Goal: Task Accomplishment & Management: Manage account settings

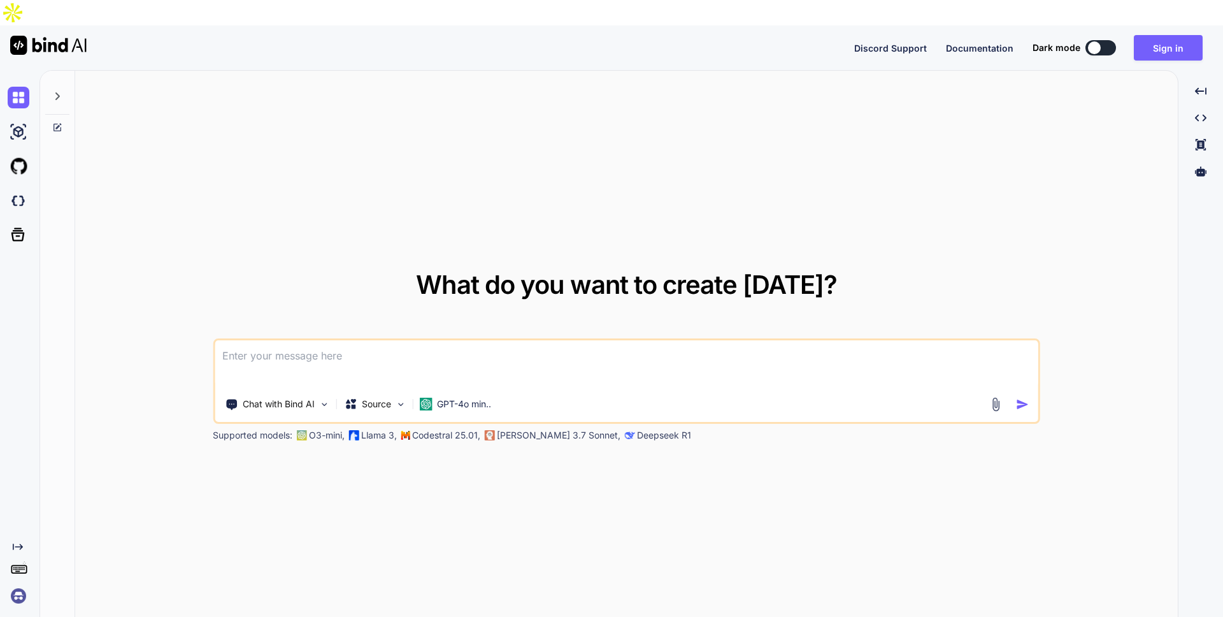
click at [58, 92] on icon at bounding box center [57, 96] width 4 height 8
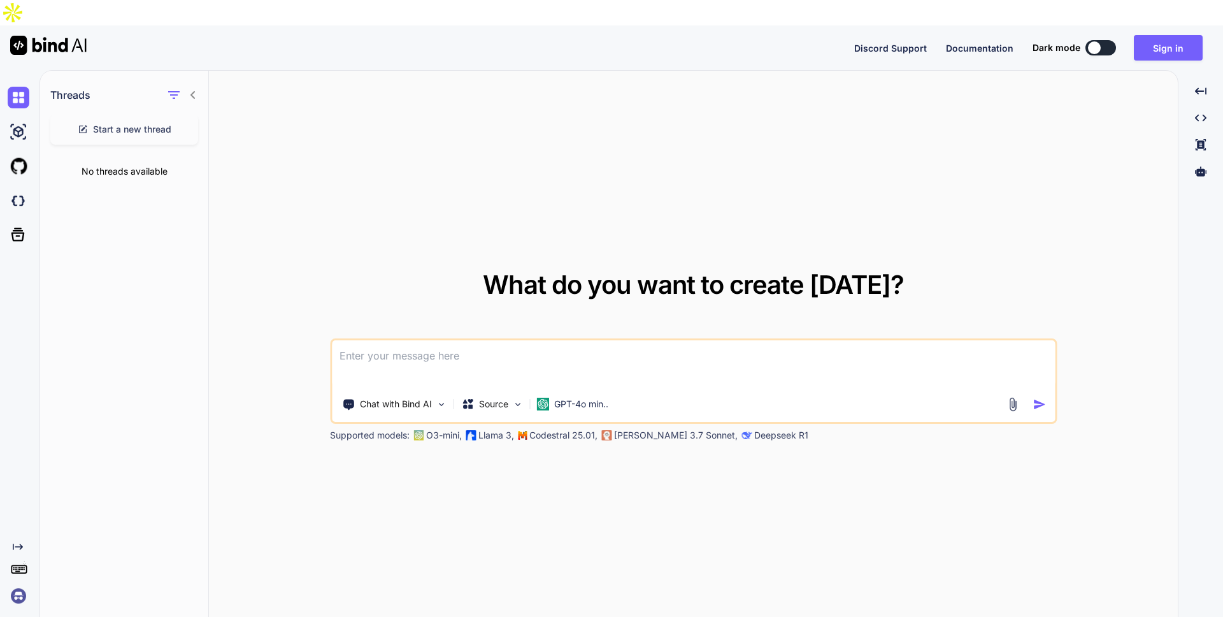
drag, startPoint x: 201, startPoint y: 68, endPoint x: 183, endPoint y: 70, distance: 18.6
click at [201, 71] on div "Threads" at bounding box center [124, 92] width 168 height 43
drag, startPoint x: 194, startPoint y: 68, endPoint x: 115, endPoint y: 84, distance: 80.1
click at [193, 90] on icon at bounding box center [193, 95] width 10 height 10
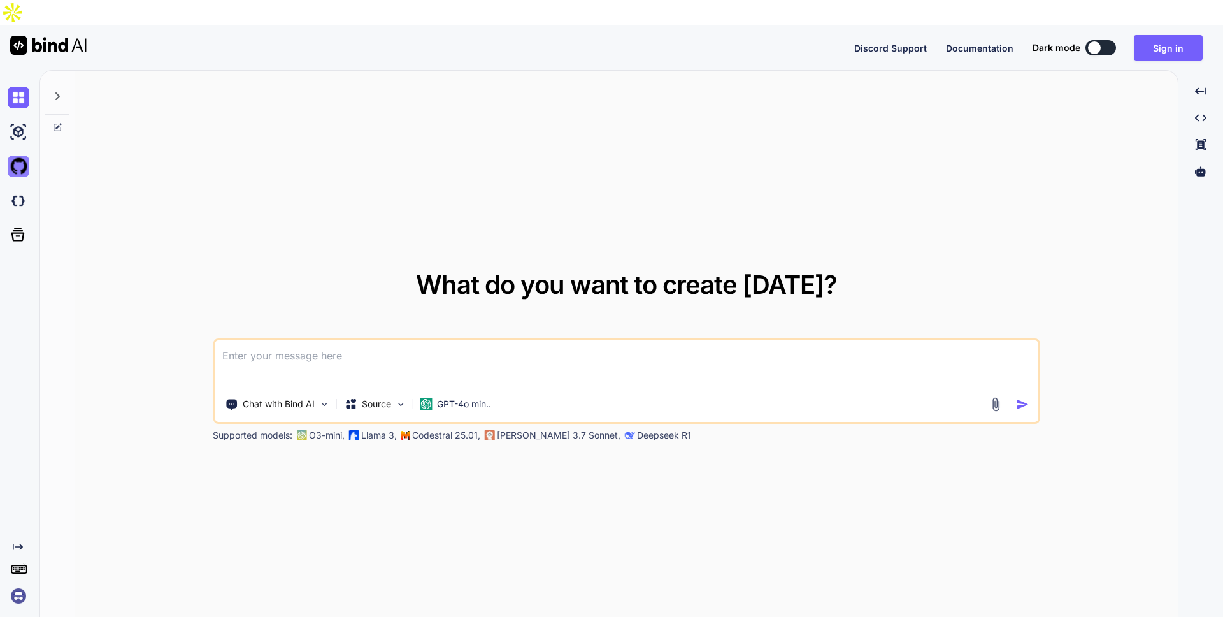
click at [25, 155] on img at bounding box center [19, 166] width 22 height 22
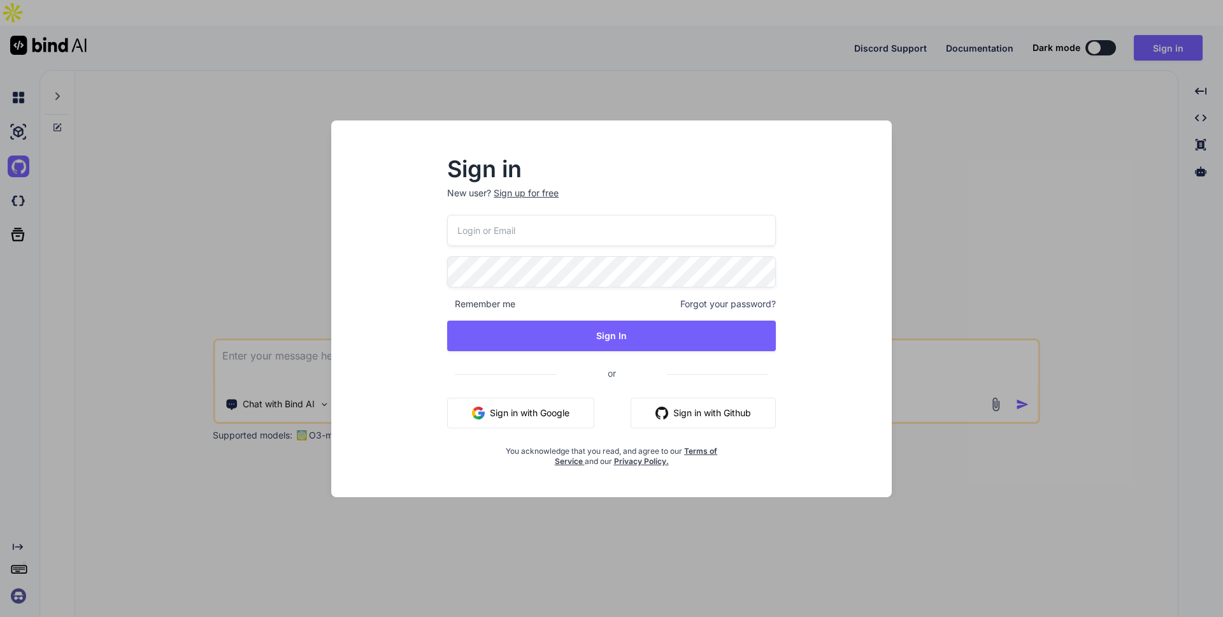
click at [733, 413] on button "Sign in with Github" at bounding box center [703, 412] width 145 height 31
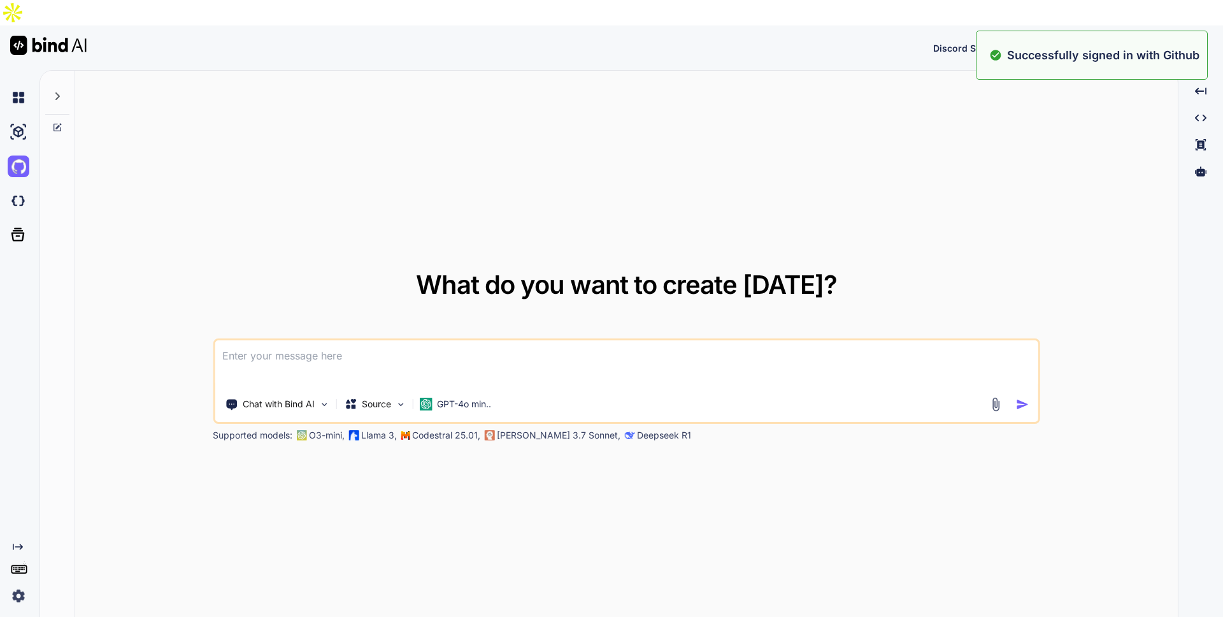
type textarea "x"
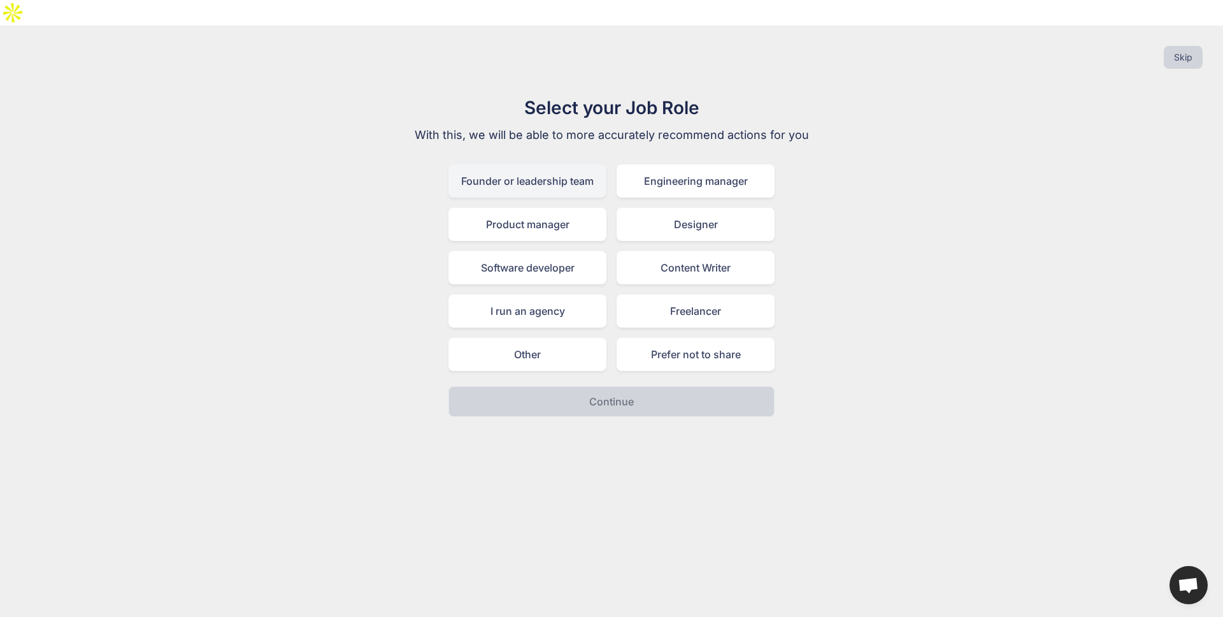
click at [490, 164] on div "Founder or leadership team" at bounding box center [527, 180] width 158 height 33
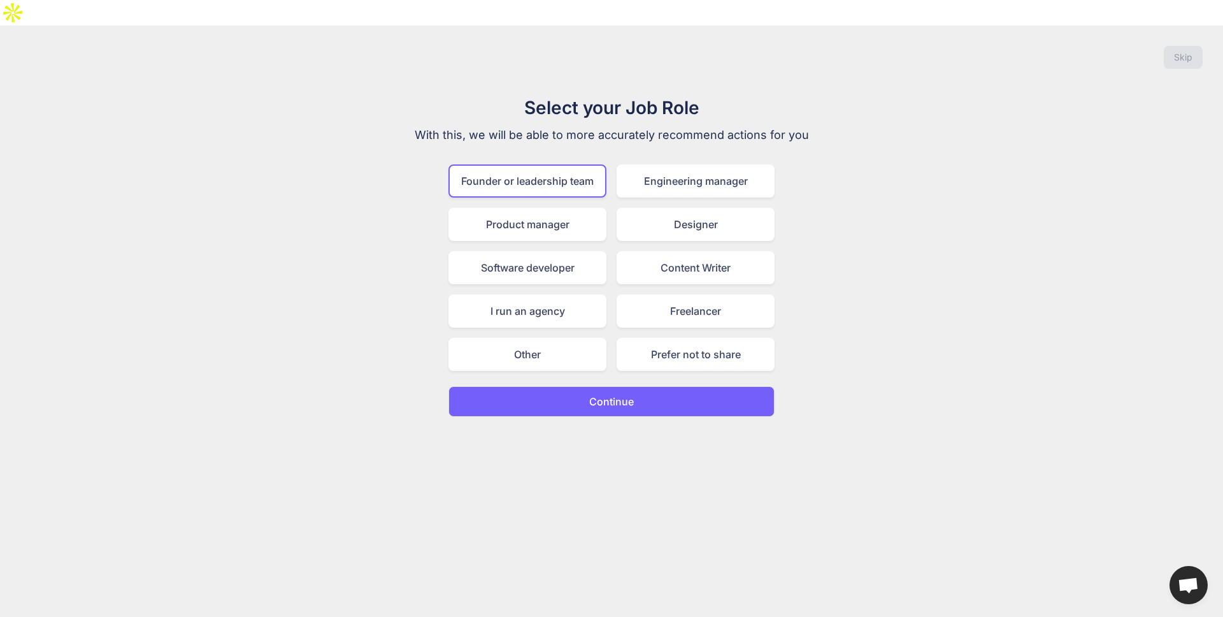
click at [652, 386] on button "Continue" at bounding box center [611, 401] width 326 height 31
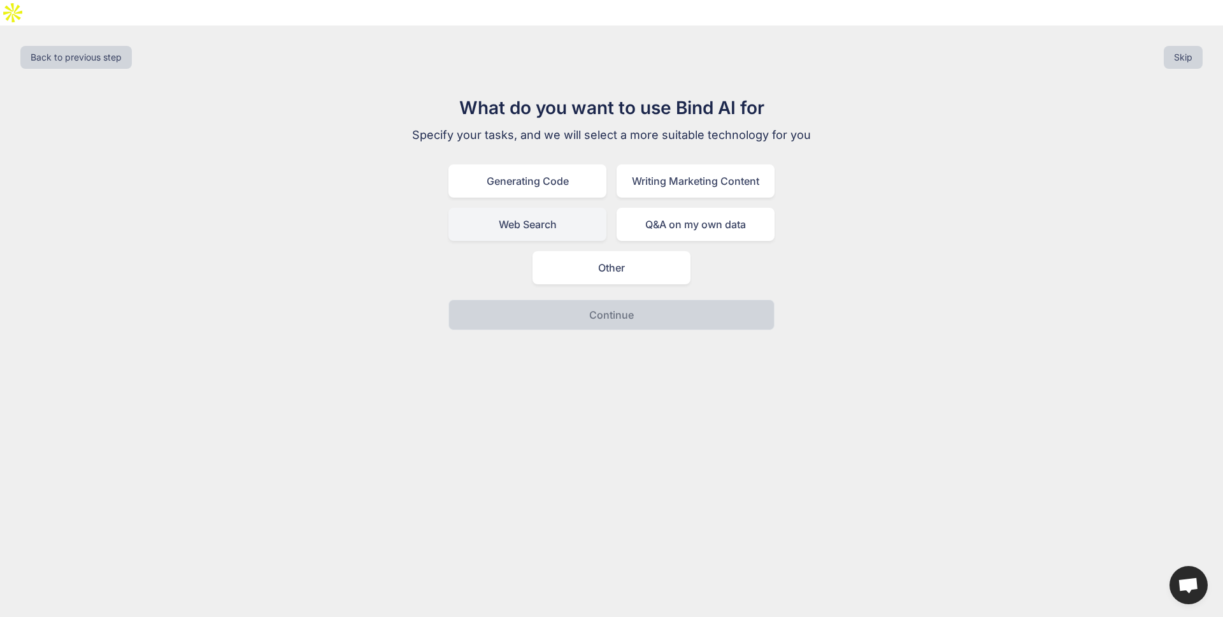
drag, startPoint x: 531, startPoint y: 162, endPoint x: 537, endPoint y: 182, distance: 20.1
click at [531, 164] on div "Generating Code" at bounding box center [527, 180] width 158 height 33
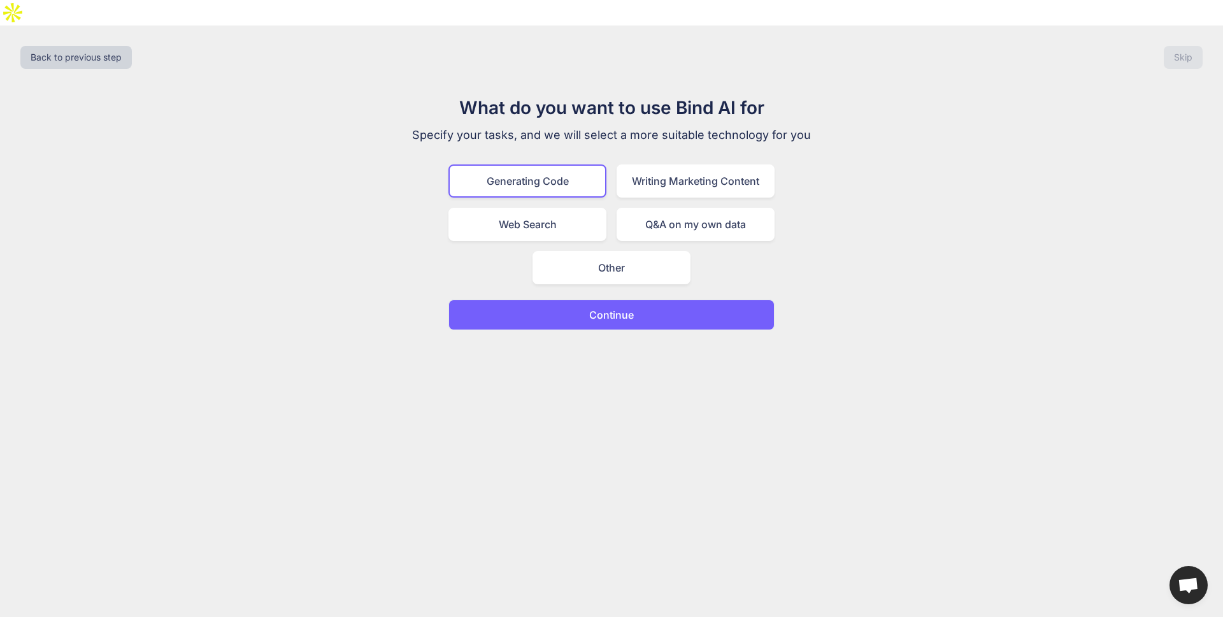
click at [613, 307] on p "Continue" at bounding box center [611, 314] width 45 height 15
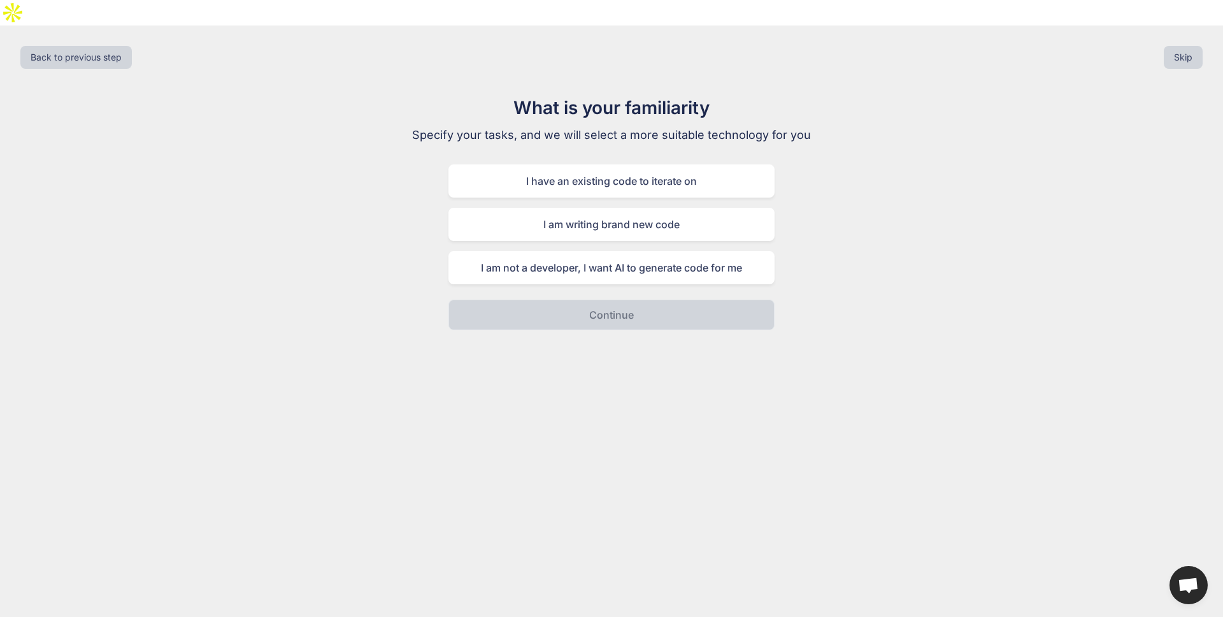
drag, startPoint x: 595, startPoint y: 161, endPoint x: 593, endPoint y: 180, distance: 19.2
click at [595, 164] on div "I have an existing code to iterate on" at bounding box center [611, 180] width 326 height 33
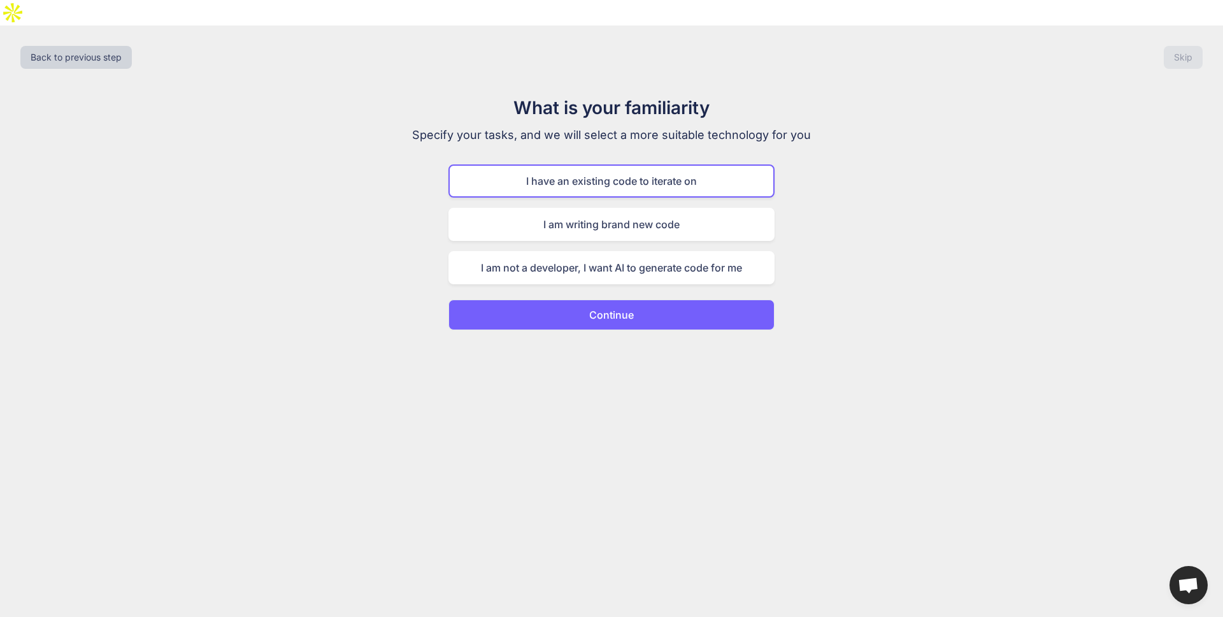
click at [632, 307] on p "Continue" at bounding box center [611, 314] width 45 height 15
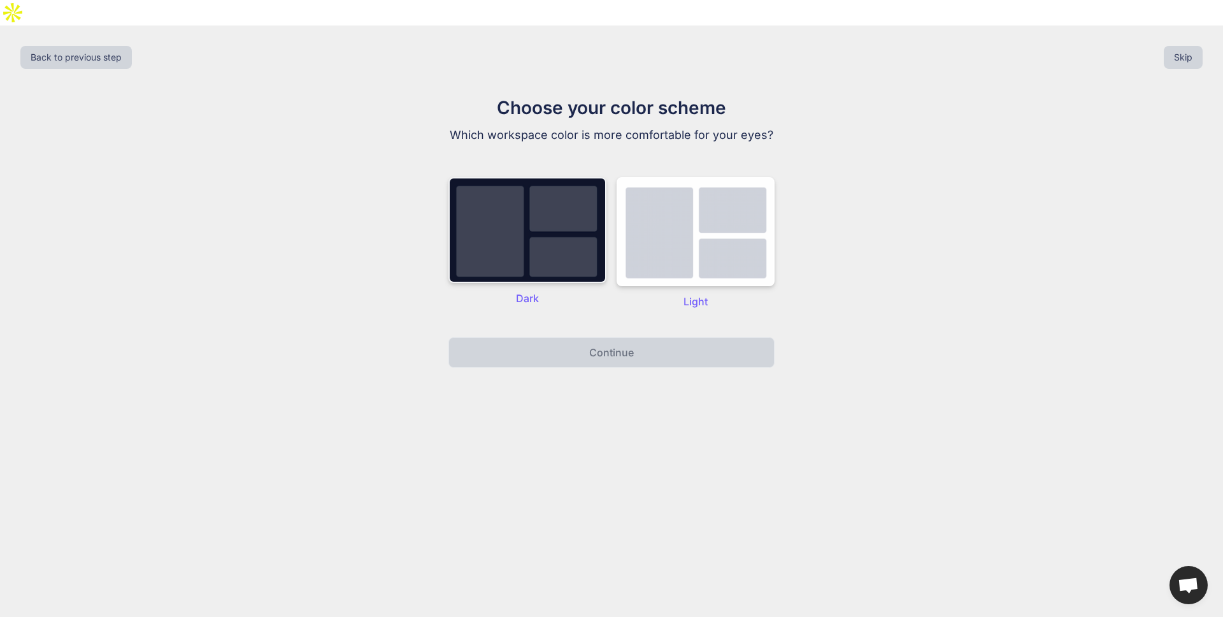
click at [492, 226] on img at bounding box center [527, 230] width 158 height 106
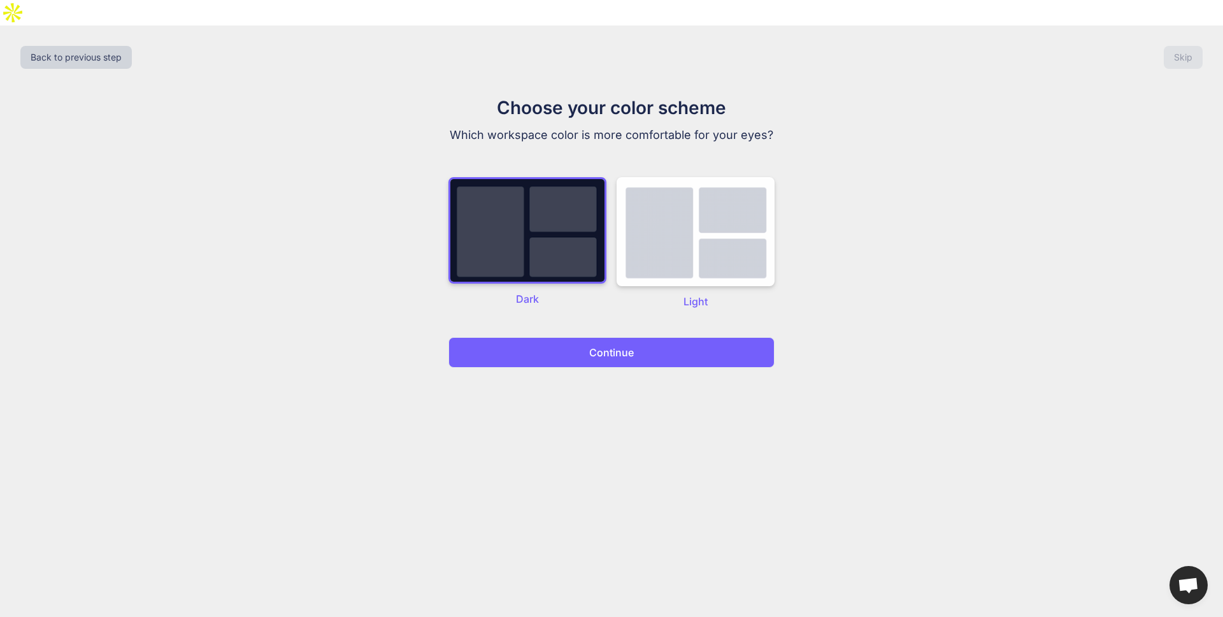
click at [633, 345] on p "Continue" at bounding box center [611, 352] width 45 height 15
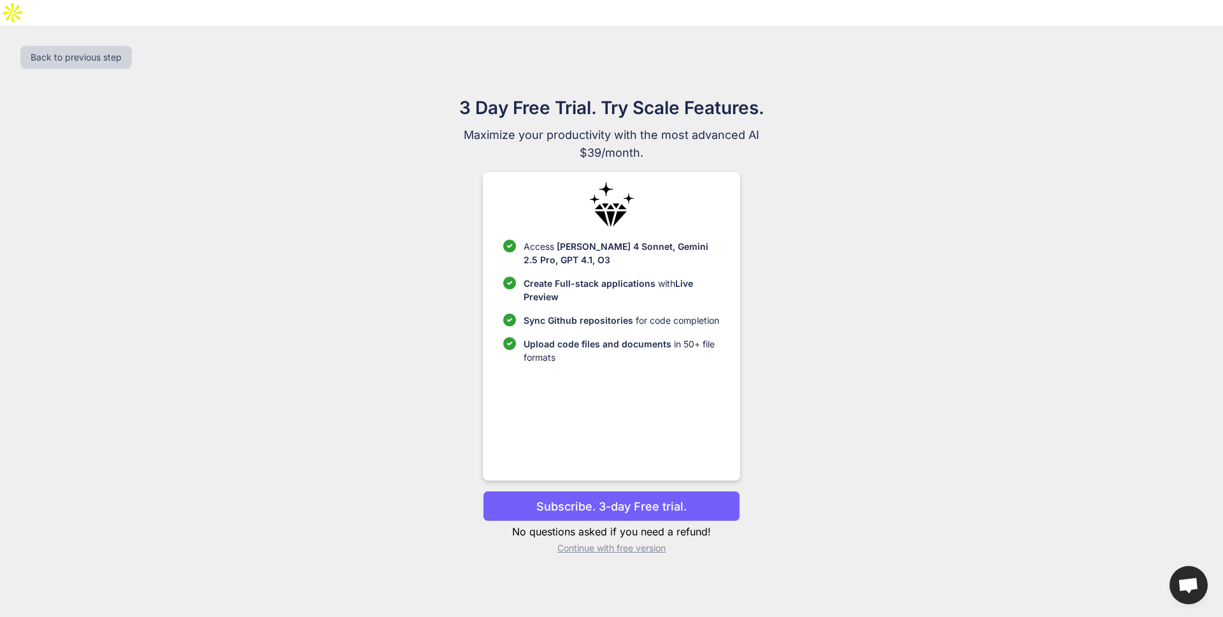
click at [575, 497] on p "Subscribe. 3-day Free trial." at bounding box center [611, 505] width 150 height 17
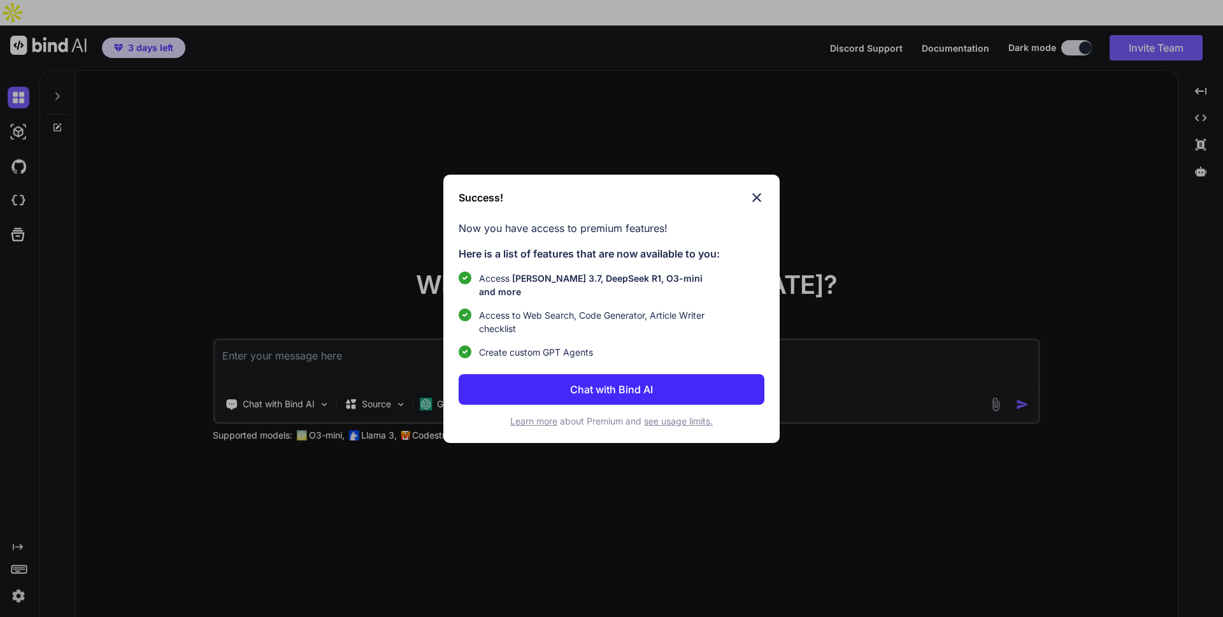
type textarea "x"
click at [753, 203] on img at bounding box center [756, 197] width 15 height 15
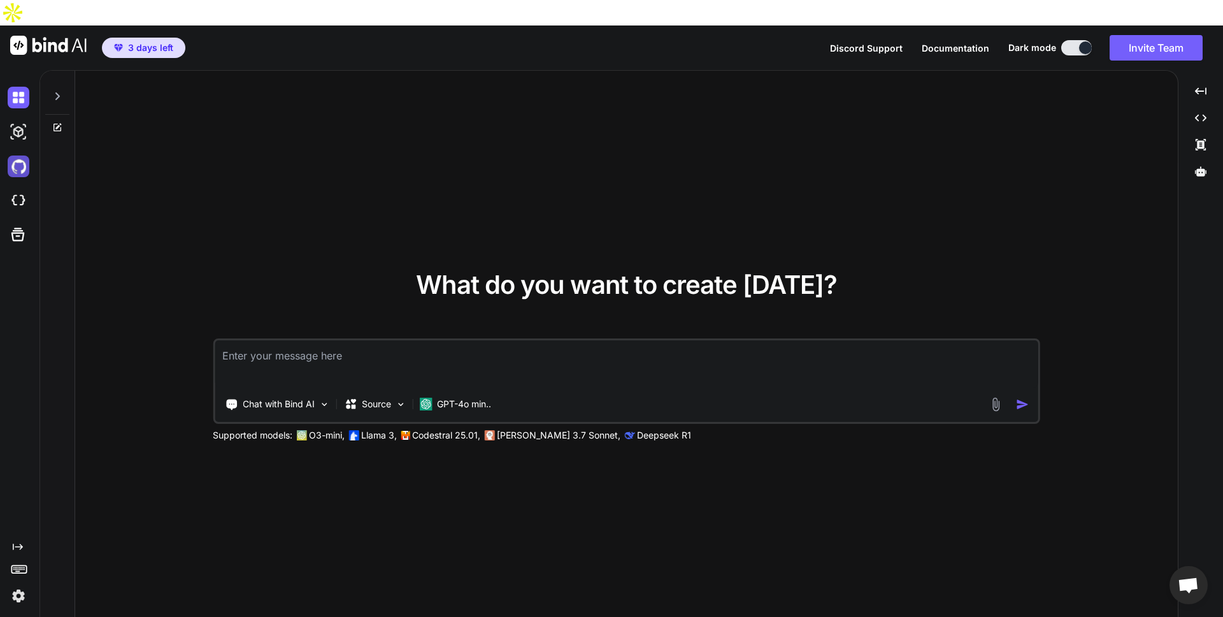
click at [11, 155] on img at bounding box center [19, 166] width 22 height 22
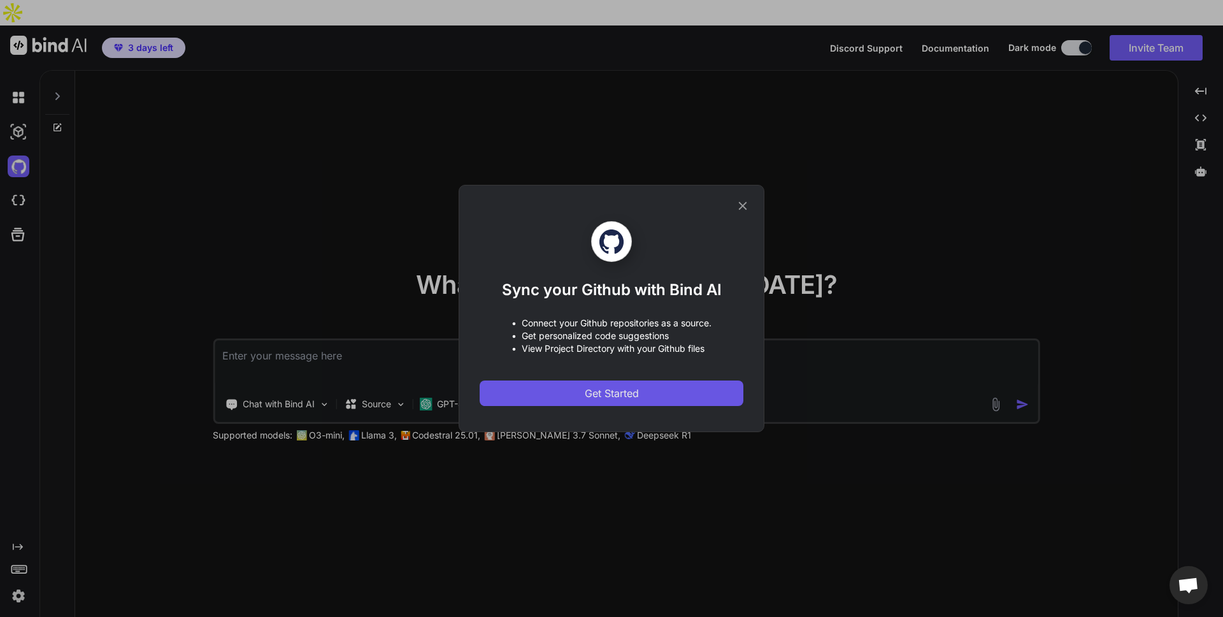
click at [601, 393] on span "Get Started" at bounding box center [612, 392] width 54 height 15
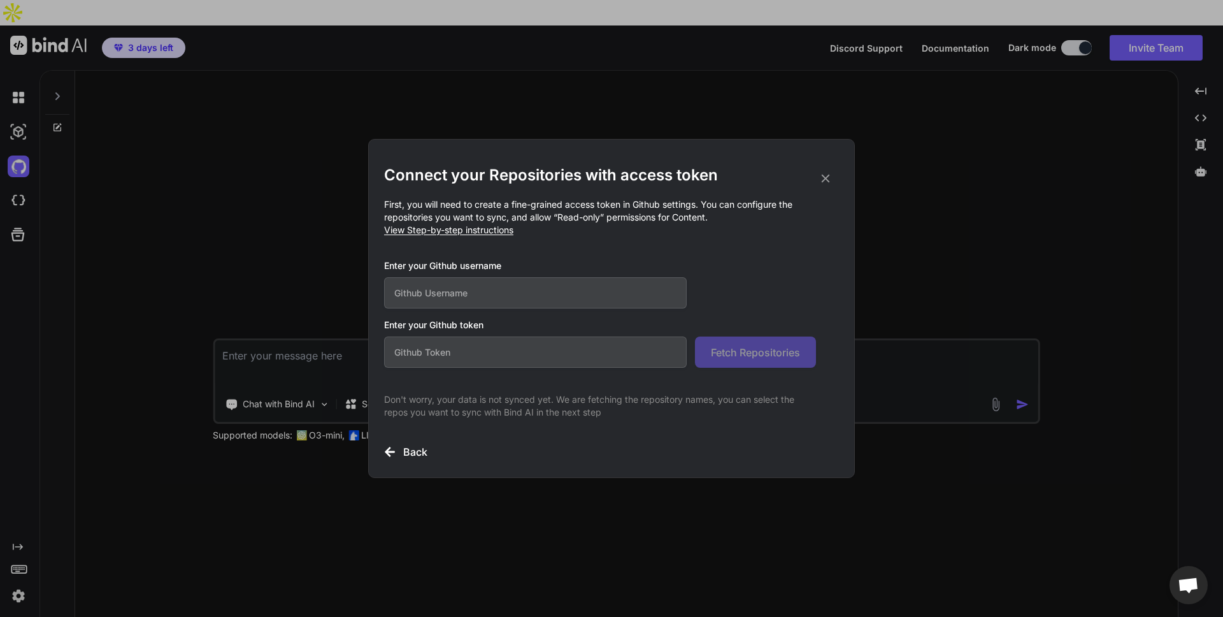
click at [541, 293] on input "text" at bounding box center [535, 292] width 303 height 31
click at [523, 294] on input "text" at bounding box center [535, 292] width 303 height 31
paste input "ananthm3pperla"
type input "ananthm3pperla"
click at [585, 350] on input "text" at bounding box center [535, 351] width 303 height 31
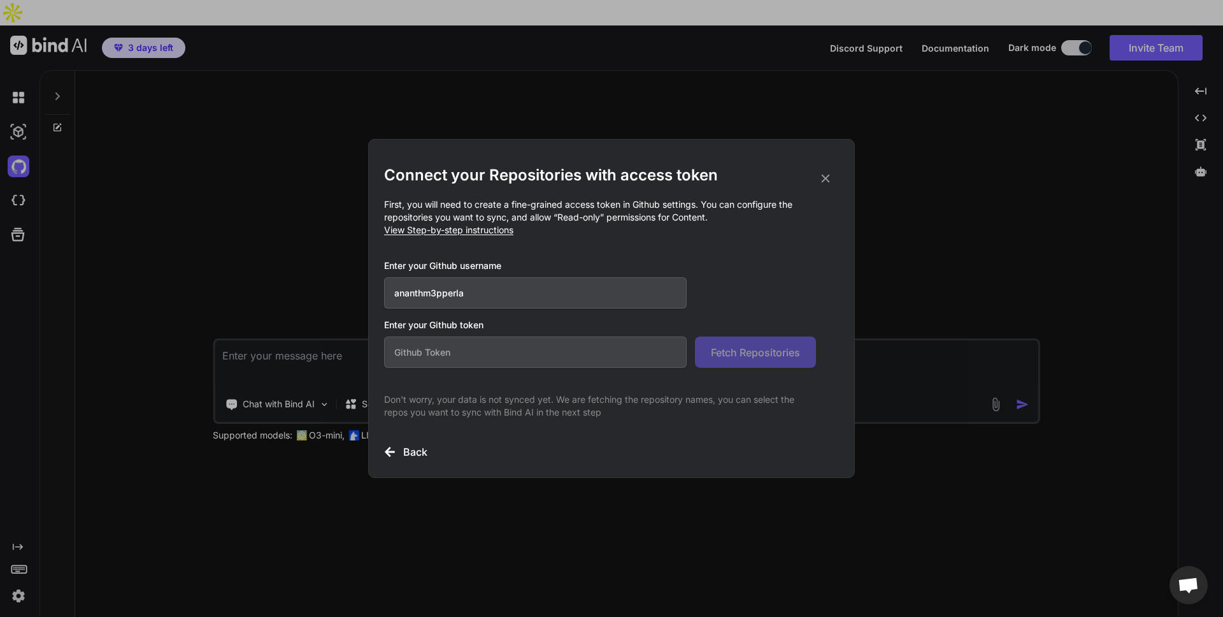
paste input "github_pat_11BO45RDA0MS8XECSt1Dzs_PkPDHMx53FDvX5VWyVxyoRMiVyraMIOYbZ20L2OWkjYT6…"
type input "github_pat_11BO45RDA0MS8XECSt1Dzs_PkPDHMx53FDvX5VWyVxyoRMiVyraMIOYbZ20L2OWkjYT6…"
click at [745, 345] on span "Fetch Repositories" at bounding box center [755, 352] width 89 height 15
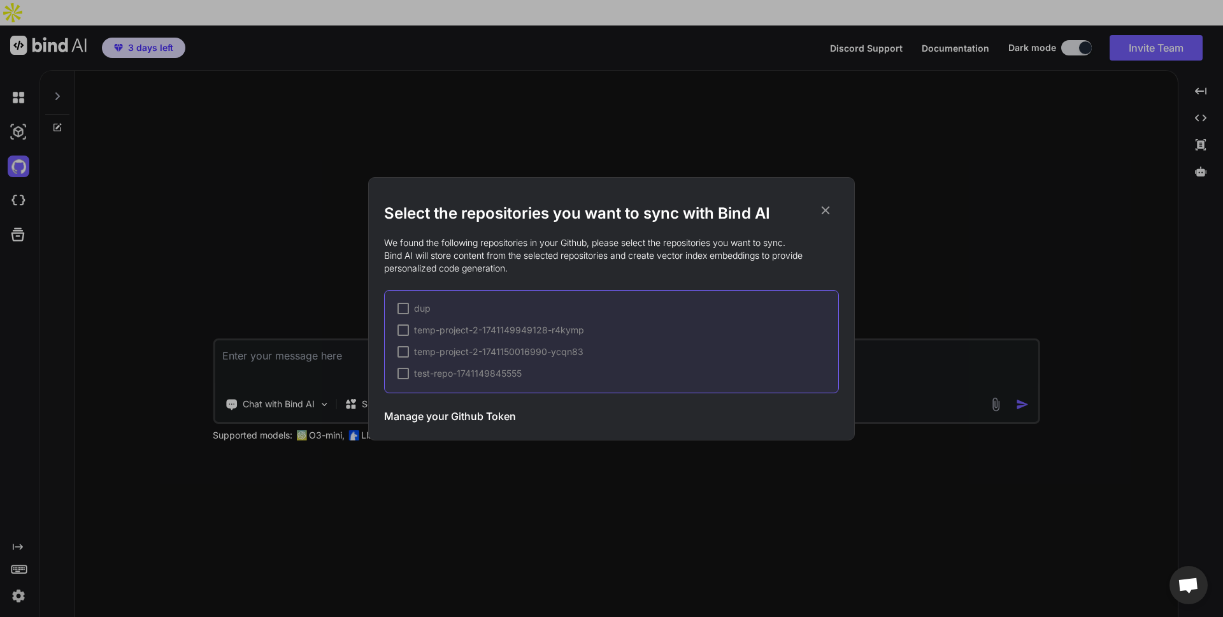
click at [401, 308] on div at bounding box center [402, 308] width 11 height 11
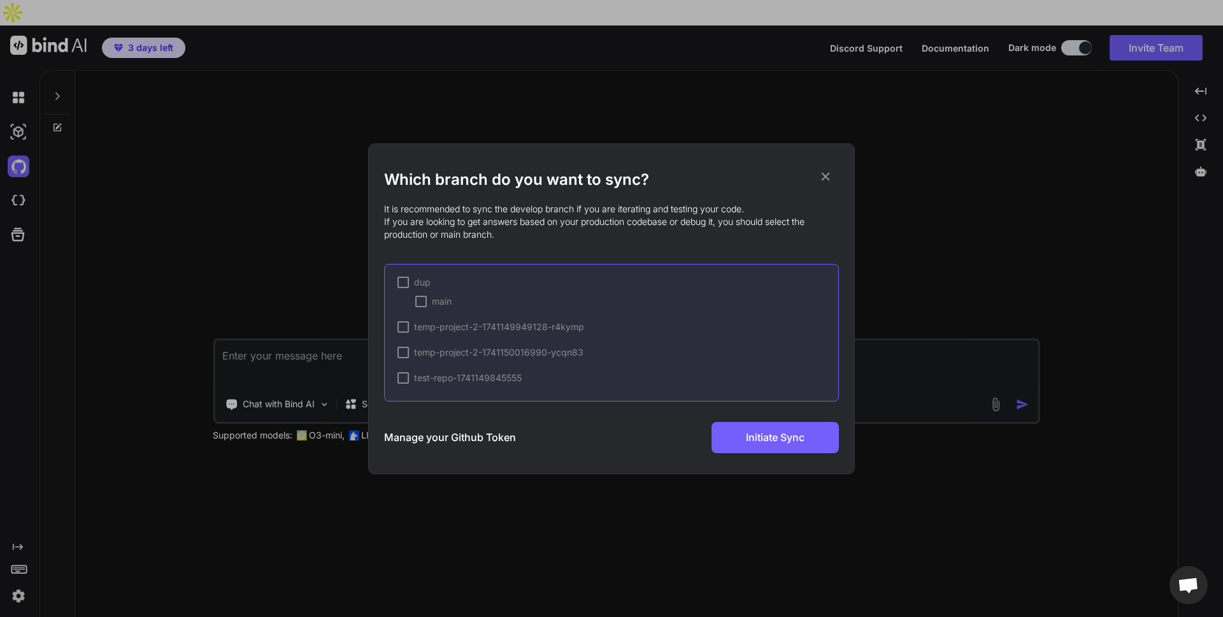
click at [425, 308] on div "dup main temp-project-2-1741149949128-r4kymp temp-project-2-1741150016990-ycqn8…" at bounding box center [611, 333] width 455 height 138
click at [420, 303] on div at bounding box center [420, 301] width 11 height 11
click at [775, 436] on span "Initiate Sync" at bounding box center [775, 436] width 59 height 15
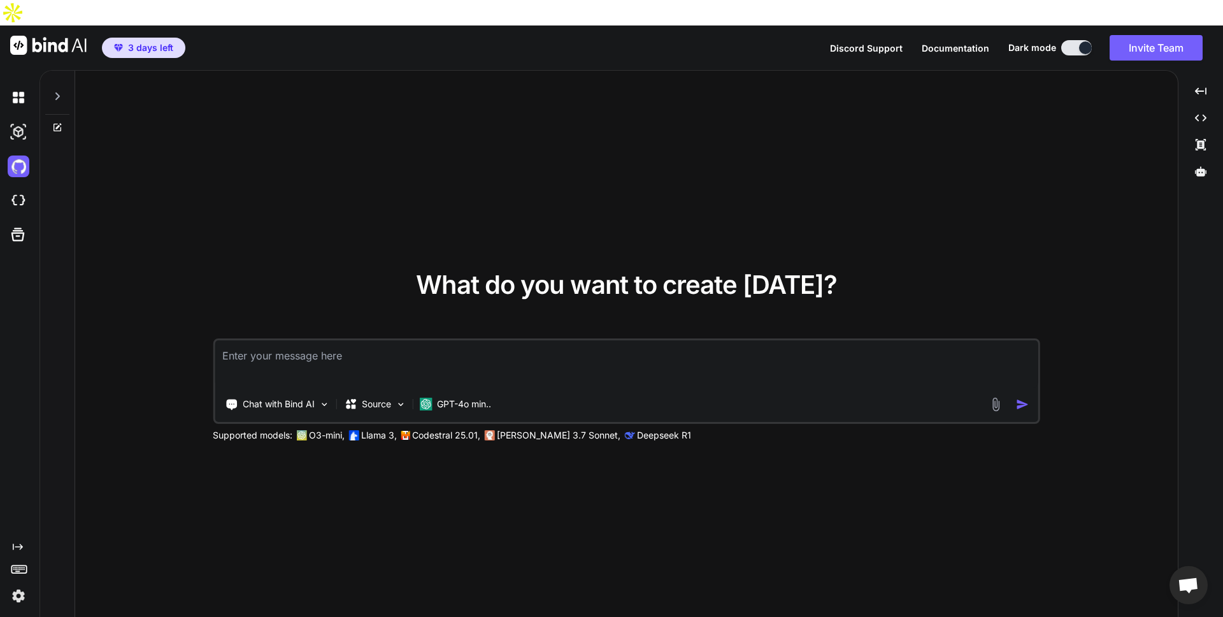
click at [61, 91] on icon at bounding box center [57, 96] width 10 height 10
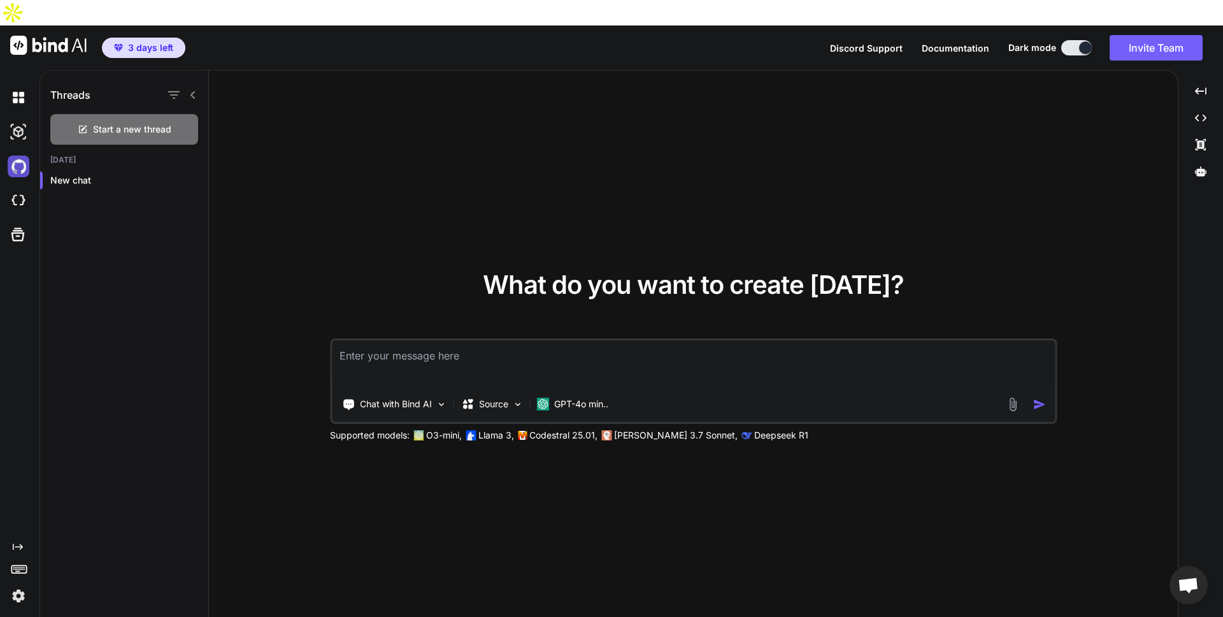
click at [13, 155] on img at bounding box center [19, 166] width 22 height 22
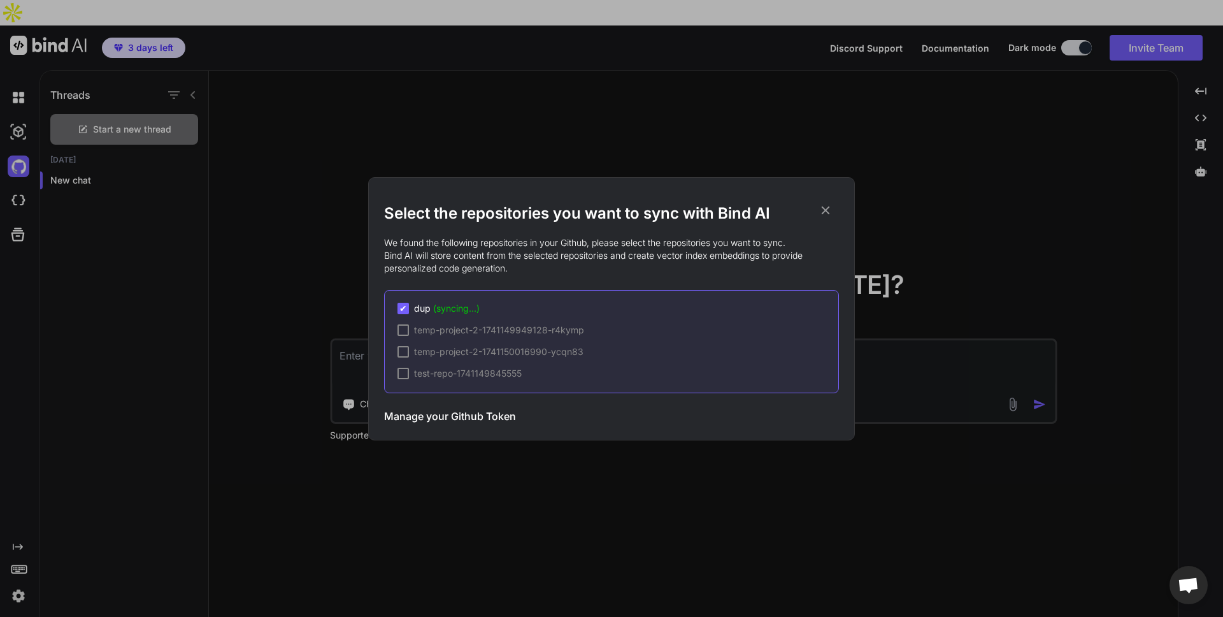
click at [825, 211] on icon at bounding box center [825, 210] width 14 height 14
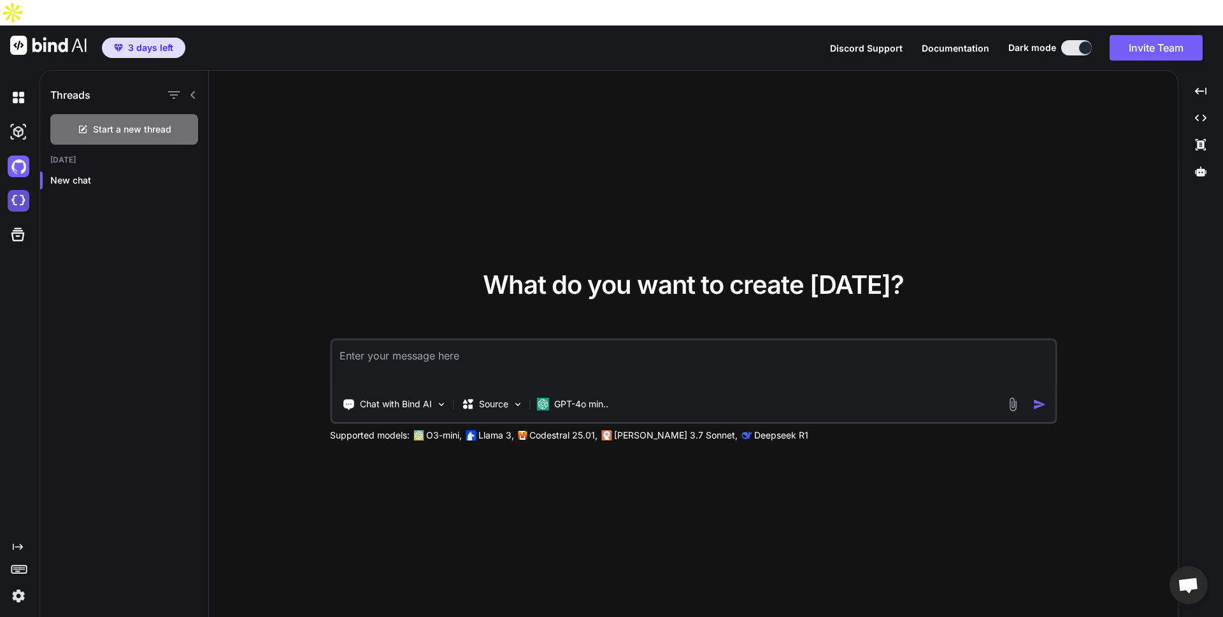
click at [23, 190] on img at bounding box center [19, 201] width 22 height 22
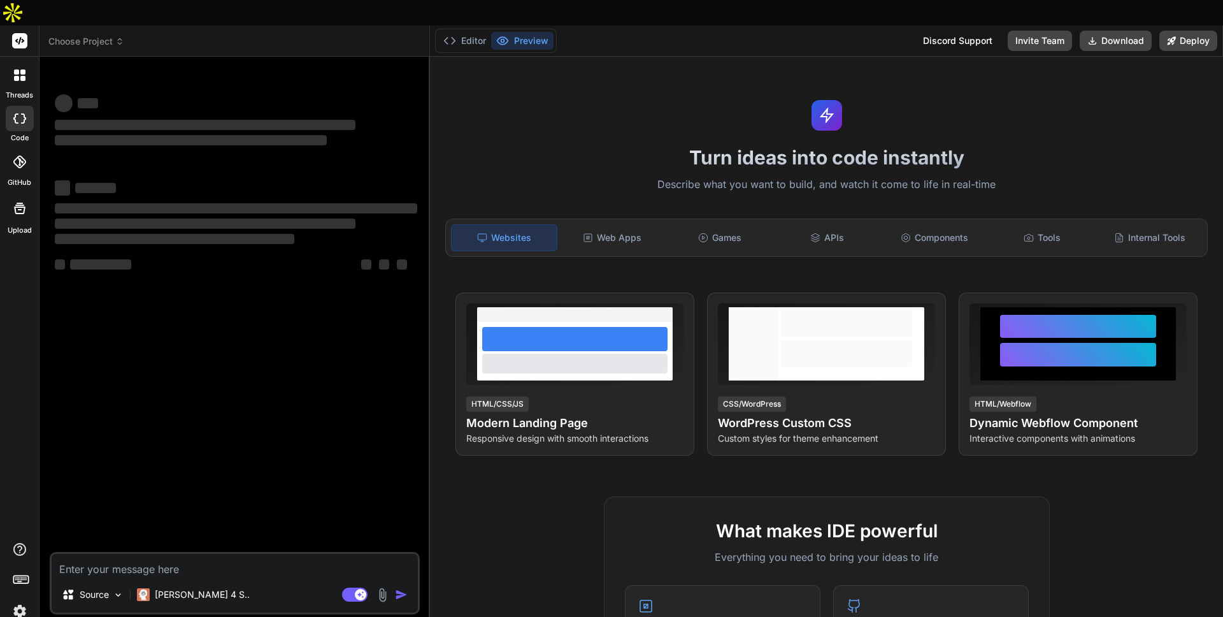
type textarea "x"
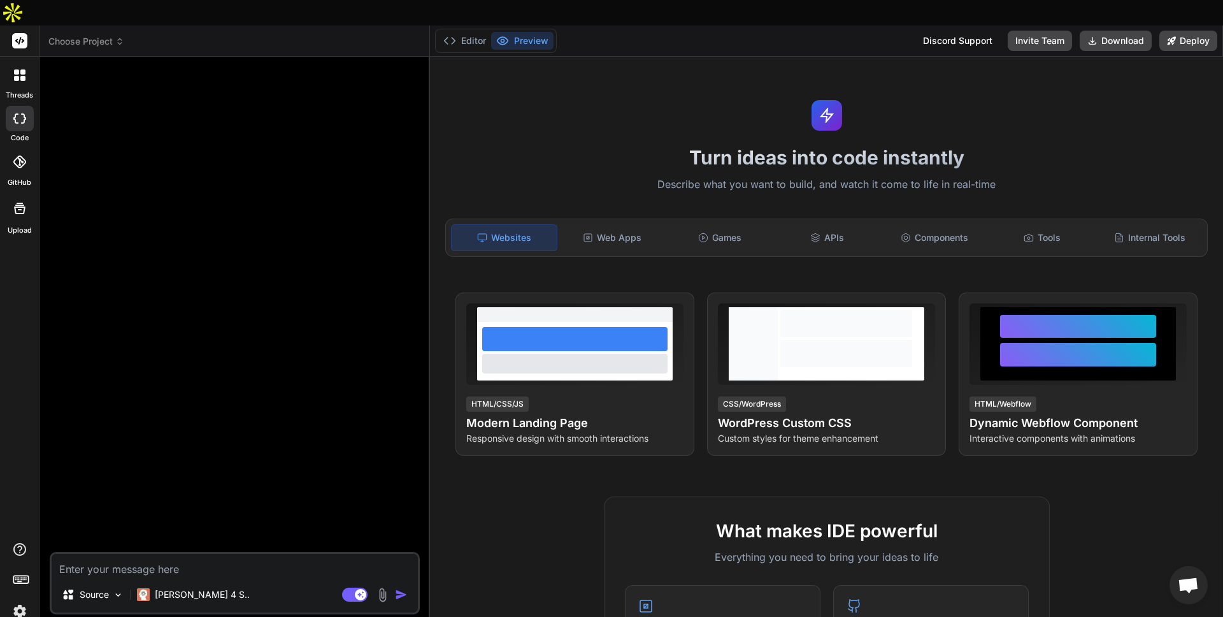
click at [94, 35] on span "Choose Project" at bounding box center [86, 41] width 76 height 13
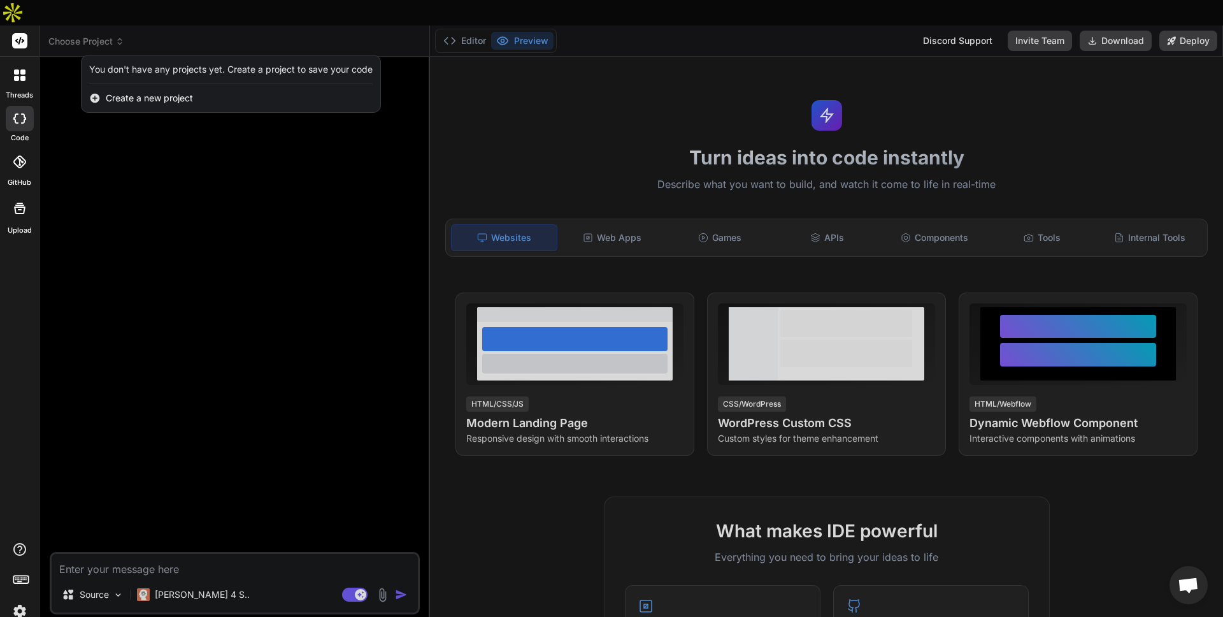
click at [94, 15] on div at bounding box center [611, 308] width 1223 height 617
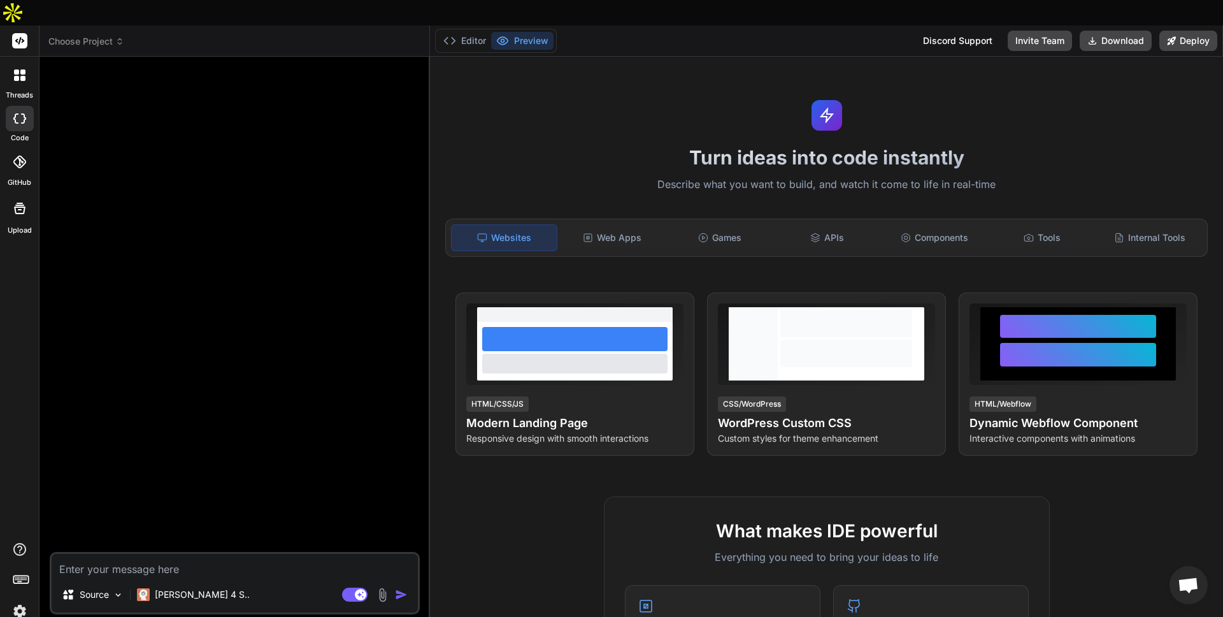
click at [17, 148] on div at bounding box center [20, 162] width 28 height 28
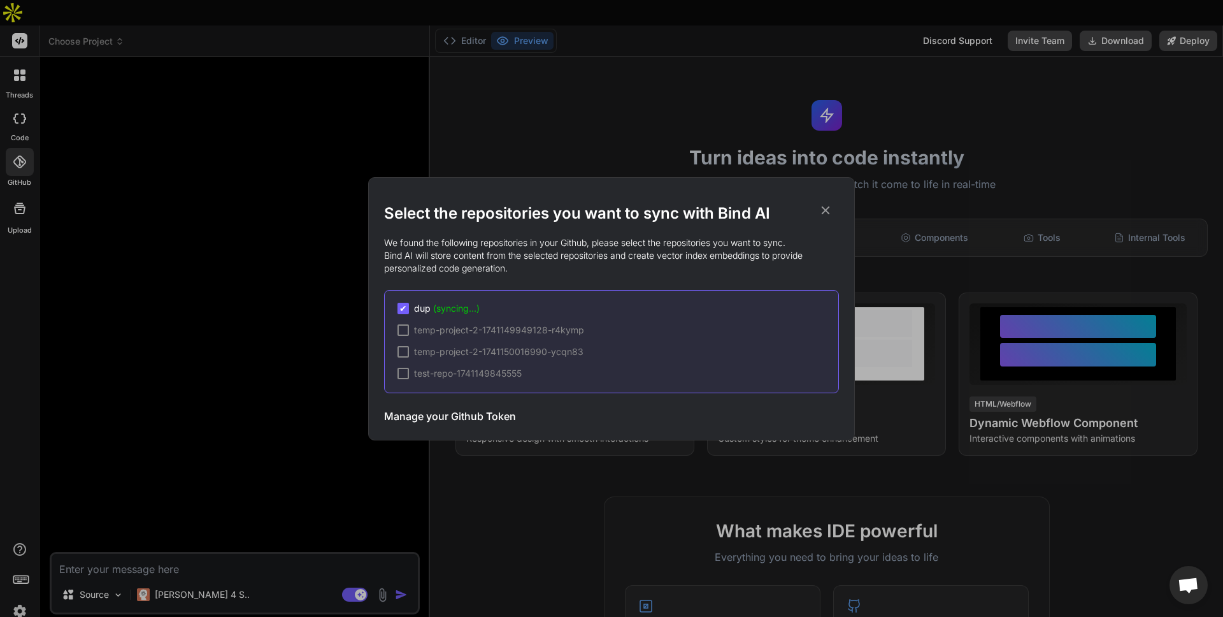
click at [428, 310] on span "dup (syncing...)" at bounding box center [447, 308] width 66 height 13
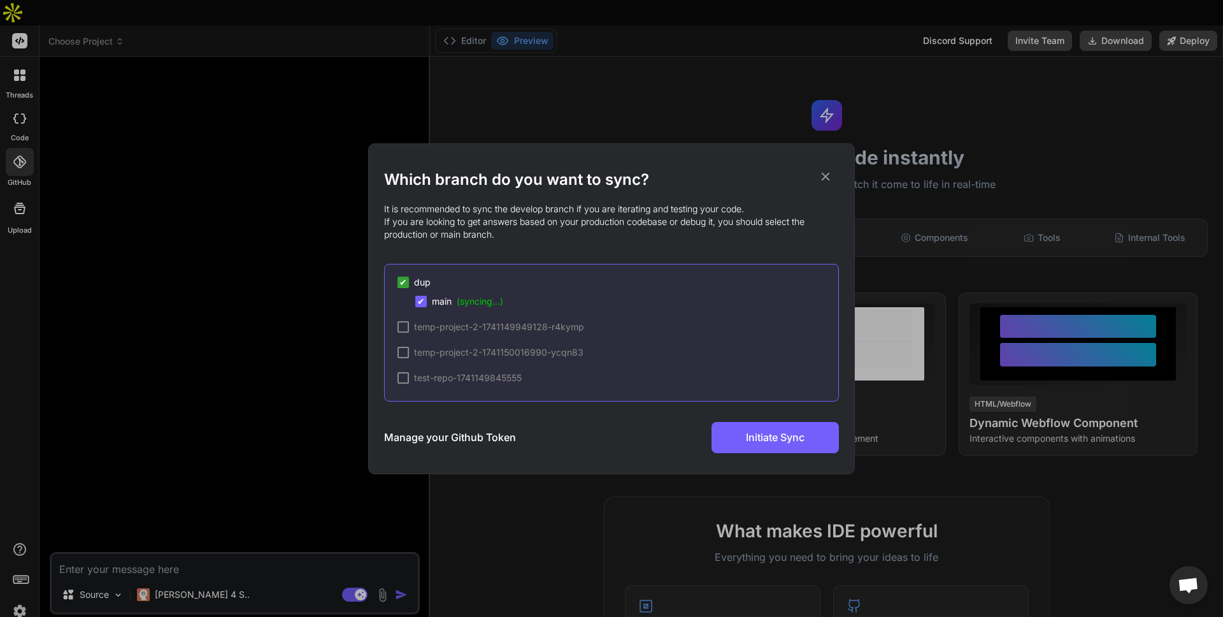
click at [829, 178] on icon at bounding box center [825, 176] width 14 height 14
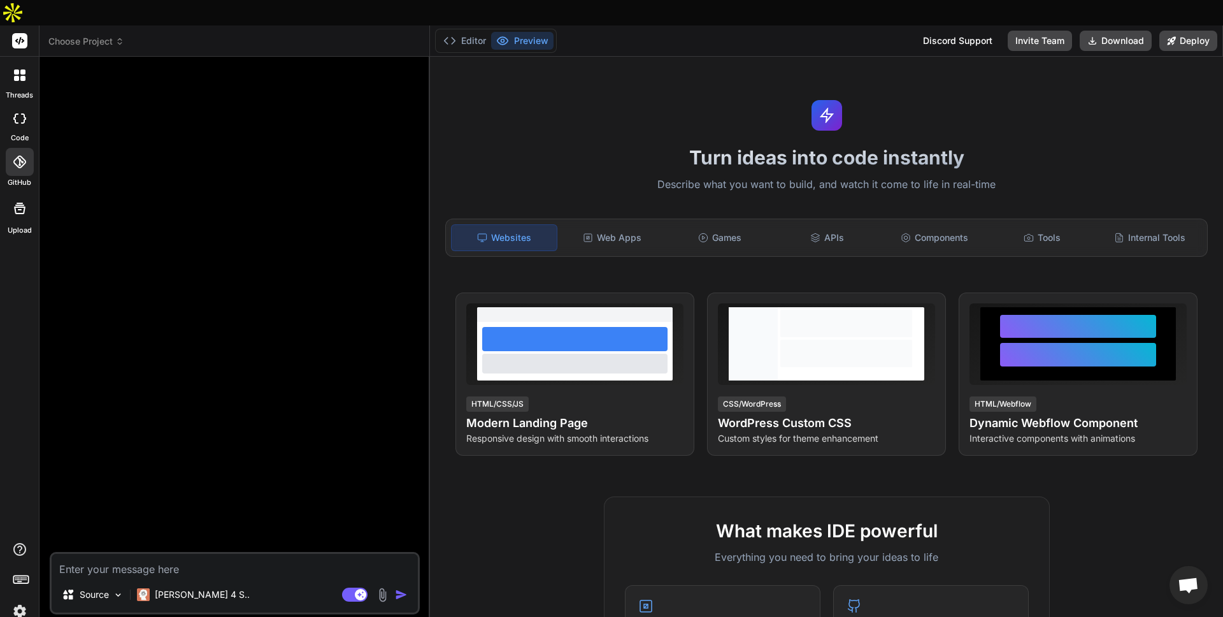
scroll to position [1, 0]
click at [20, 33] on rect at bounding box center [19, 40] width 15 height 15
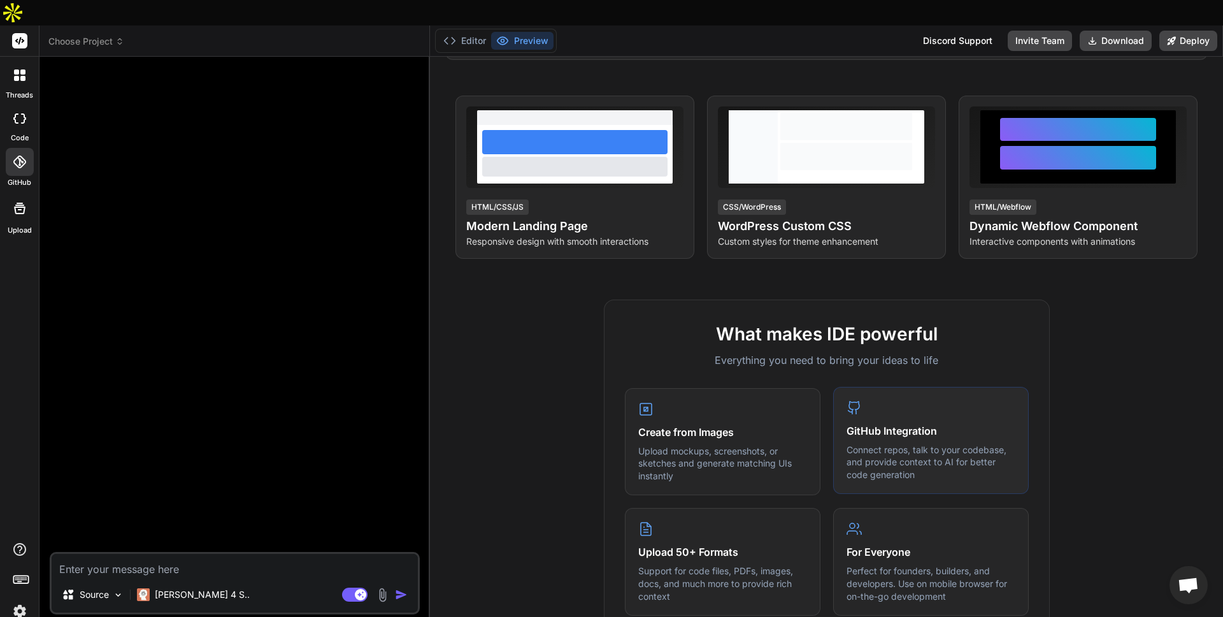
scroll to position [0, 0]
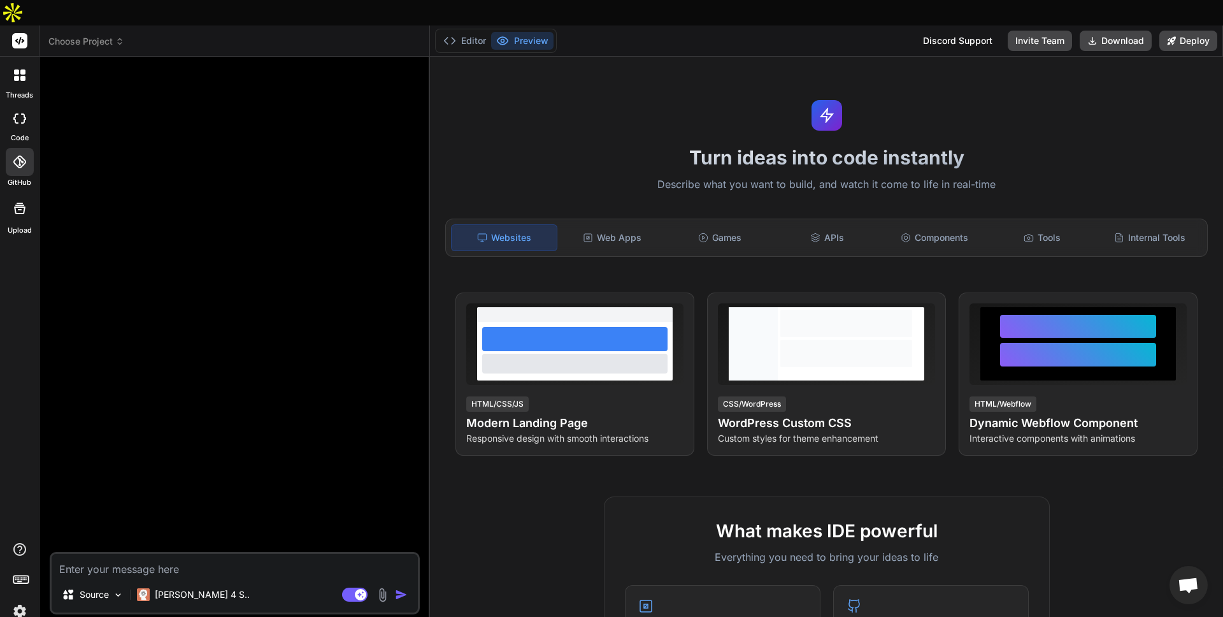
click at [17, 37] on icon at bounding box center [20, 41] width 10 height 8
click at [18, 62] on div at bounding box center [19, 75] width 27 height 27
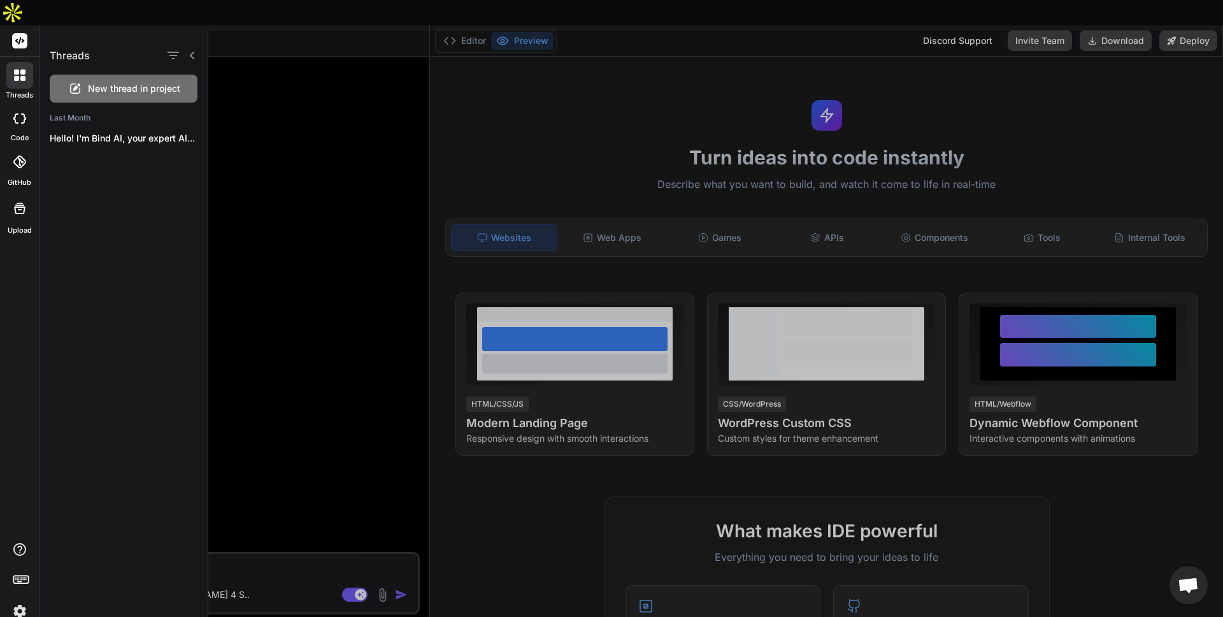
click at [19, 62] on div at bounding box center [19, 75] width 27 height 27
click at [15, 155] on icon at bounding box center [19, 161] width 13 height 13
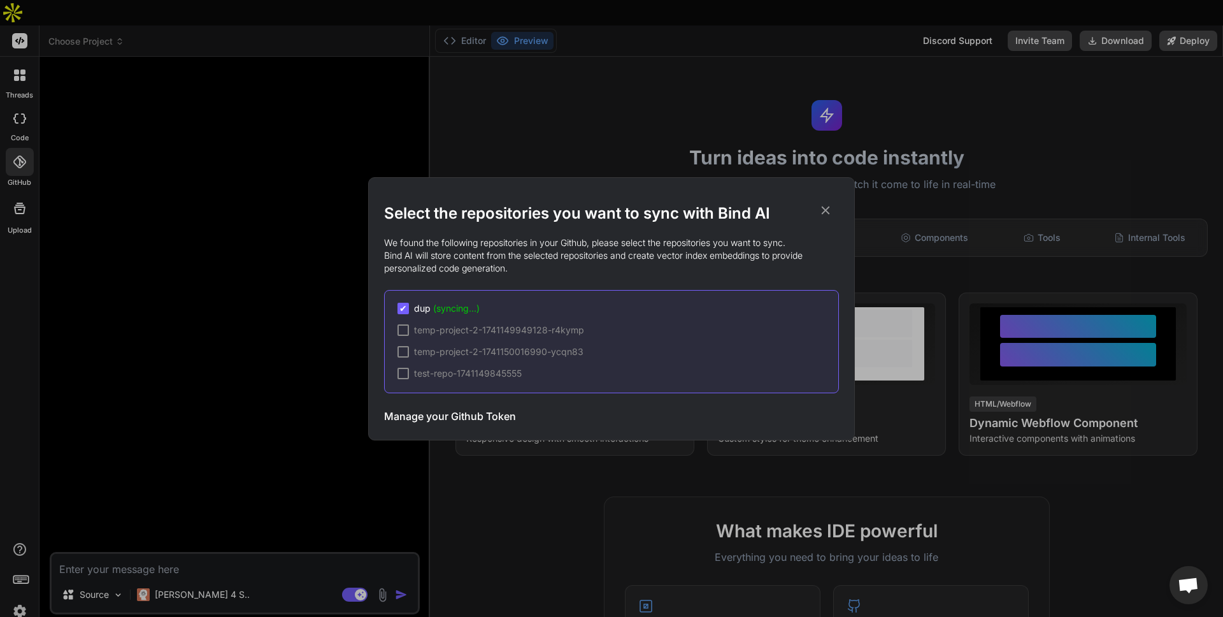
click at [824, 208] on icon at bounding box center [826, 210] width 8 height 8
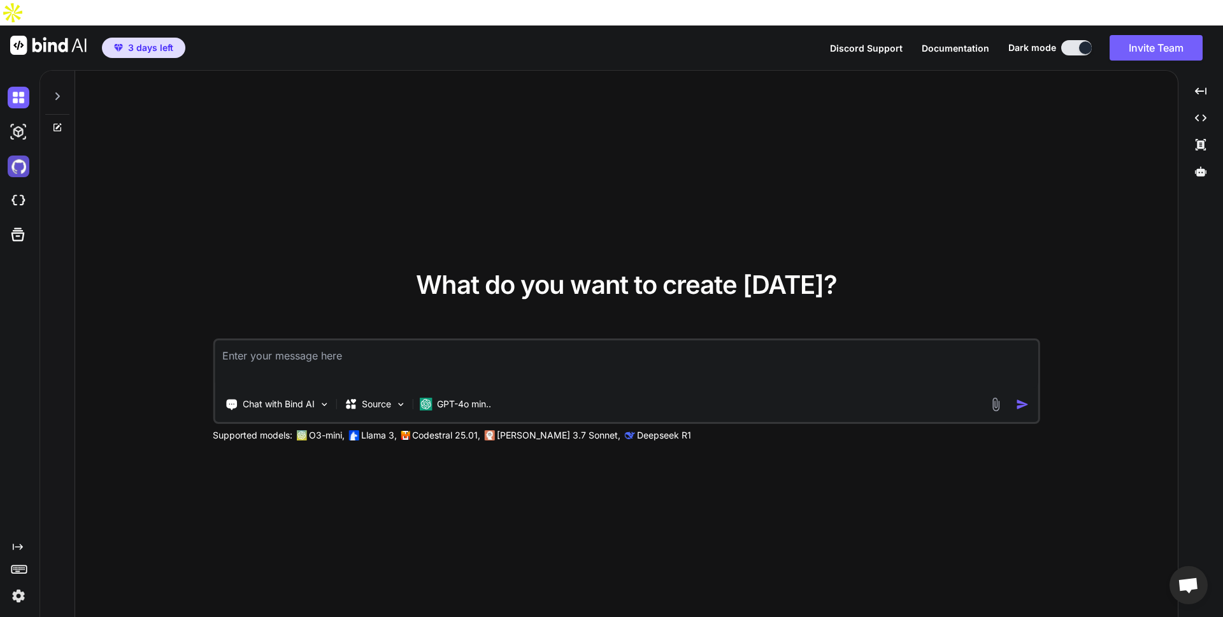
click at [17, 155] on img at bounding box center [19, 166] width 22 height 22
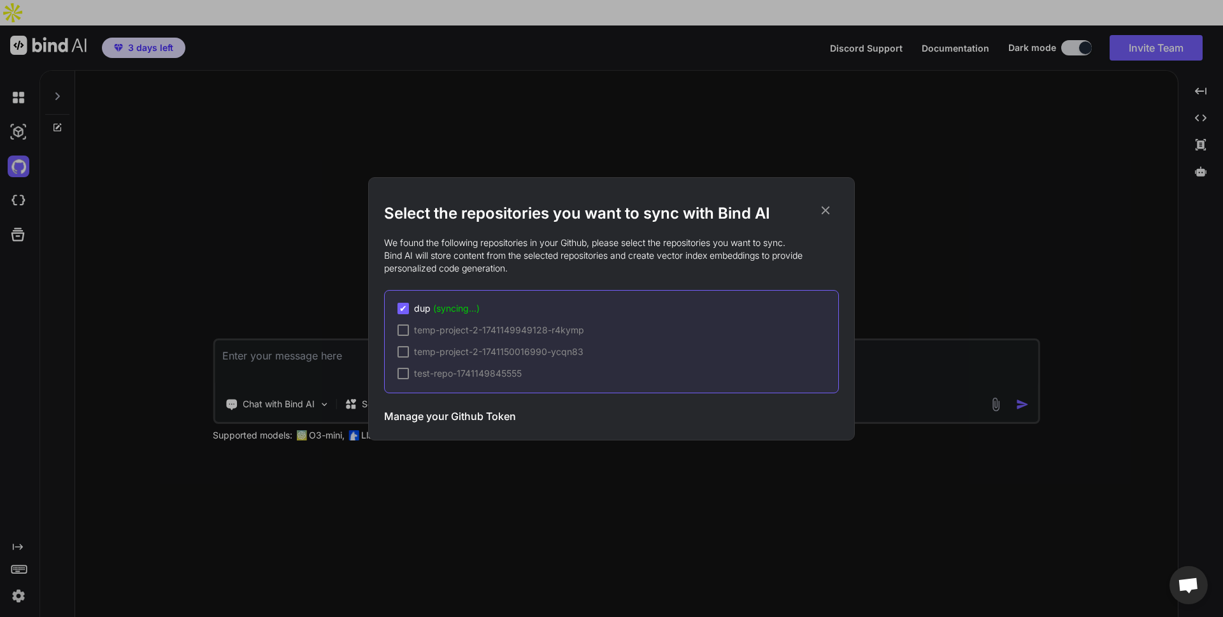
click at [425, 310] on span "dup (syncing...)" at bounding box center [447, 308] width 66 height 13
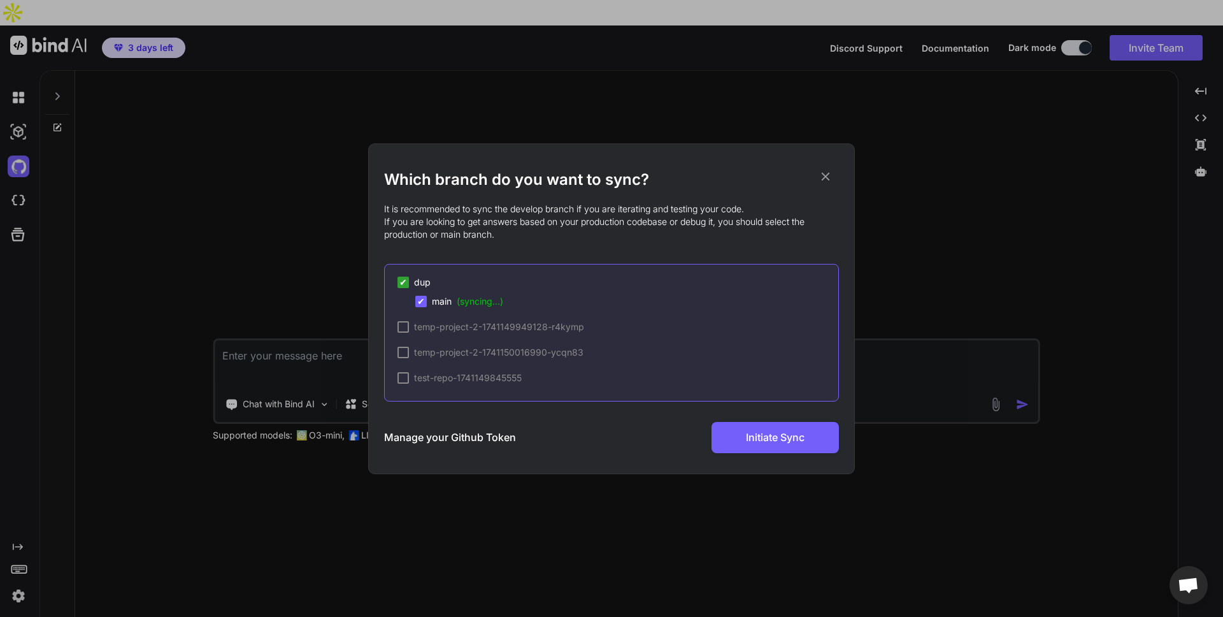
click at [821, 177] on icon at bounding box center [825, 176] width 14 height 14
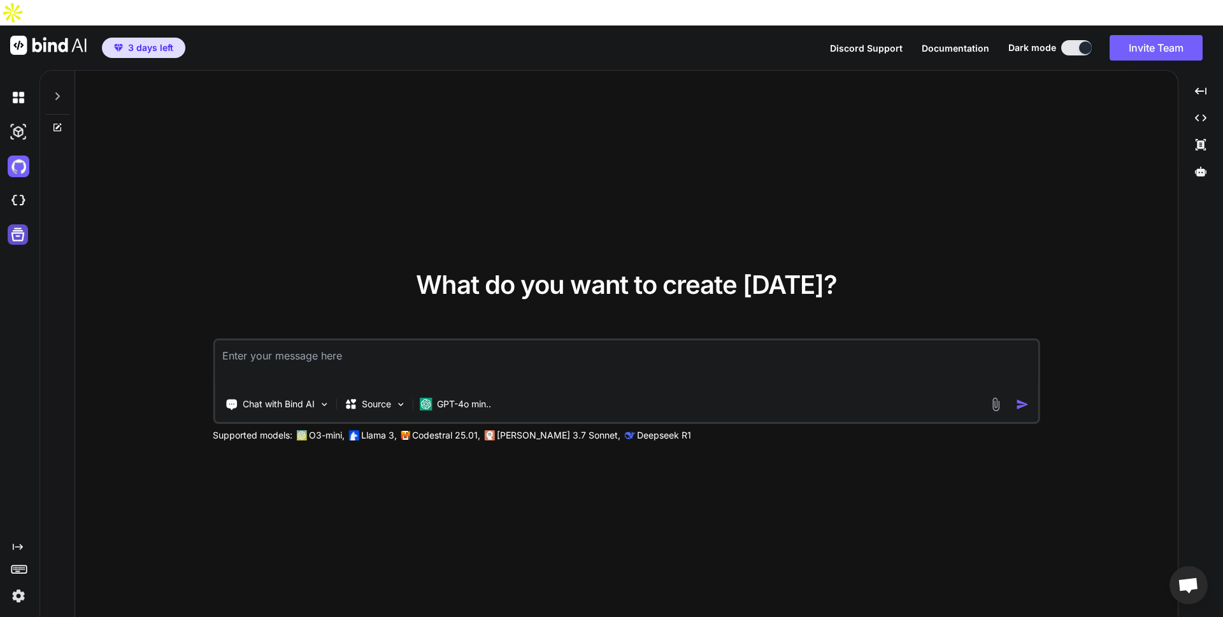
click at [11, 225] on icon at bounding box center [18, 234] width 18 height 18
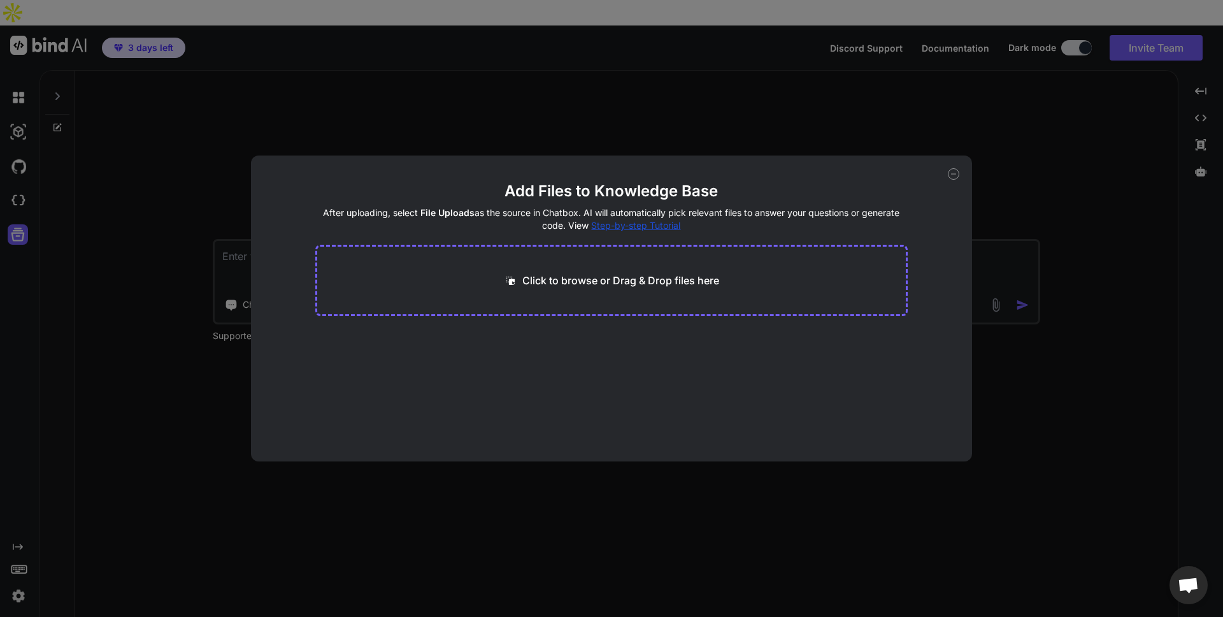
drag, startPoint x: 952, startPoint y: 177, endPoint x: 938, endPoint y: 176, distance: 14.7
click at [952, 177] on icon at bounding box center [953, 173] width 11 height 11
type textarea "x"
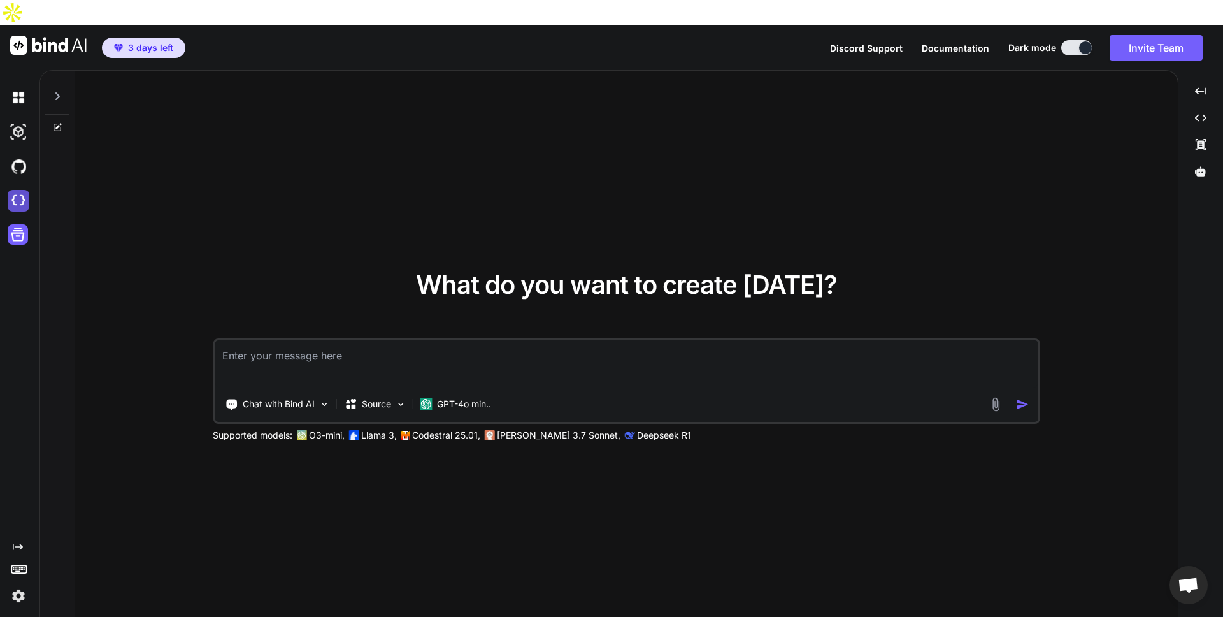
click at [24, 190] on img at bounding box center [19, 201] width 22 height 22
click at [17, 155] on img at bounding box center [19, 166] width 22 height 22
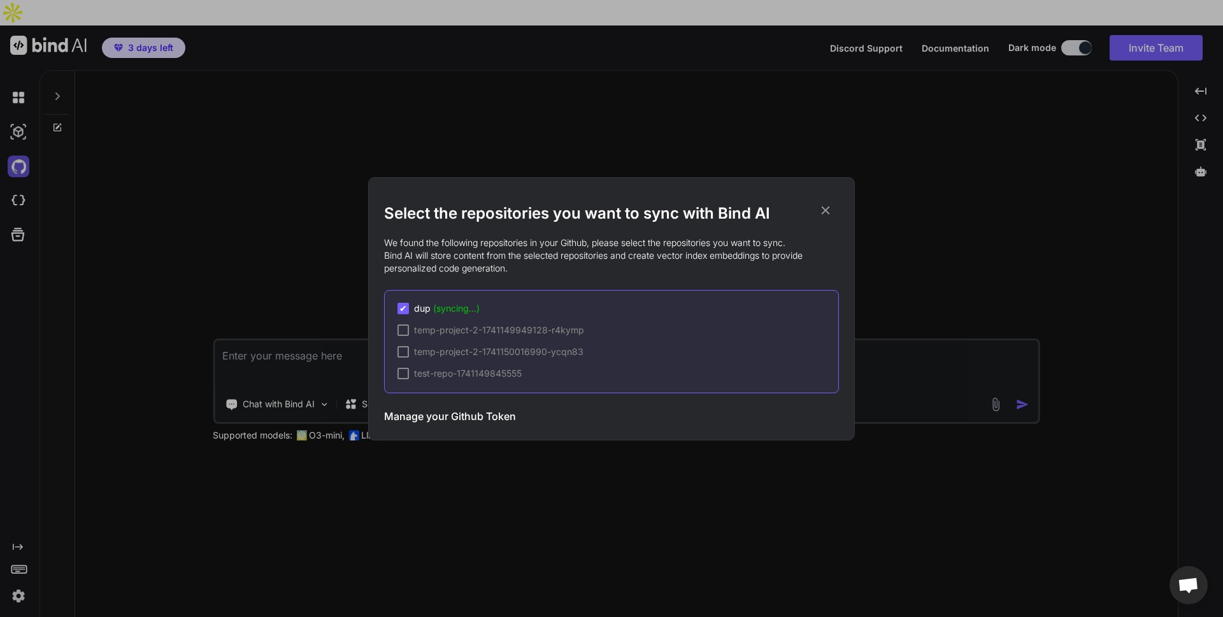
click at [17, 143] on div "Select the repositories you want to sync with Bind AI We found the following re…" at bounding box center [611, 308] width 1223 height 617
click at [17, 155] on img at bounding box center [19, 166] width 22 height 22
click at [422, 310] on span "dup (syncing...)" at bounding box center [447, 308] width 66 height 13
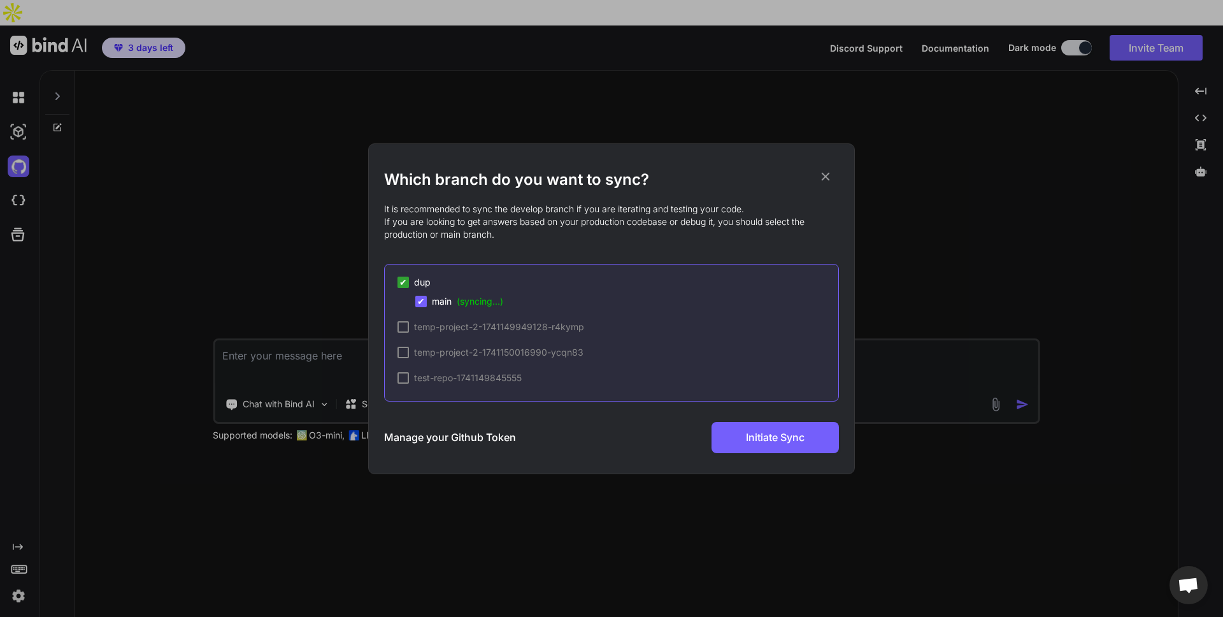
click at [503, 300] on span "(syncing...)" at bounding box center [480, 301] width 46 height 11
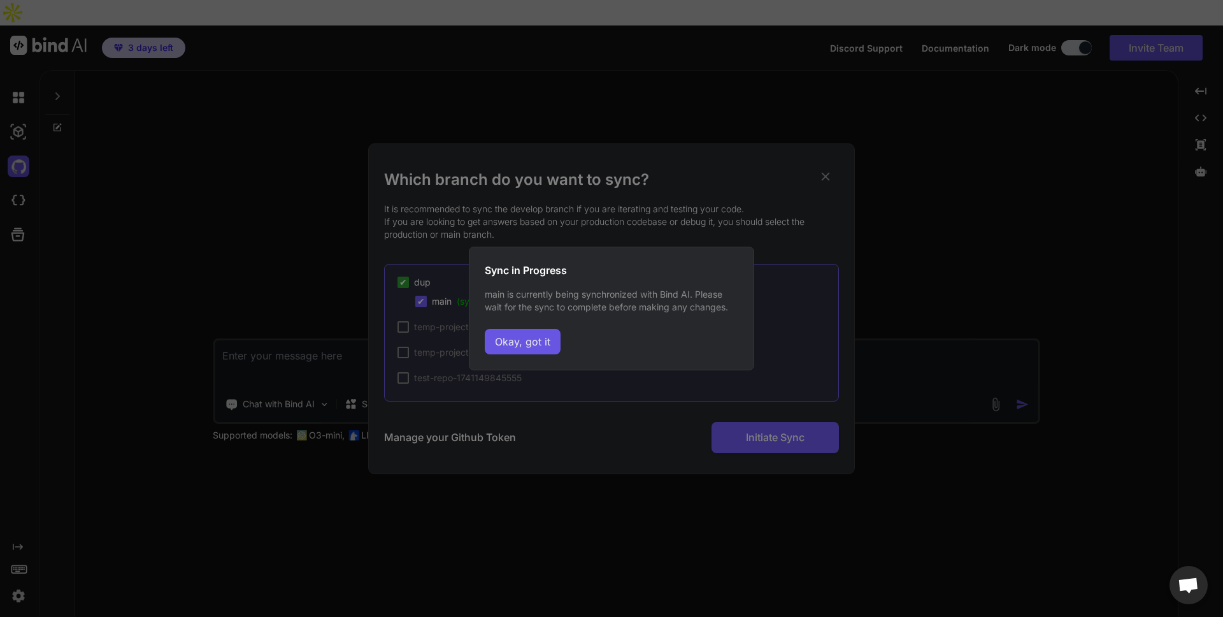
click at [518, 345] on button "Okay, got it" at bounding box center [523, 341] width 76 height 25
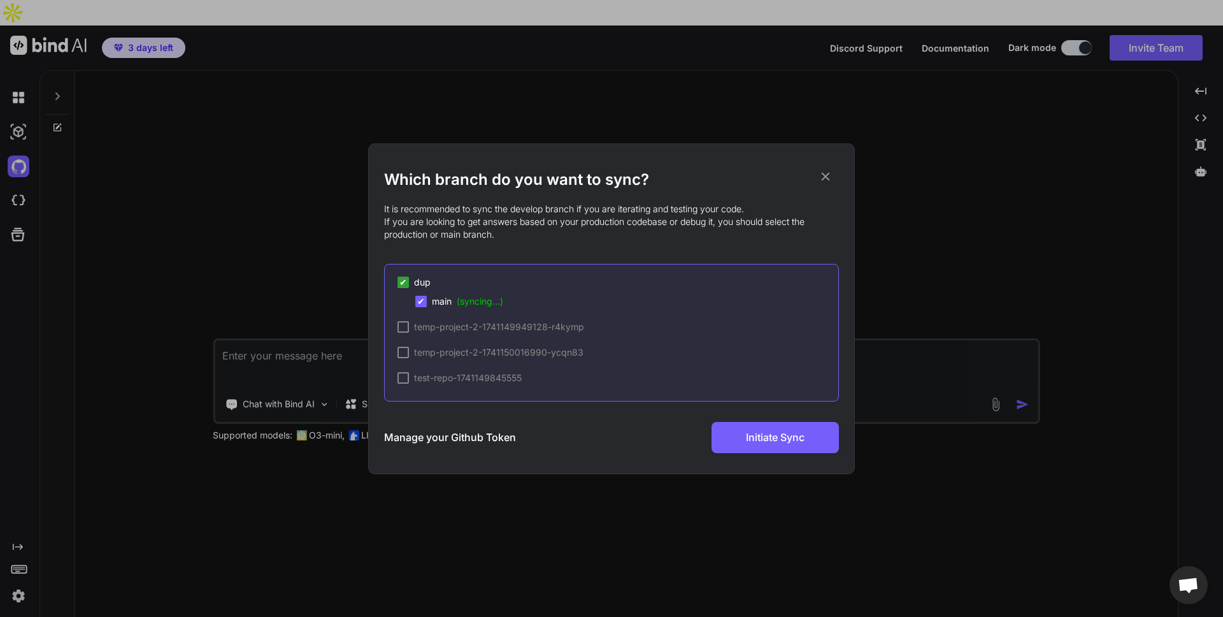
click at [831, 179] on icon at bounding box center [825, 176] width 14 height 14
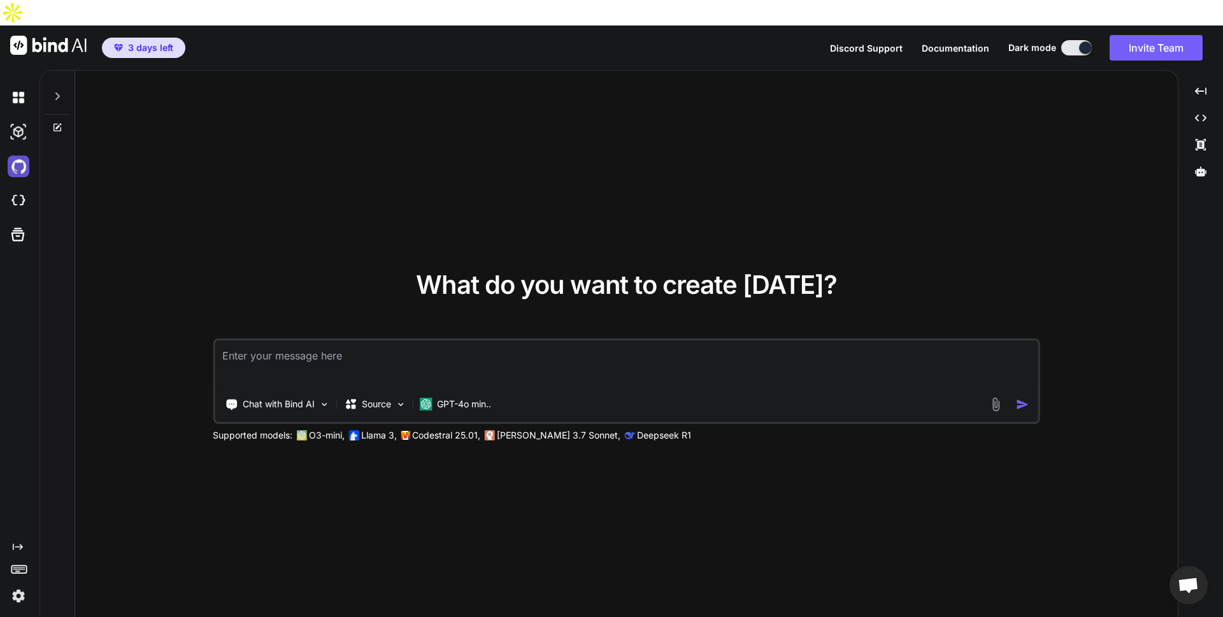
click at [15, 155] on img at bounding box center [19, 166] width 22 height 22
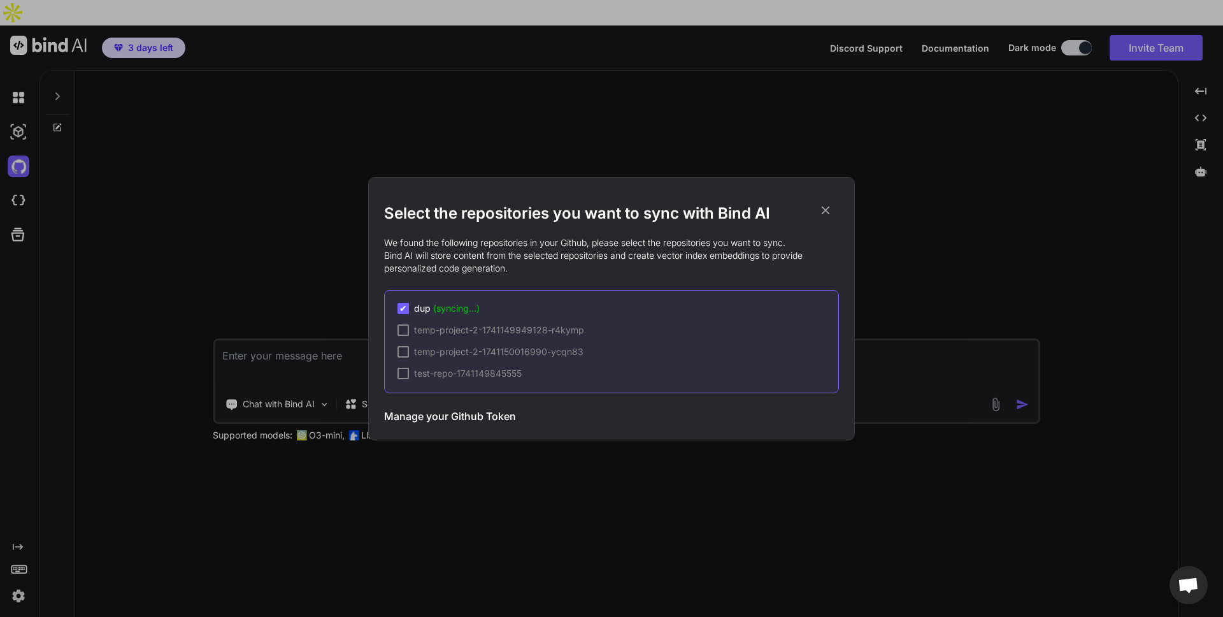
click at [415, 304] on span "dup (syncing...)" at bounding box center [447, 308] width 66 height 13
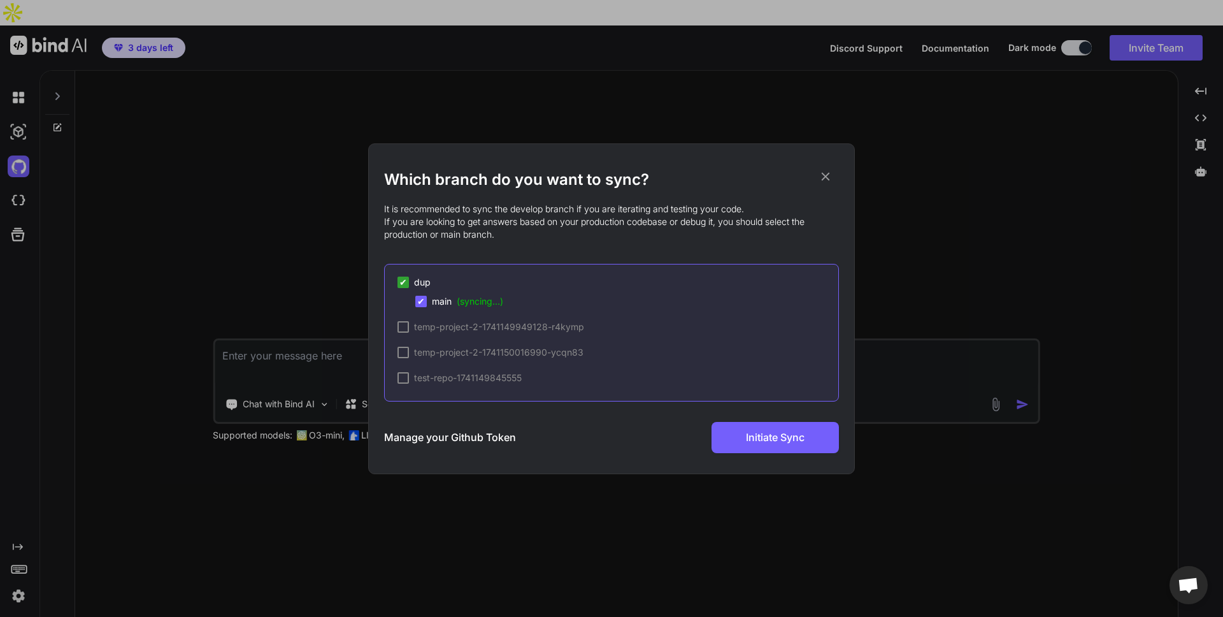
click at [827, 182] on icon at bounding box center [825, 176] width 14 height 14
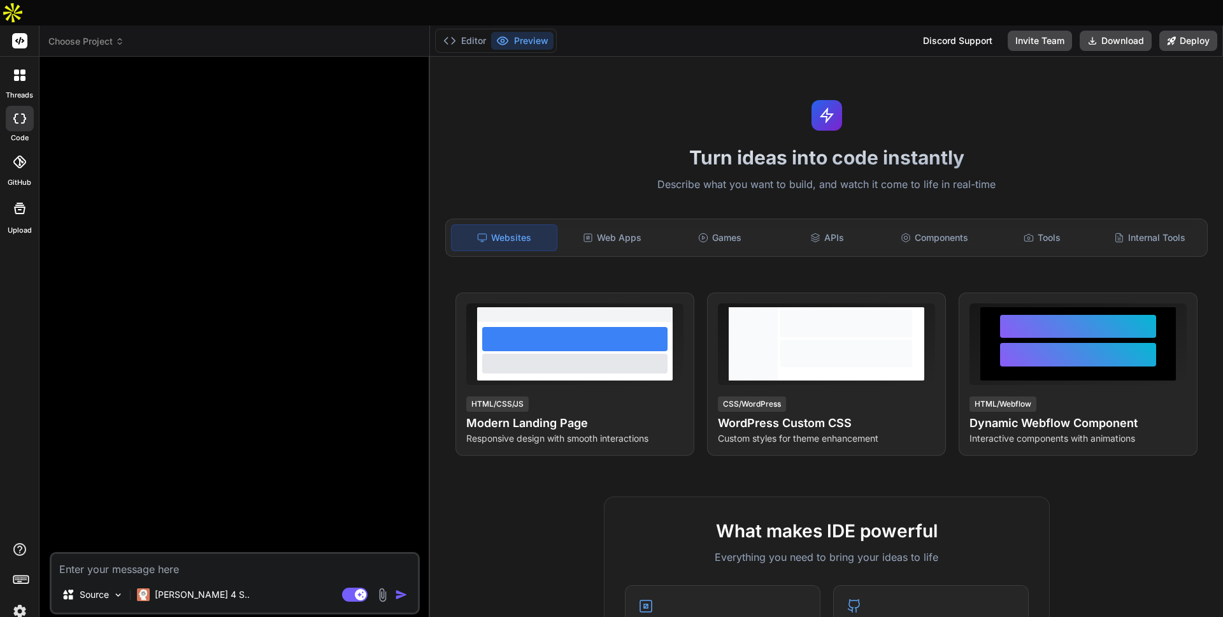
type textarea "x"
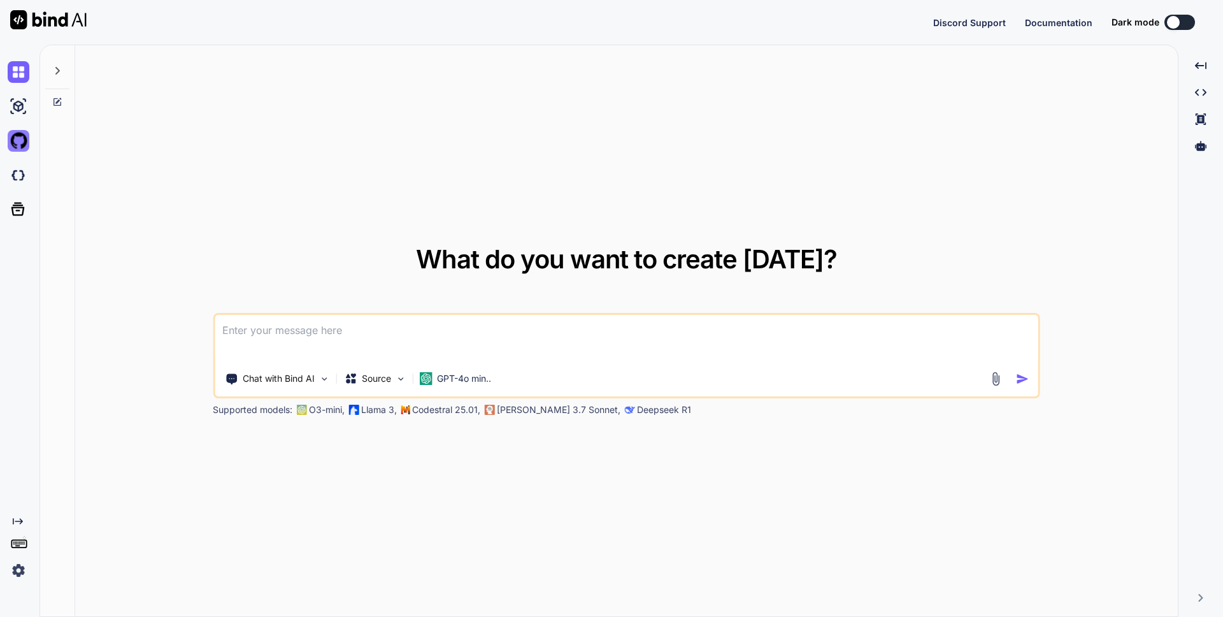
click at [22, 148] on img at bounding box center [19, 141] width 22 height 22
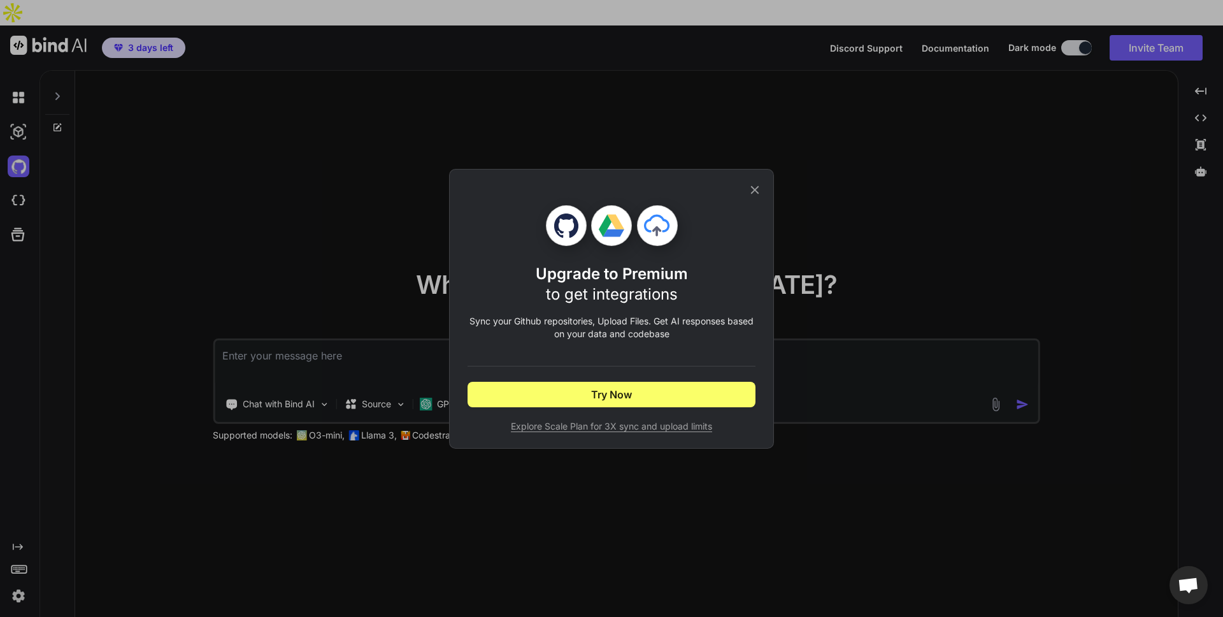
click at [755, 187] on icon at bounding box center [755, 190] width 14 height 14
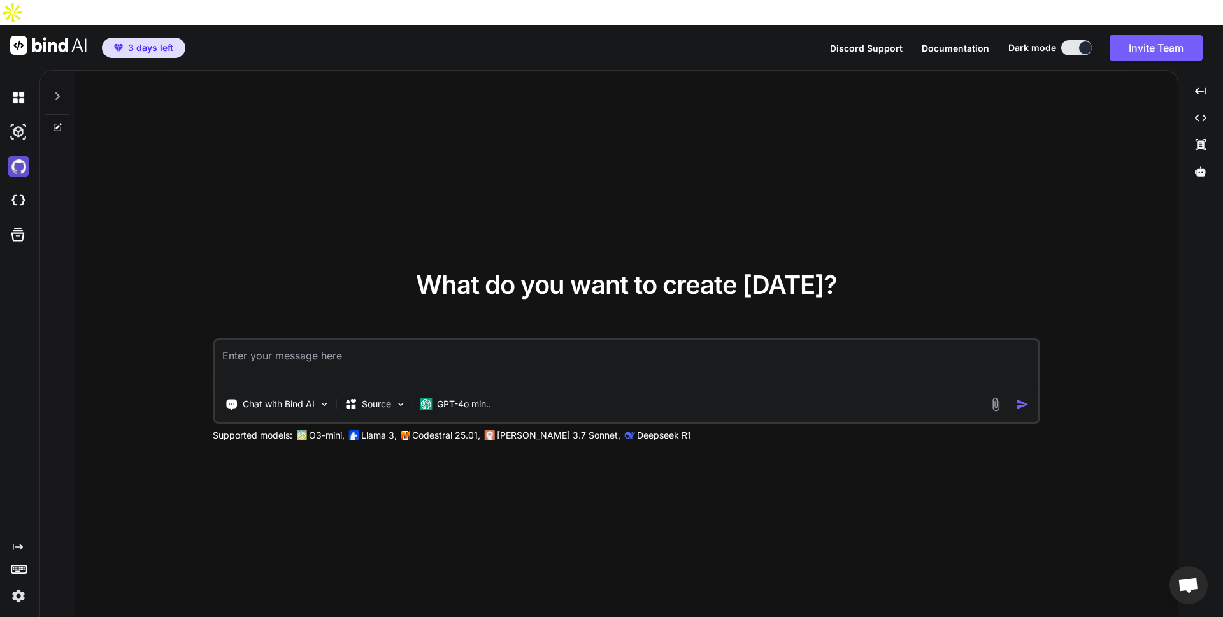
click at [17, 155] on img at bounding box center [19, 166] width 22 height 22
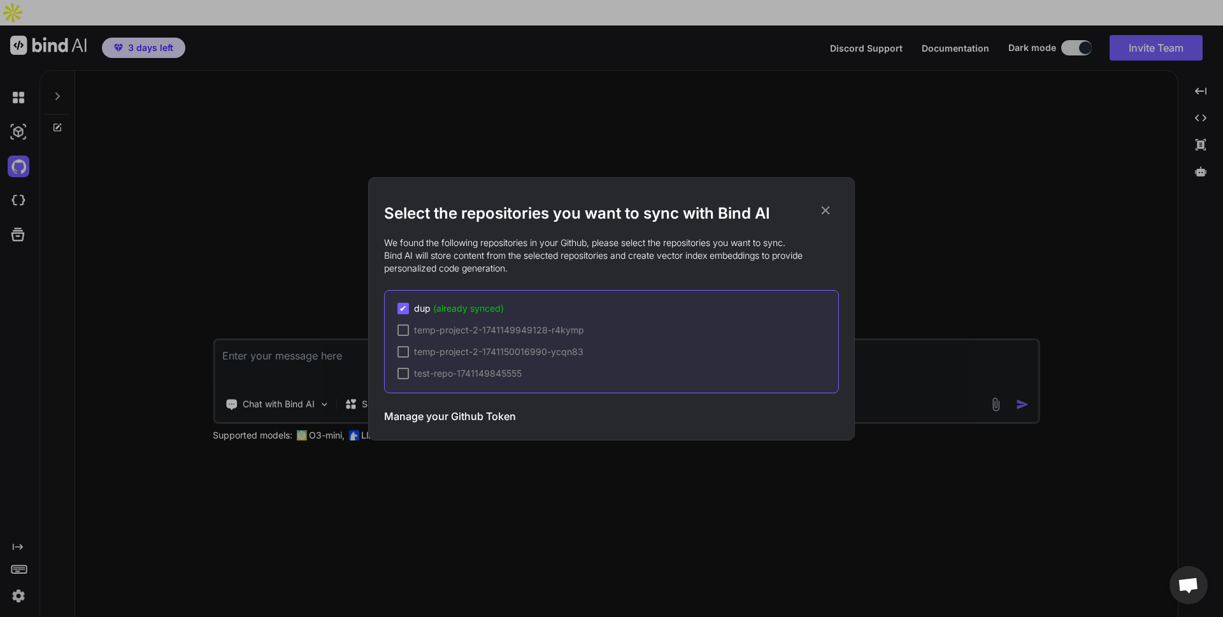
click at [495, 311] on span "(already synced)" at bounding box center [468, 308] width 71 height 11
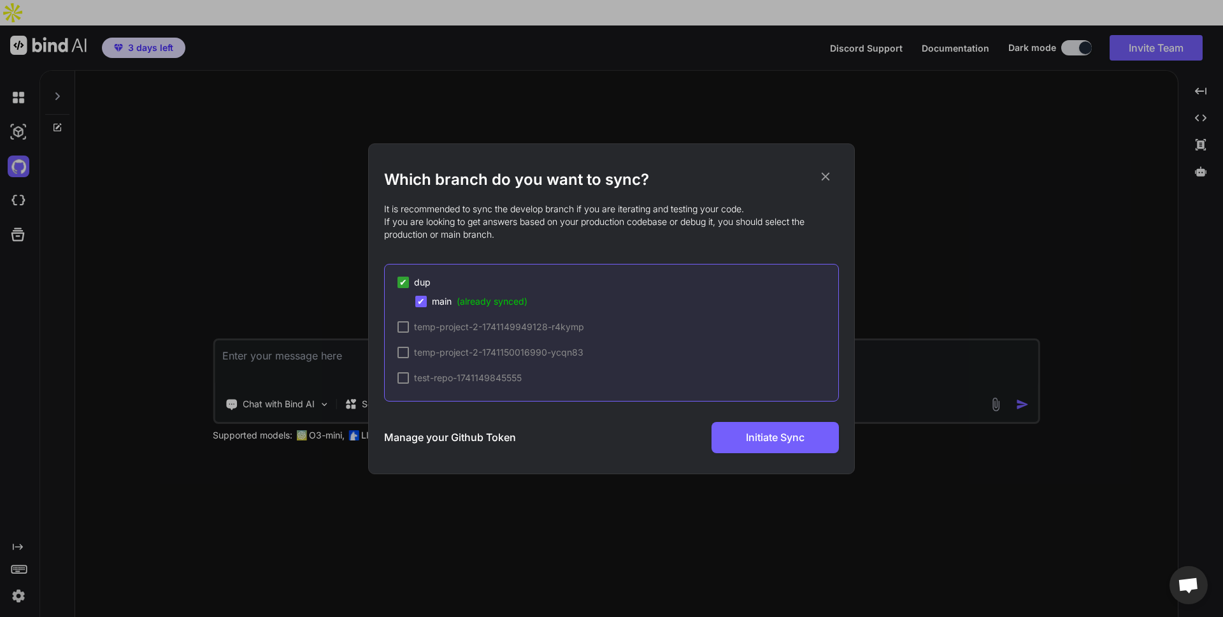
click at [827, 176] on icon at bounding box center [825, 176] width 14 height 14
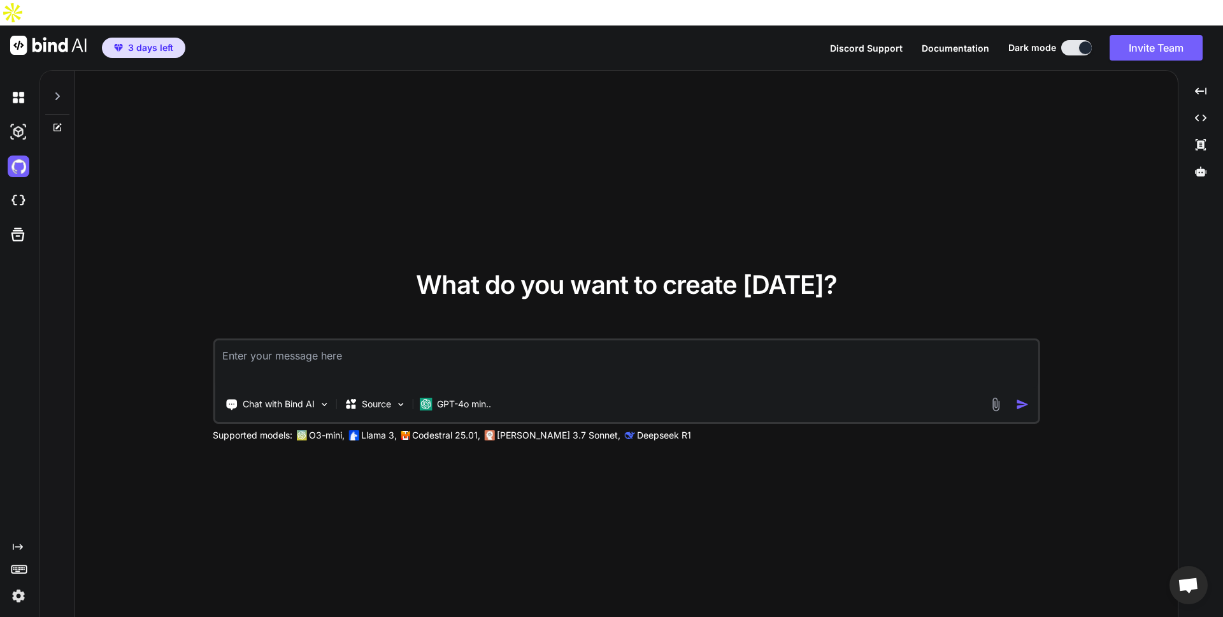
click at [57, 122] on icon at bounding box center [57, 127] width 10 height 10
click at [51, 78] on div at bounding box center [57, 93] width 24 height 44
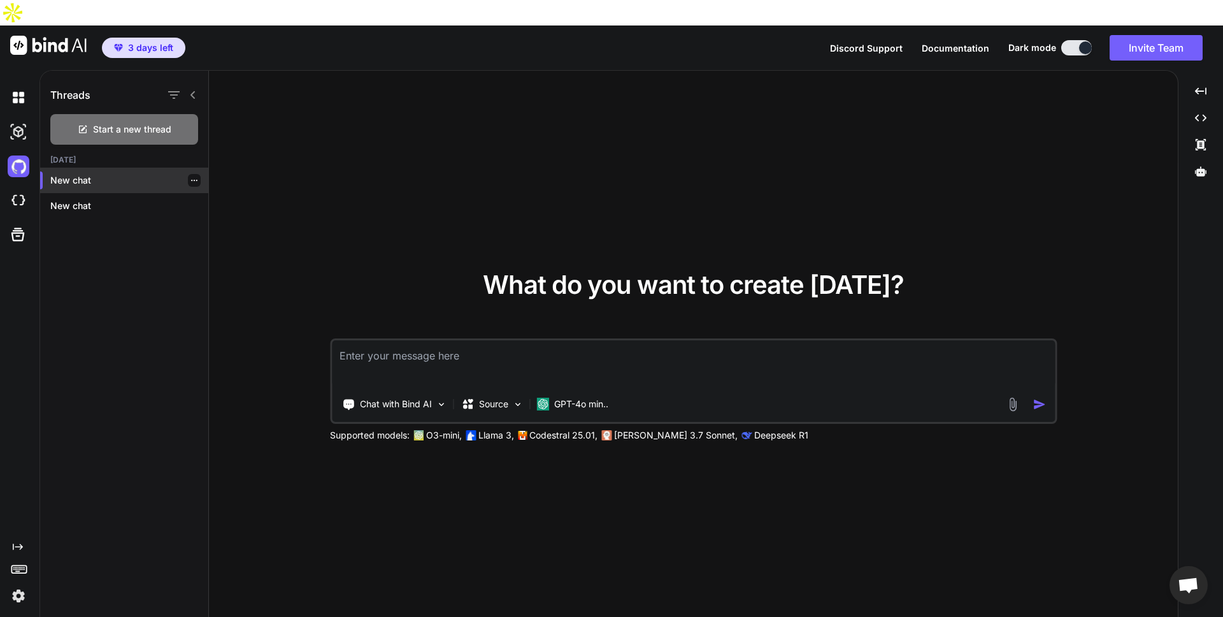
click at [92, 174] on p "New chat" at bounding box center [129, 180] width 158 height 13
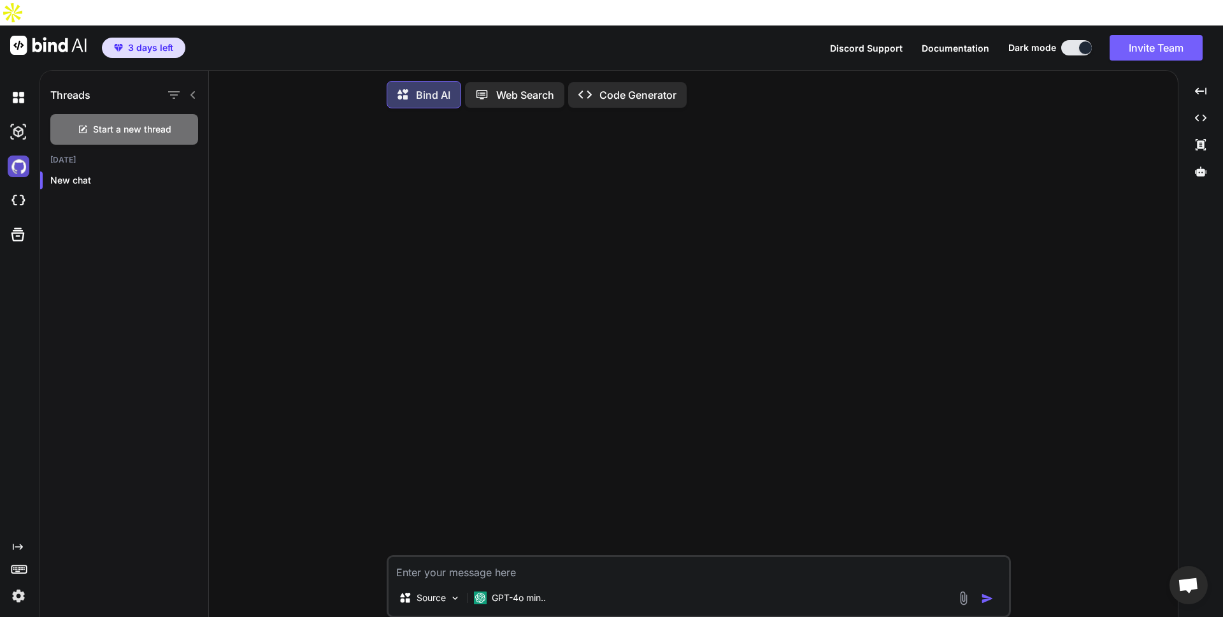
click at [17, 155] on img at bounding box center [19, 166] width 22 height 22
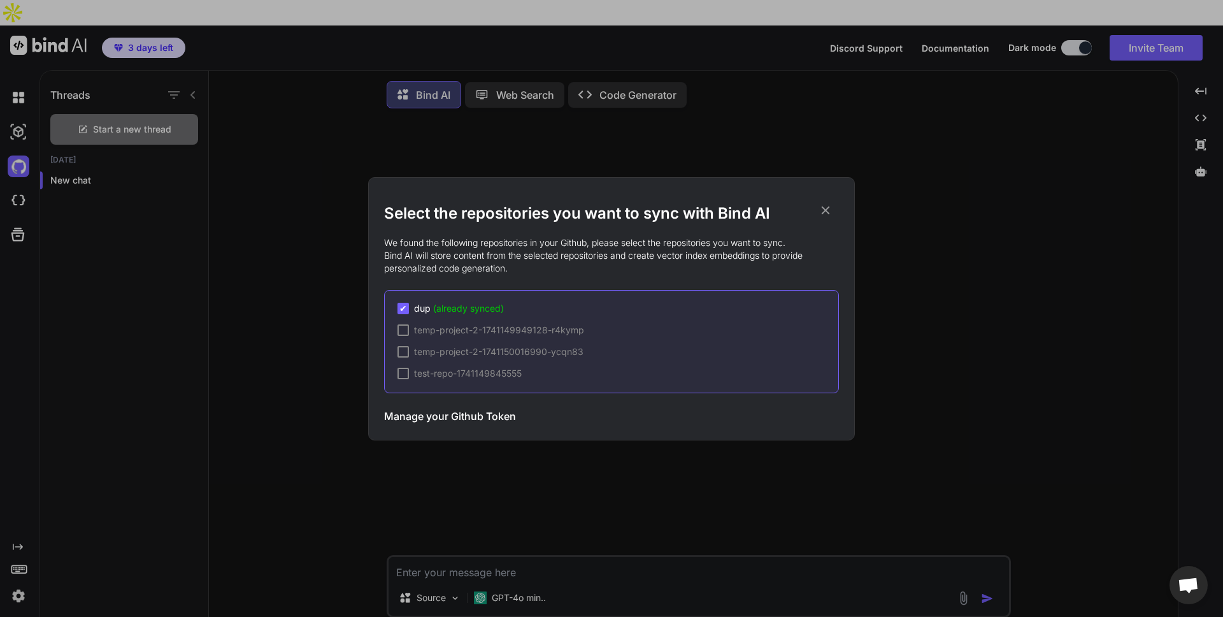
click at [430, 306] on span "dup (already synced)" at bounding box center [459, 308] width 90 height 13
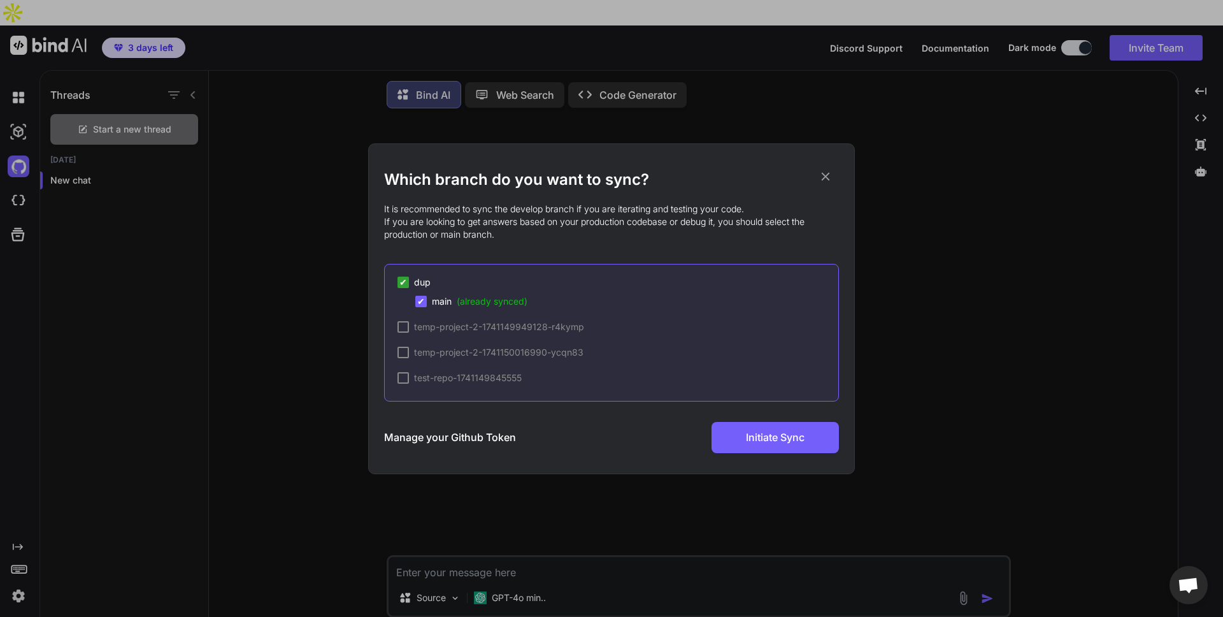
click at [452, 306] on span "main (already synced)" at bounding box center [480, 301] width 96 height 13
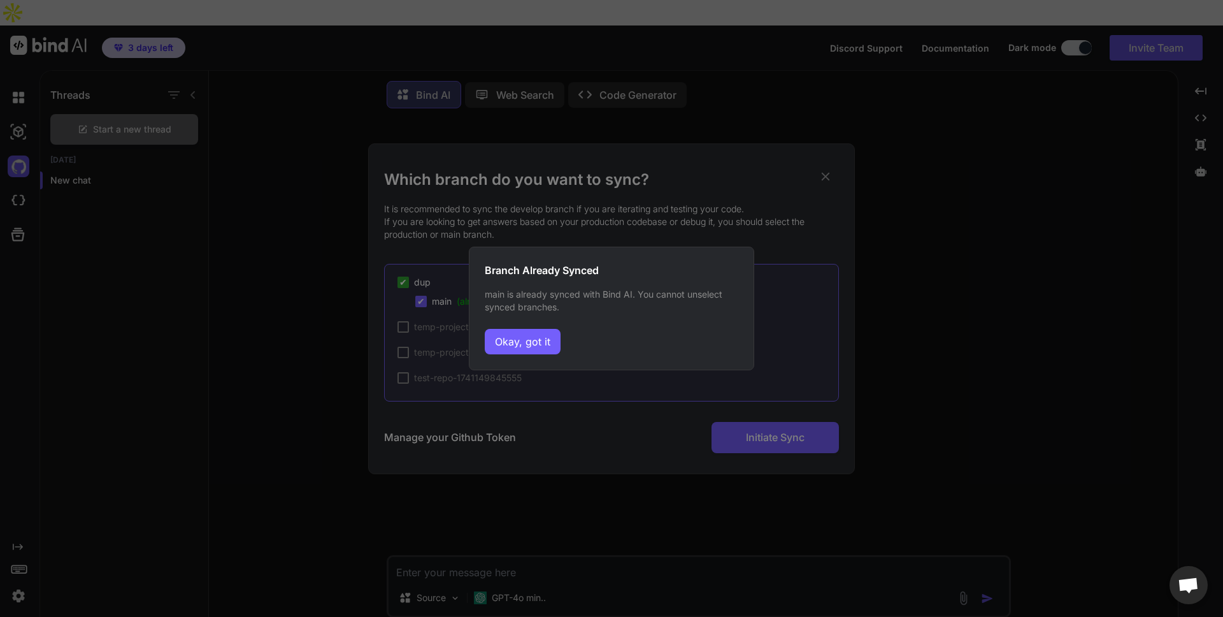
click at [539, 346] on button "Okay, got it" at bounding box center [523, 341] width 76 height 25
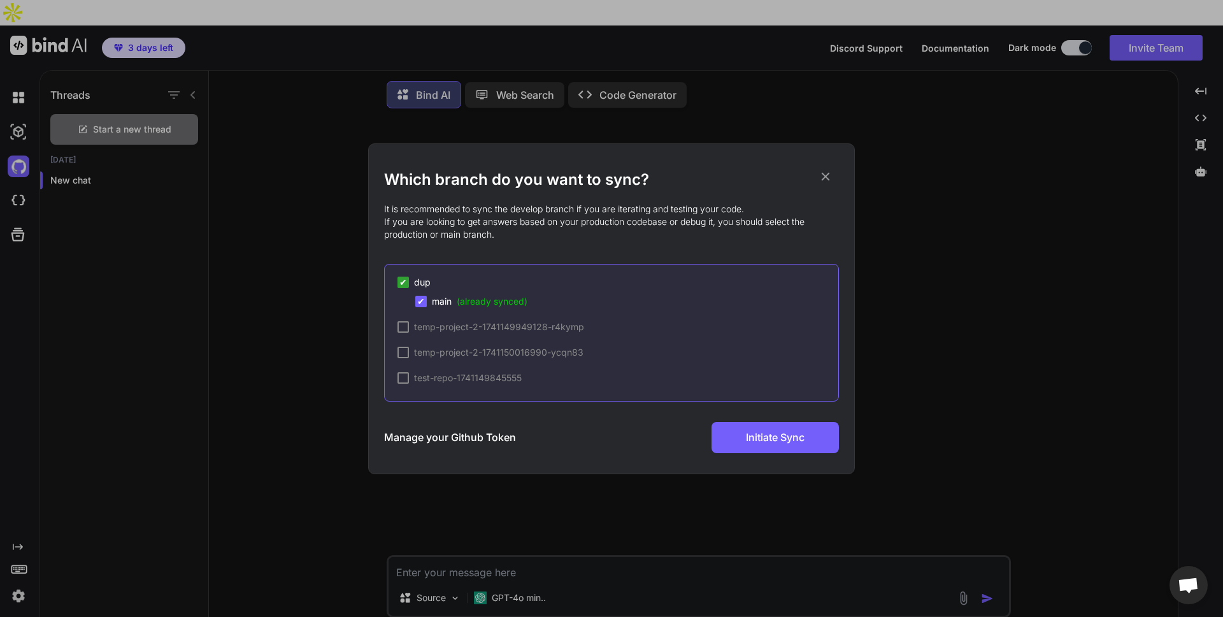
click at [462, 297] on span "(already synced)" at bounding box center [492, 301] width 71 height 11
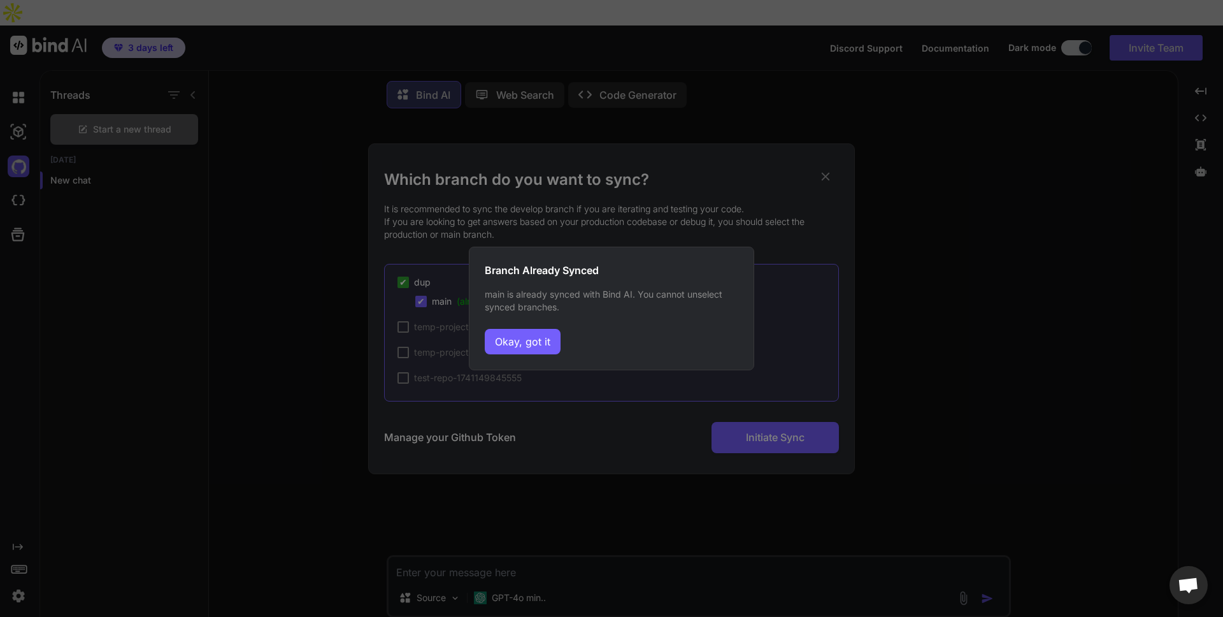
click at [538, 344] on button "Okay, got it" at bounding box center [523, 341] width 76 height 25
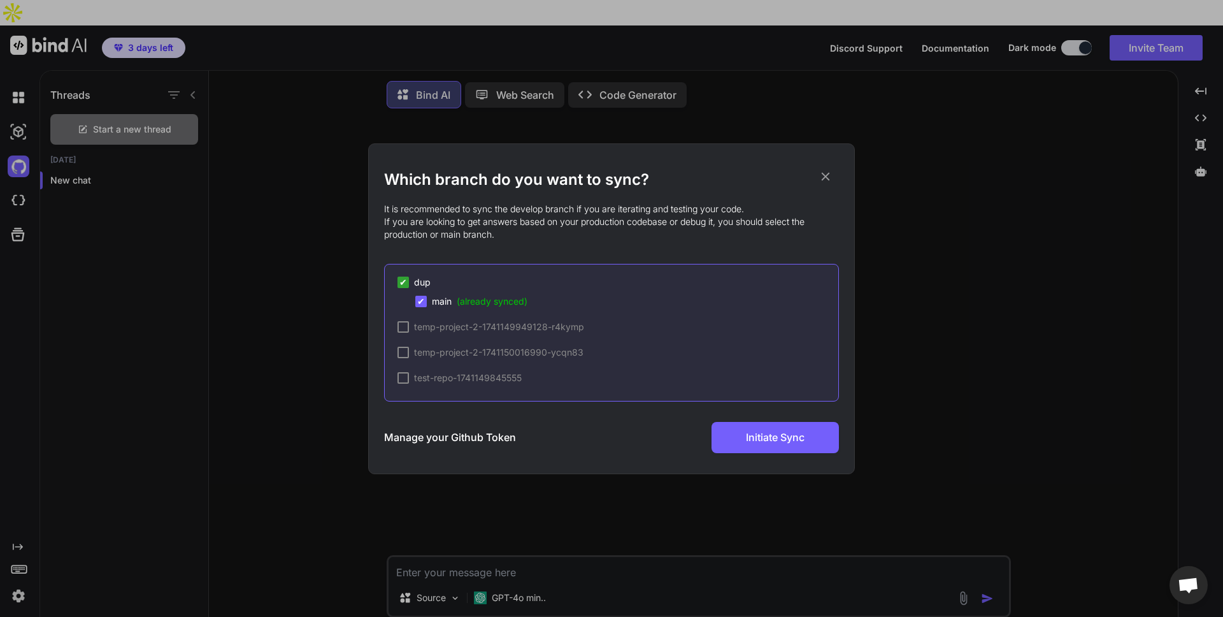
click at [824, 177] on icon at bounding box center [826, 176] width 8 height 8
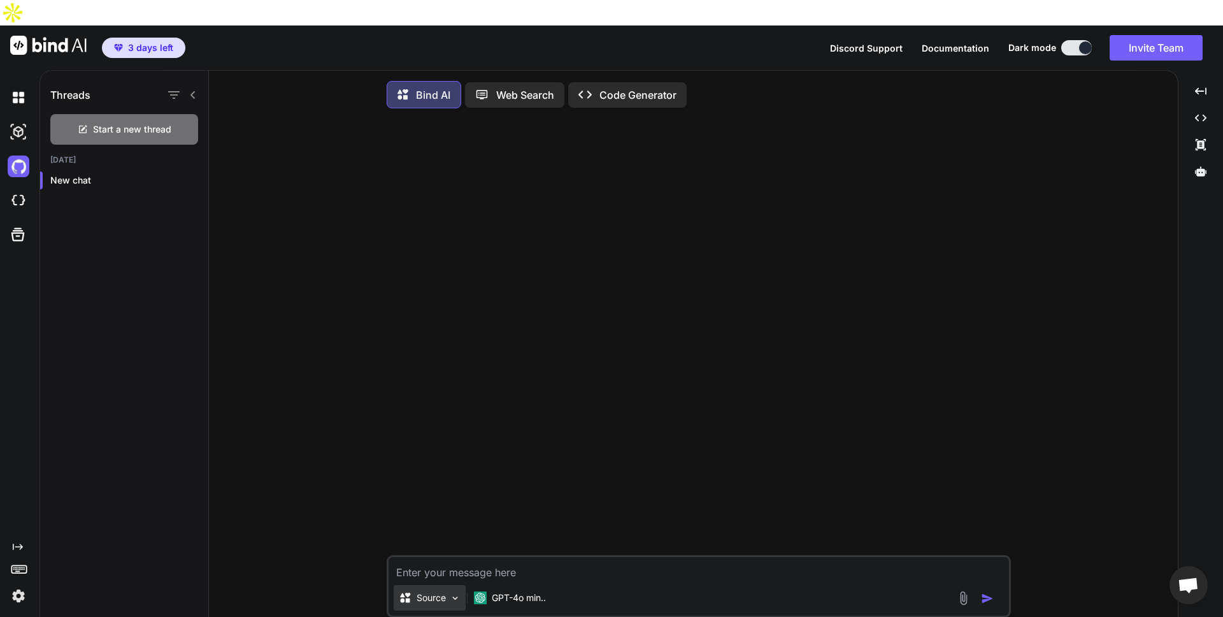
click at [459, 592] on img at bounding box center [455, 597] width 11 height 11
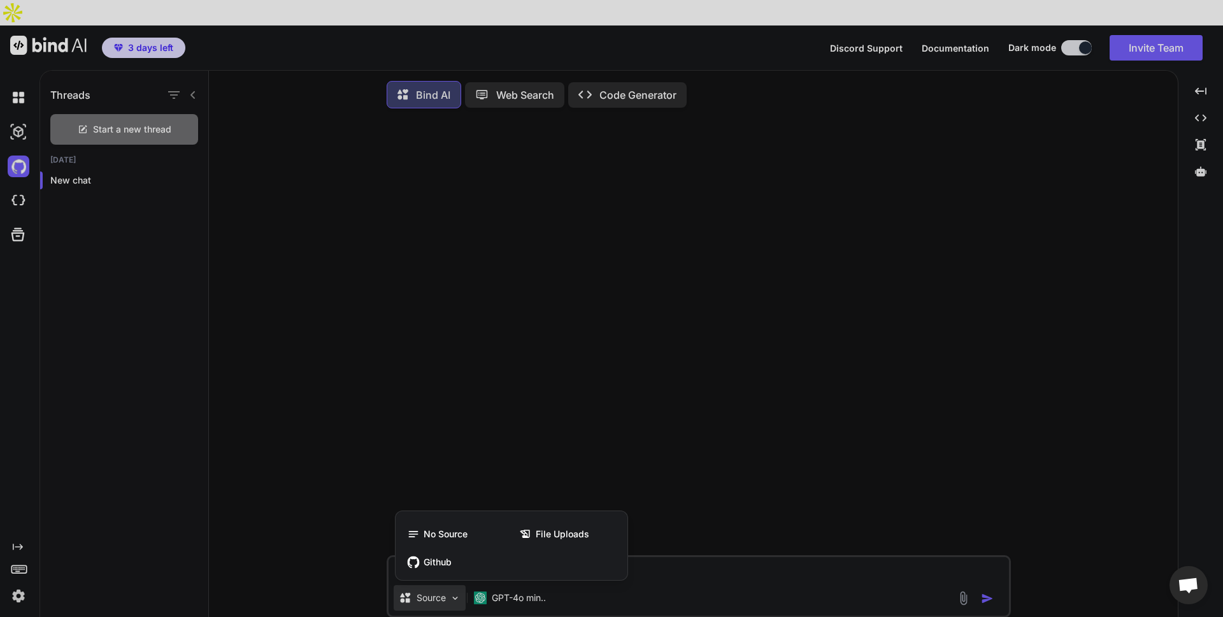
click at [447, 555] on span "Github" at bounding box center [438, 561] width 28 height 13
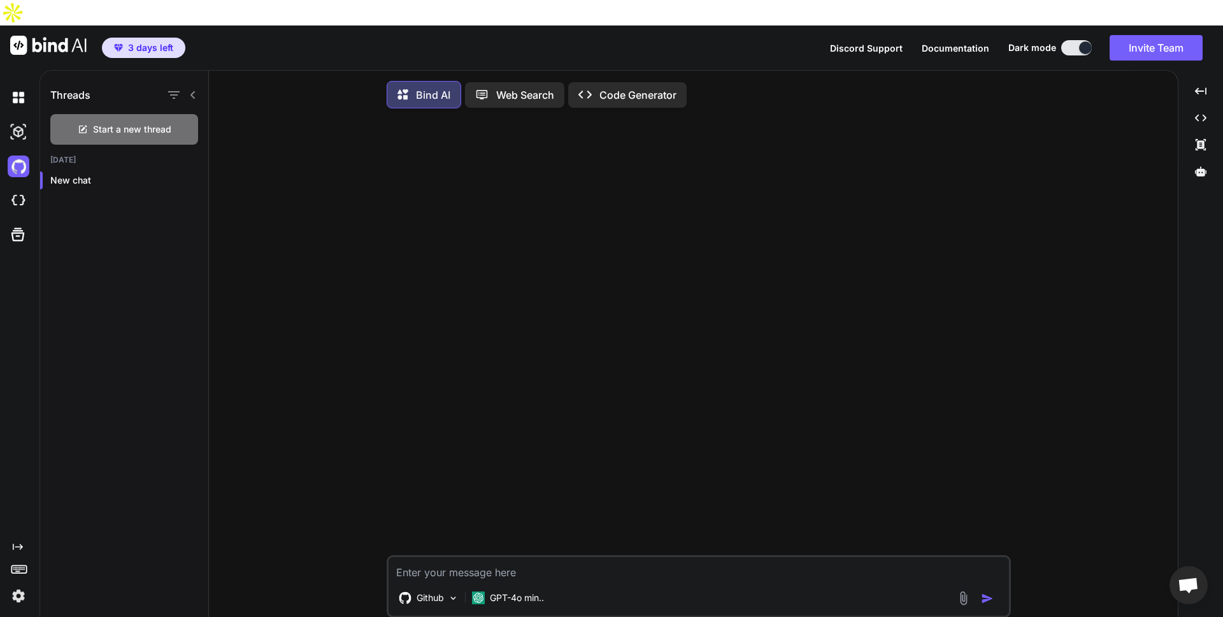
click at [457, 557] on textarea at bounding box center [699, 568] width 620 height 23
click at [441, 591] on p "Github" at bounding box center [430, 597] width 27 height 13
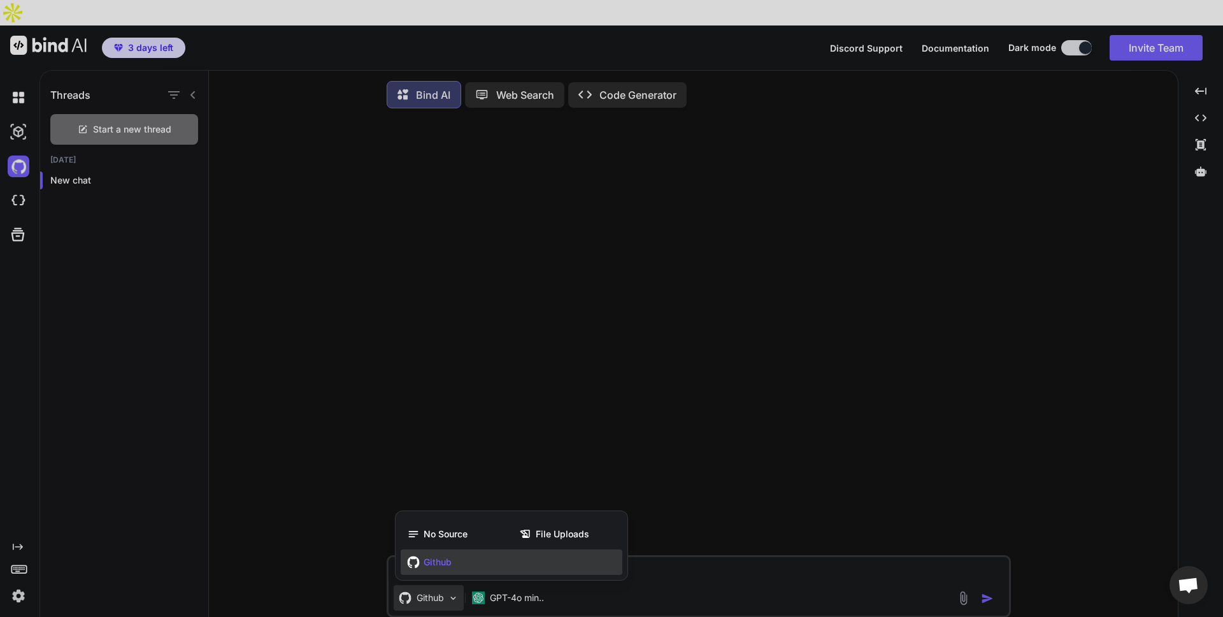
click at [445, 549] on div "Github" at bounding box center [512, 561] width 222 height 25
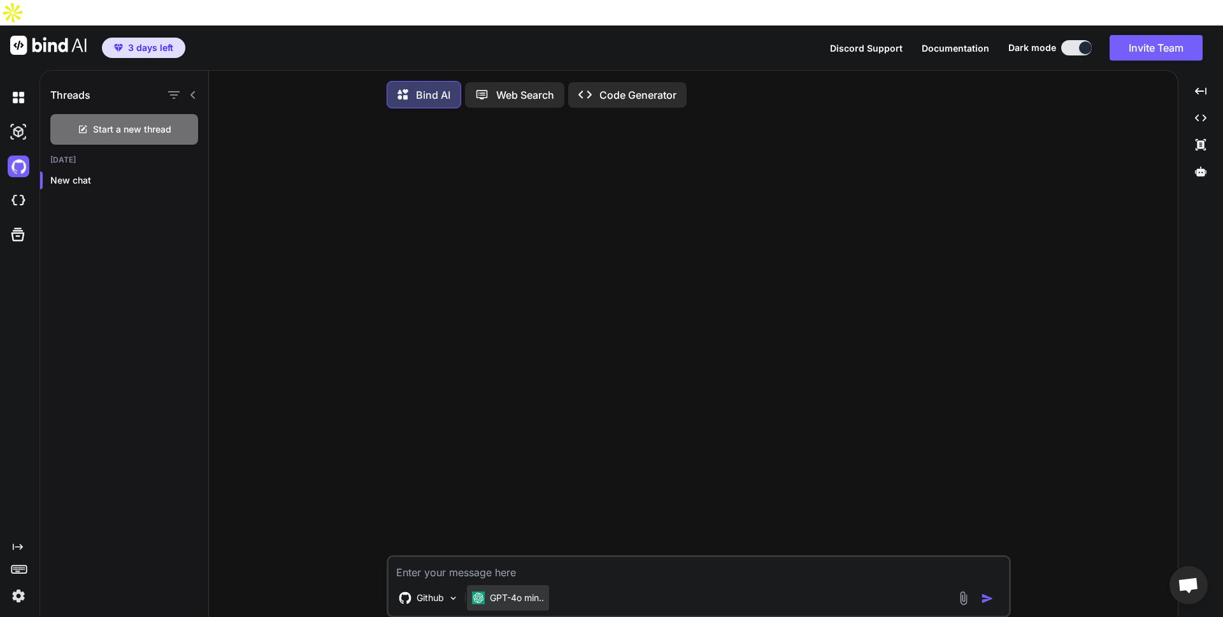
click at [490, 591] on p "GPT-4o min.." at bounding box center [517, 597] width 54 height 13
drag, startPoint x: 492, startPoint y: 577, endPoint x: 455, endPoint y: 571, distance: 37.5
click at [490, 591] on p "GPT-4o min.." at bounding box center [517, 597] width 54 height 13
click at [441, 557] on textarea at bounding box center [699, 568] width 620 height 23
type textarea "x"
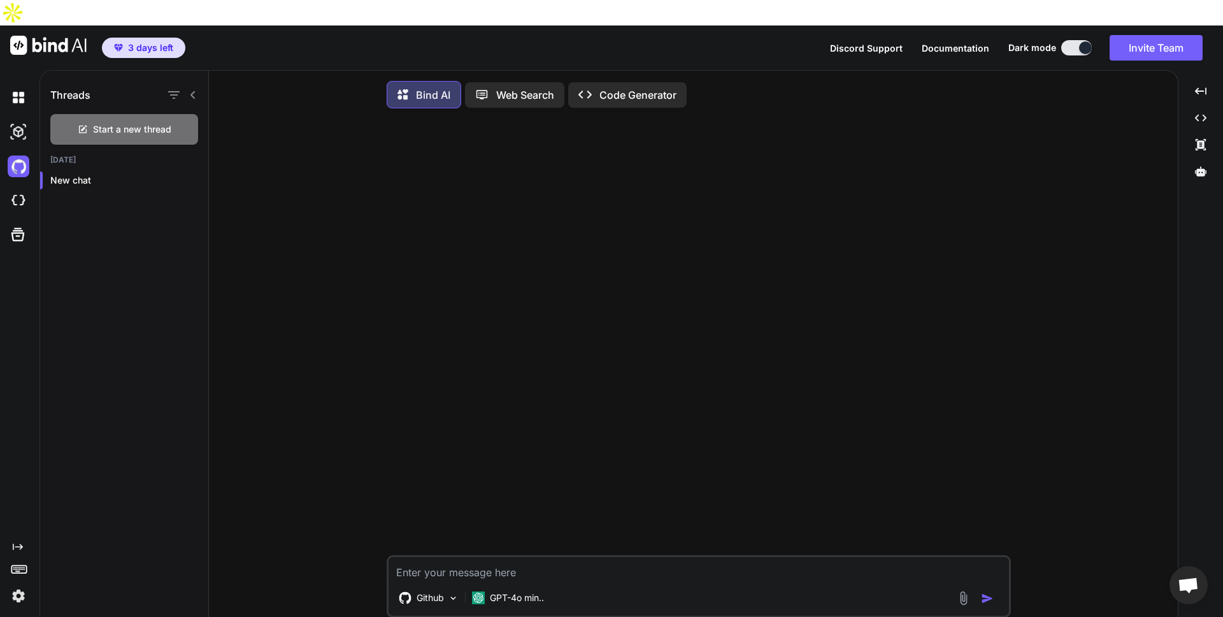
type textarea "h"
type textarea "x"
type textarea "hi"
type textarea "x"
type textarea "h"
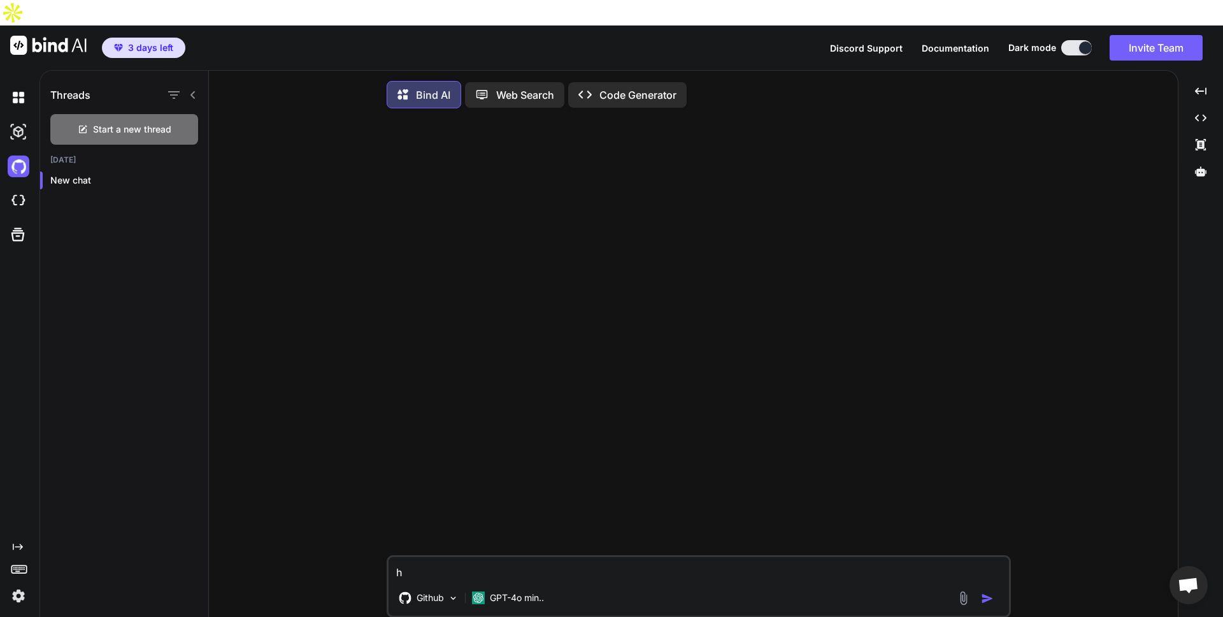
type textarea "x"
type textarea "hi"
type textarea "x"
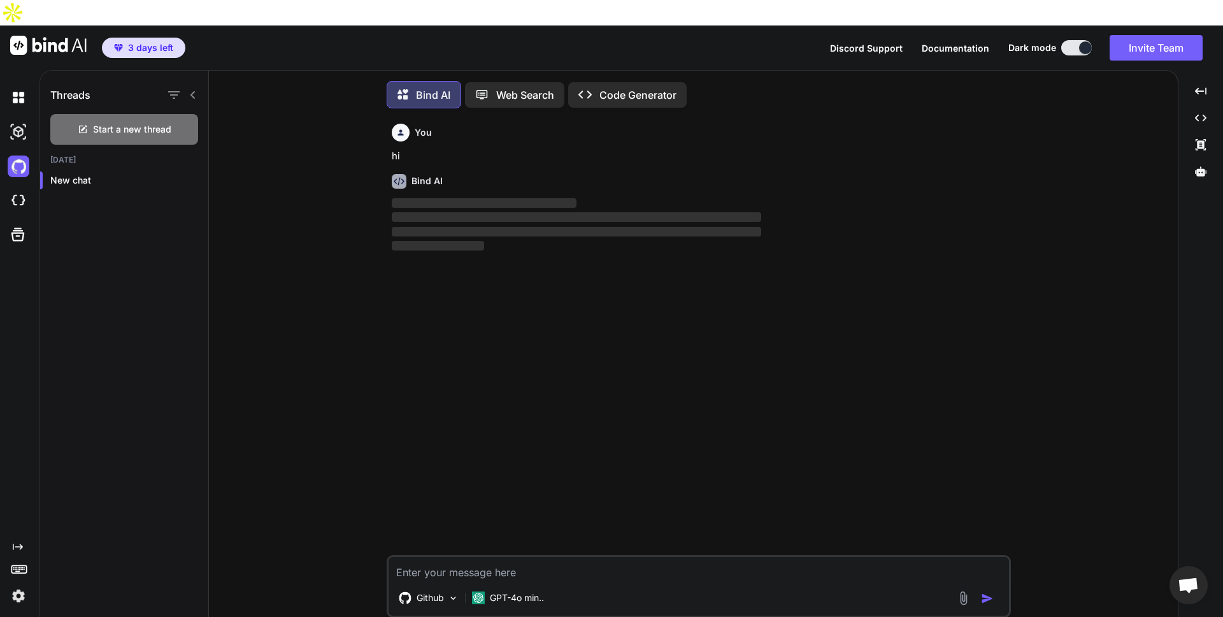
scroll to position [6, 0]
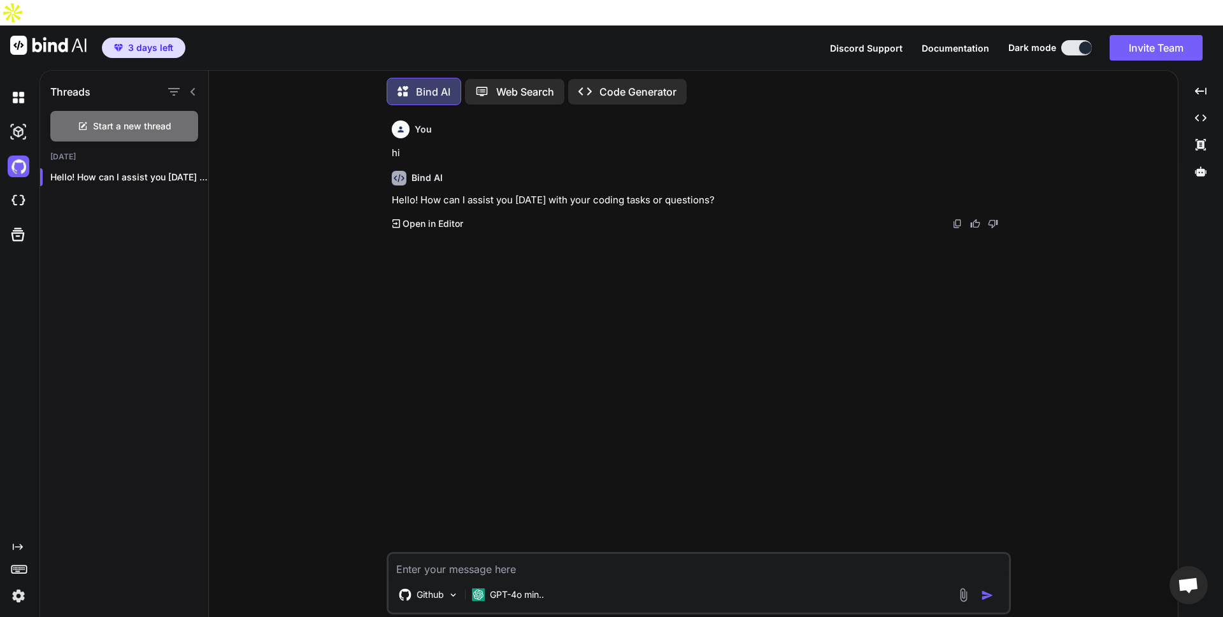
type textarea "x"
type textarea "a"
type textarea "x"
type textarea "ar"
type textarea "x"
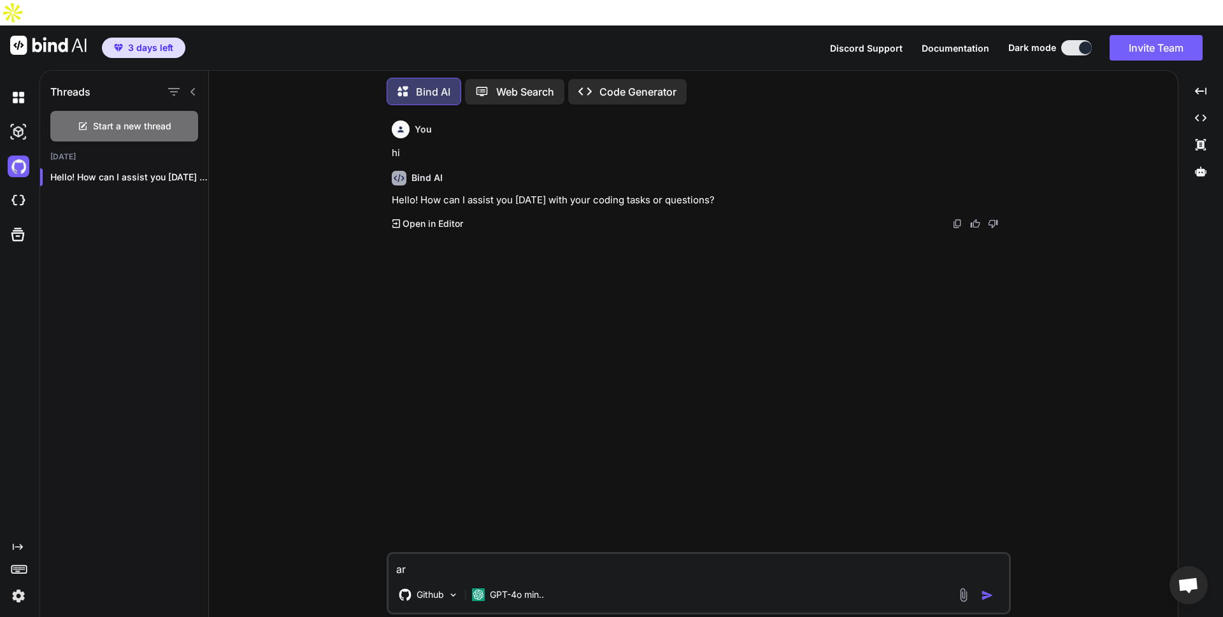
type textarea "are"
type textarea "x"
type textarea "are"
type textarea "x"
type textarea "are w"
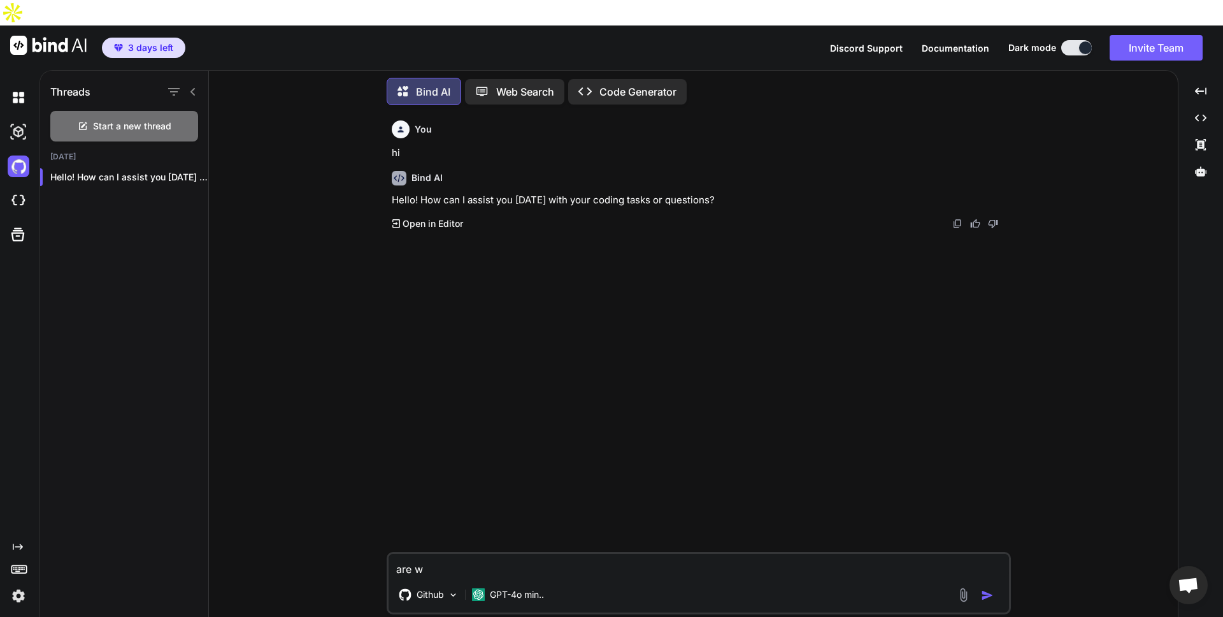
type textarea "x"
type textarea "are we"
type textarea "x"
type textarea "are we"
type textarea "x"
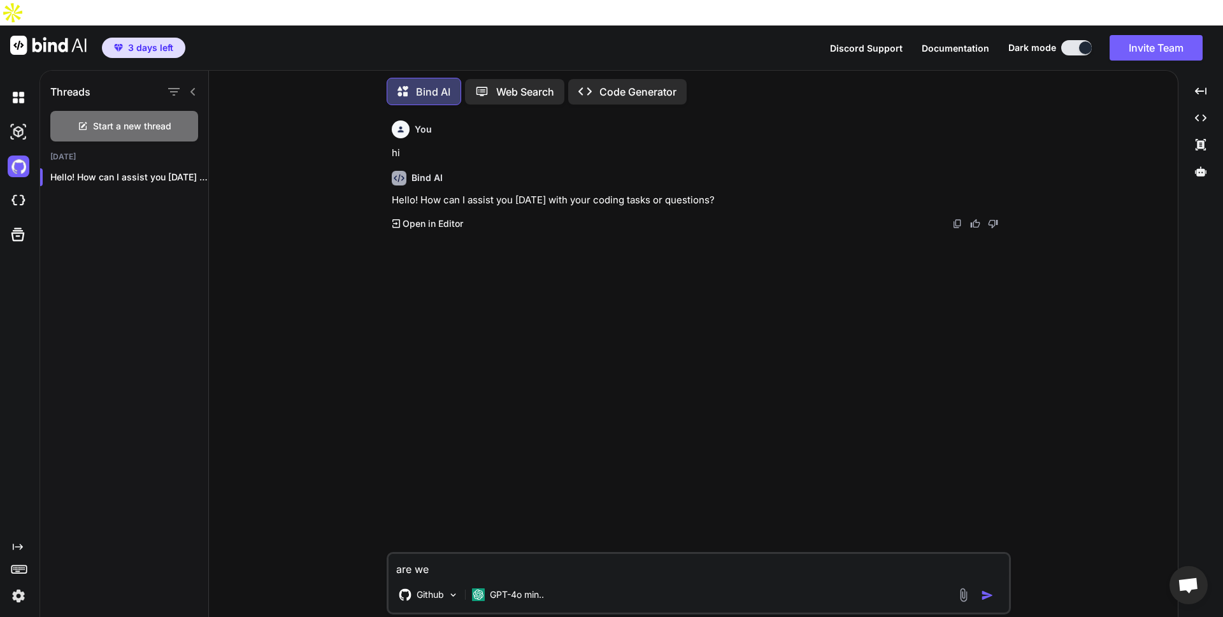
type textarea "are we b"
type textarea "x"
type textarea "are we bu"
type textarea "x"
type textarea "are we bui"
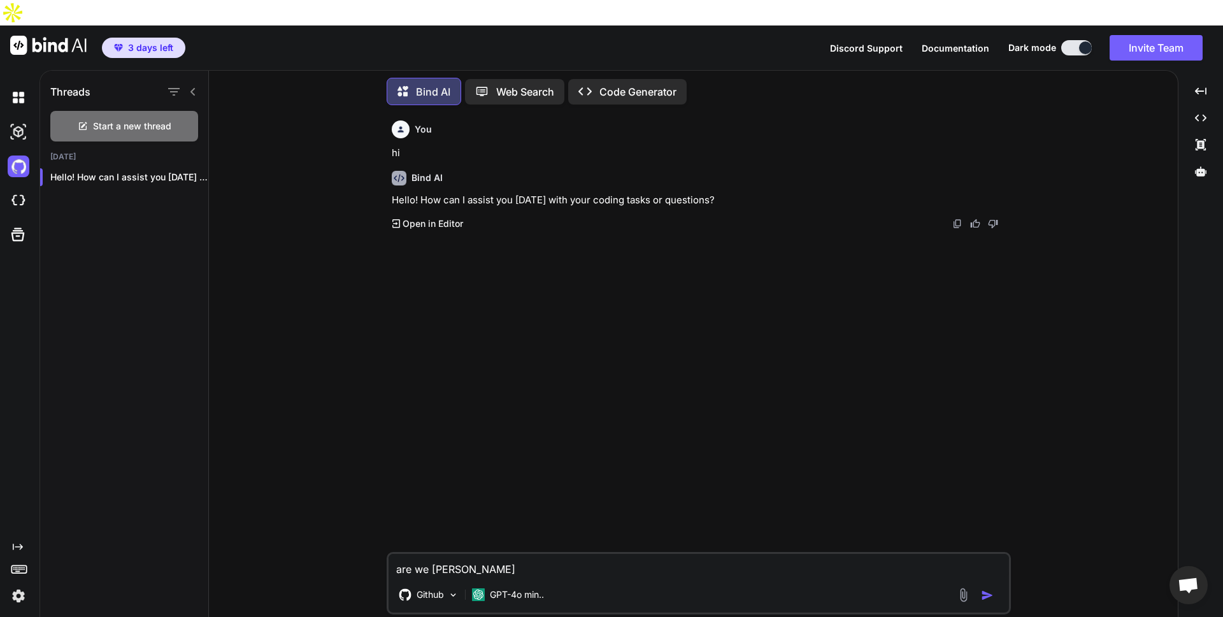
type textarea "x"
type textarea "are we buil"
type textarea "x"
type textarea "are we build"
type textarea "x"
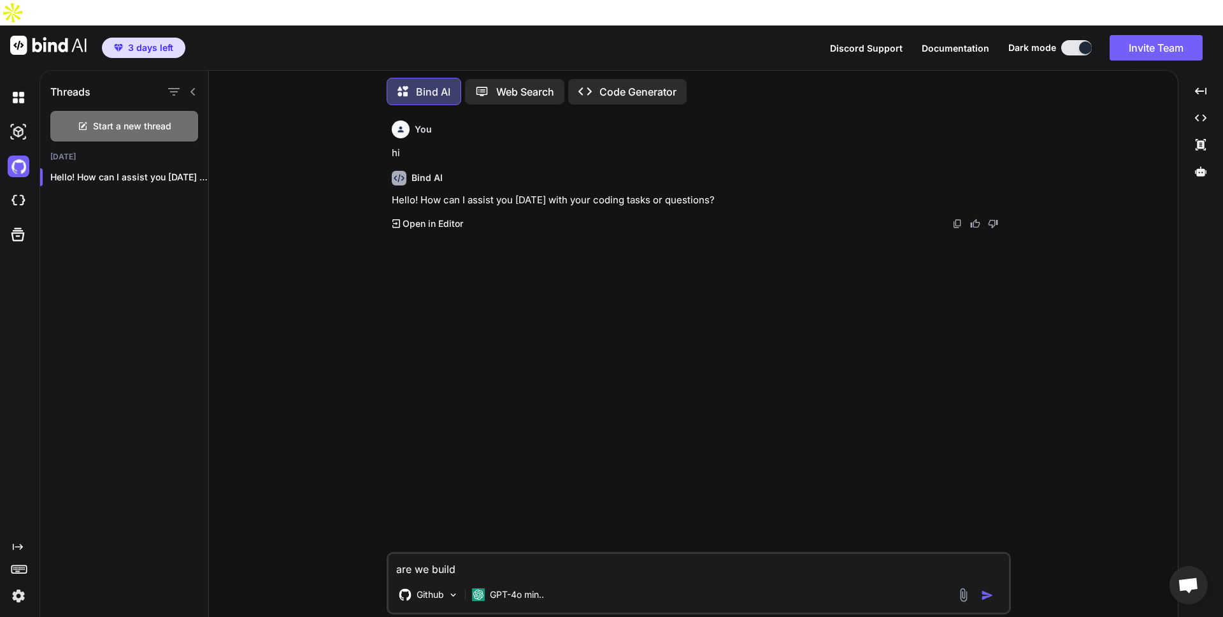
type textarea "are we buildi"
type textarea "x"
type textarea "are we buildin"
type textarea "x"
type textarea "are we building"
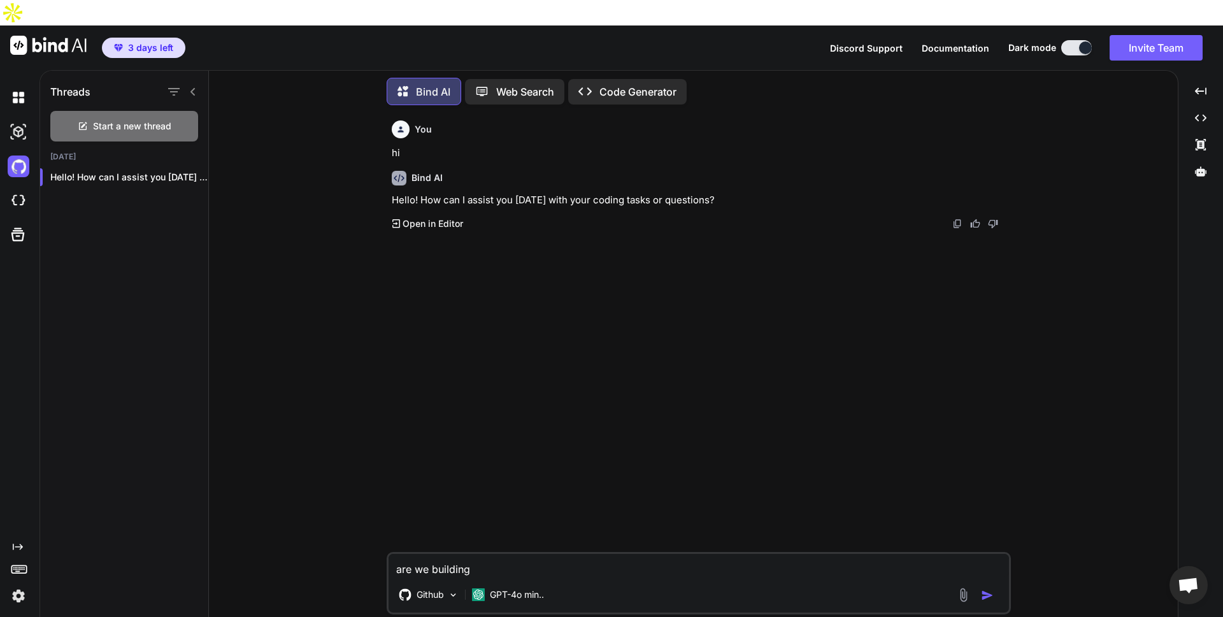
type textarea "x"
type textarea "are we building"
type textarea "x"
type textarea "are we building o"
type textarea "x"
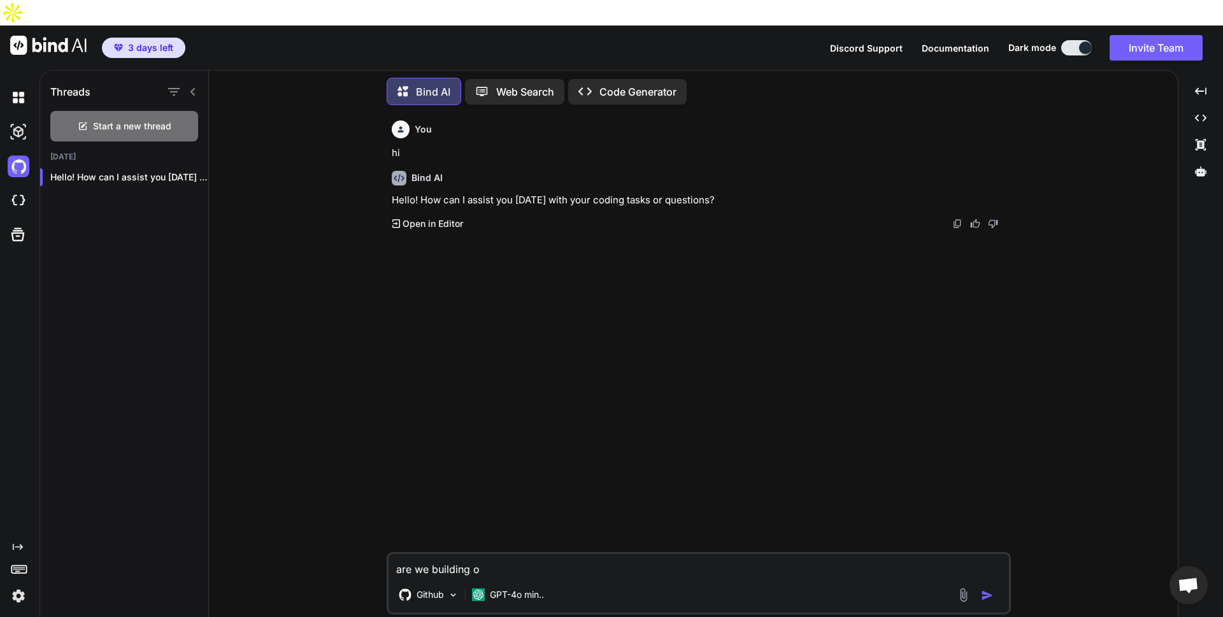
type textarea "are we building on"
type textarea "x"
type textarea "are we building on"
type textarea "x"
type textarea "are we building on t"
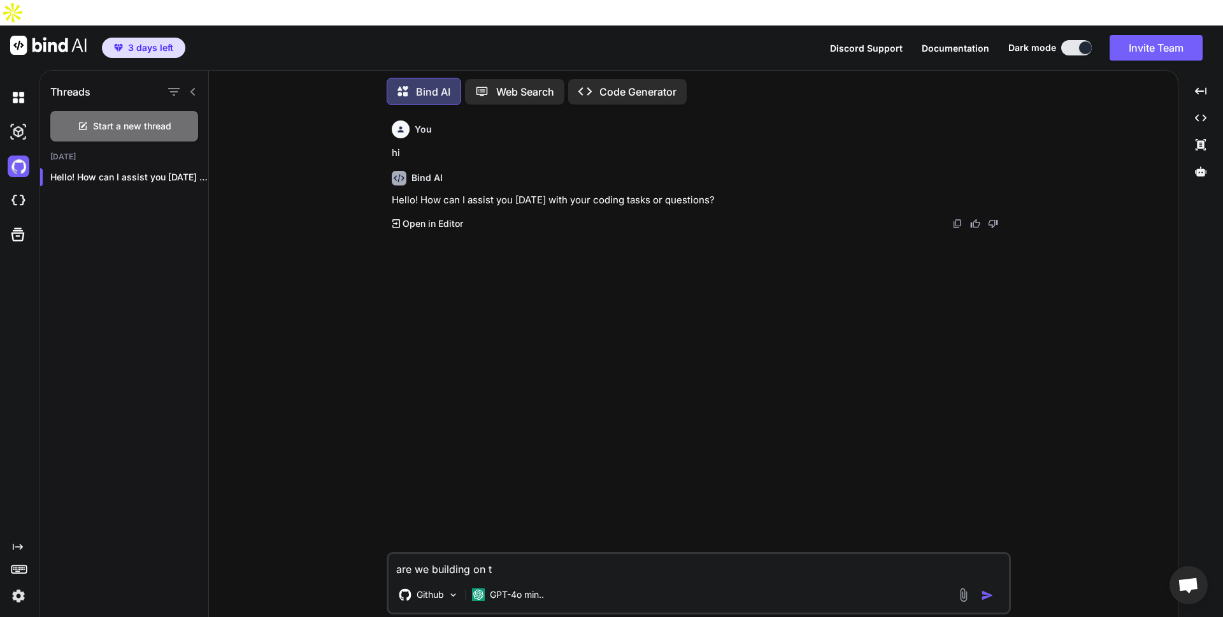
type textarea "x"
type textarea "are we building on te"
type textarea "x"
type textarea "are we building on teh"
type textarea "x"
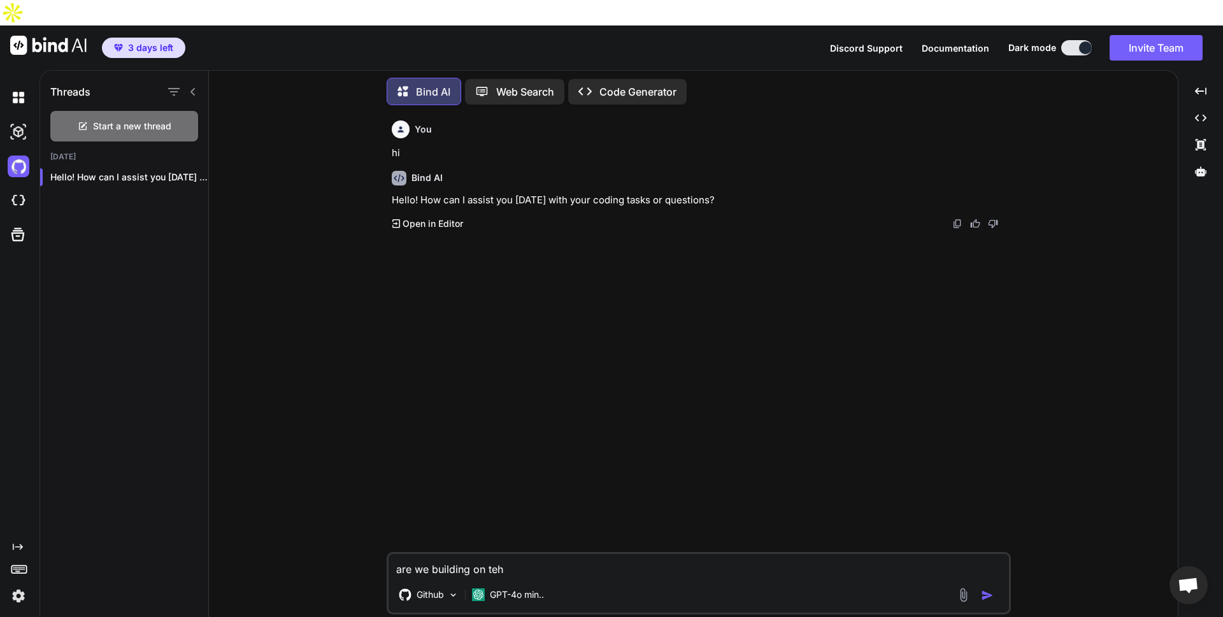
type textarea "are we building on teh"
type textarea "x"
type textarea "are we building on teh d"
type textarea "x"
type textarea "are we building on teh"
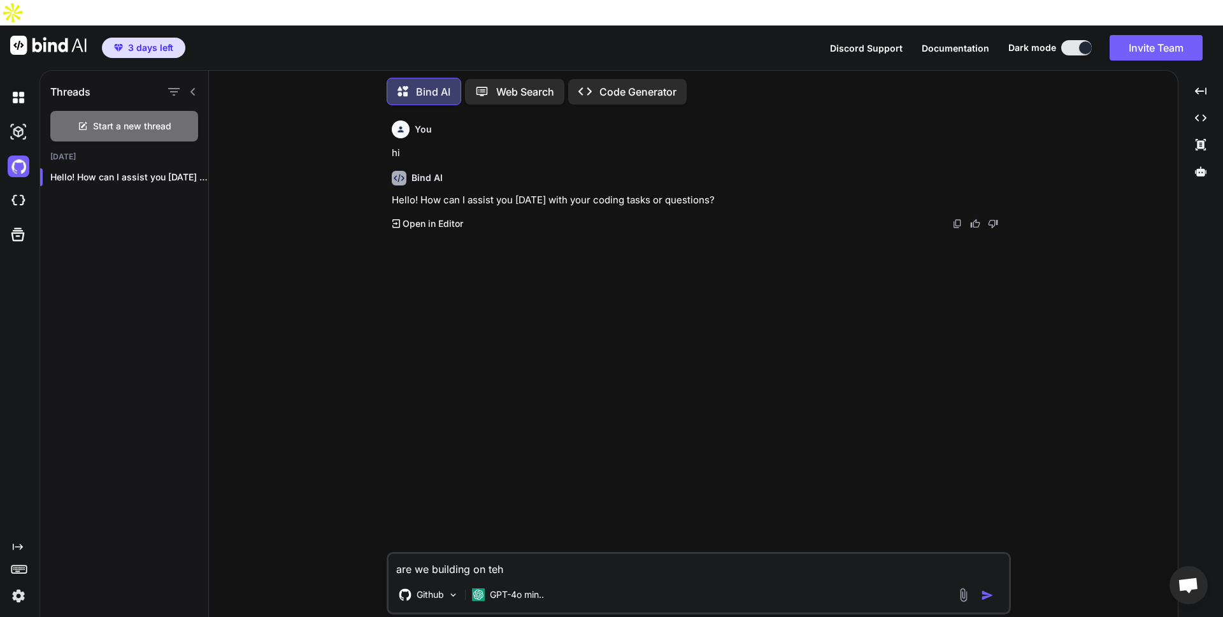
type textarea "x"
type textarea "are we building on teh"
type textarea "x"
type textarea "are we building on te"
type textarea "x"
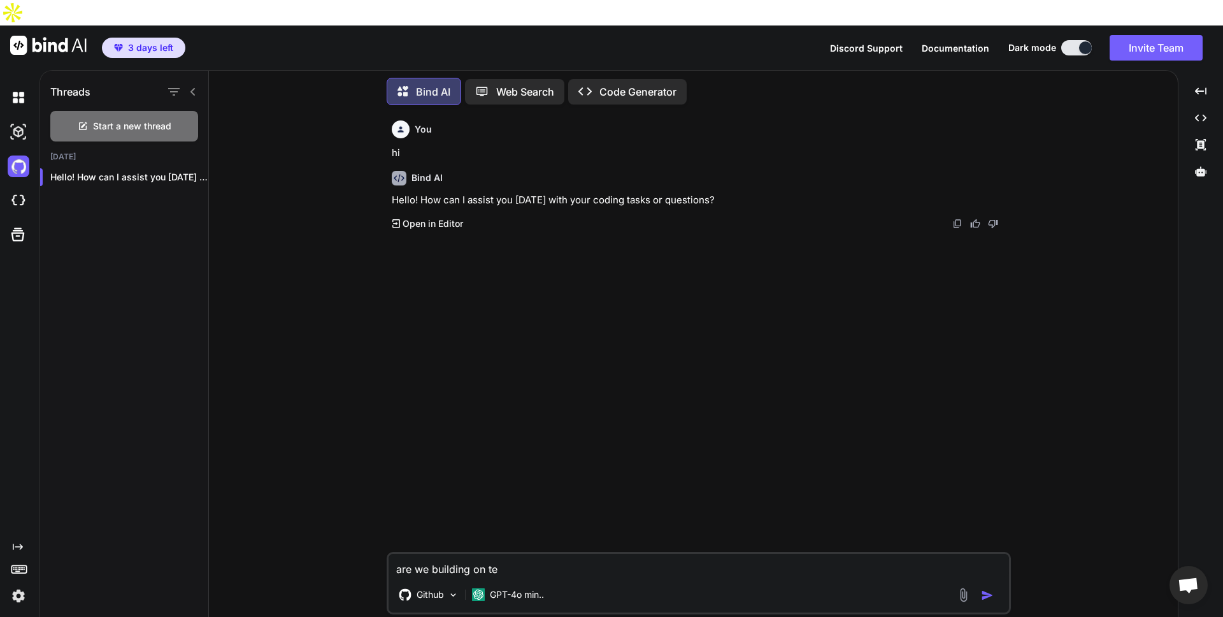
type textarea "are we building on t"
type textarea "x"
type textarea "are we building on th"
type textarea "x"
type textarea "are we building on the"
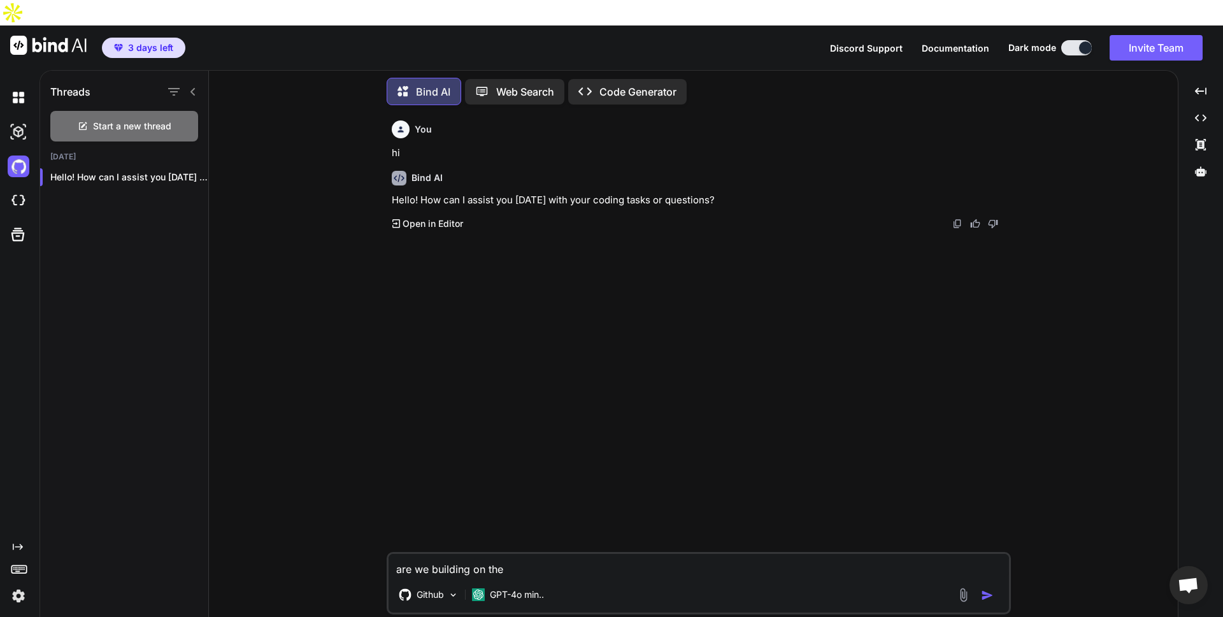
type textarea "x"
type textarea "are we building on the"
type textarea "x"
type textarea "are we building on the d"
type textarea "x"
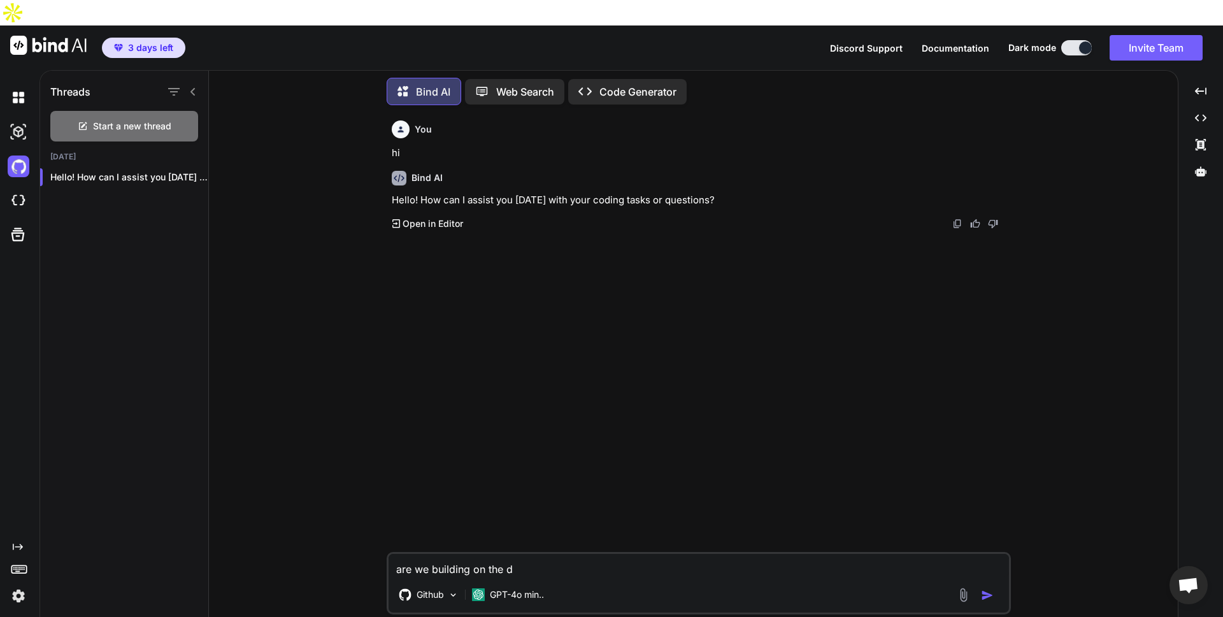
type textarea "are we building on the du"
type textarea "x"
type textarea "are we building on the dup"
type textarea "x"
type textarea "are we building on the dup r"
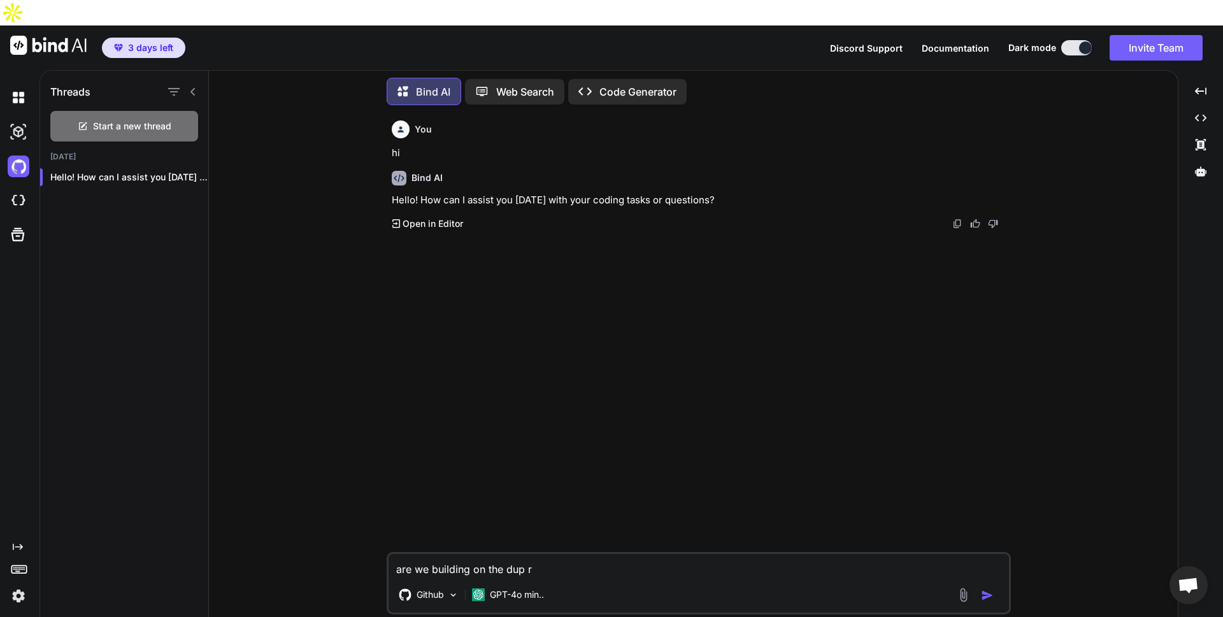
type textarea "x"
type textarea "are we building on the dup rr"
type textarea "x"
type textarea "are we building on the dup rre"
type textarea "x"
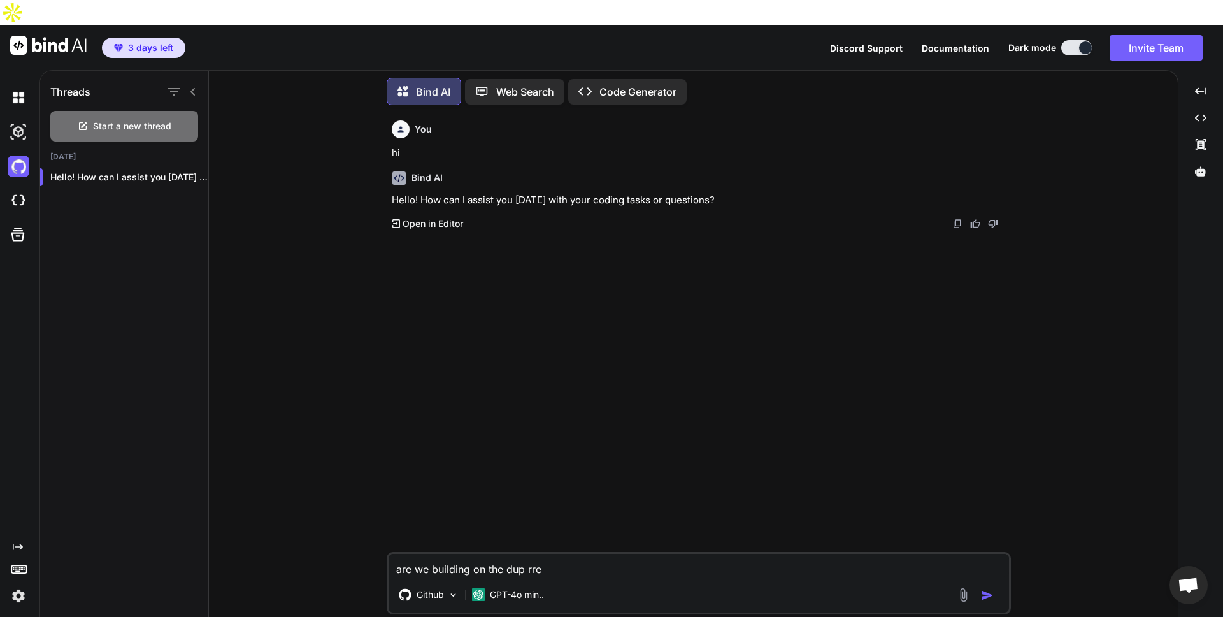
type textarea "are we building on the dup rrep"
type textarea "x"
type textarea "are we building on the dup rre"
type textarea "x"
type textarea "are we building on the dup rr"
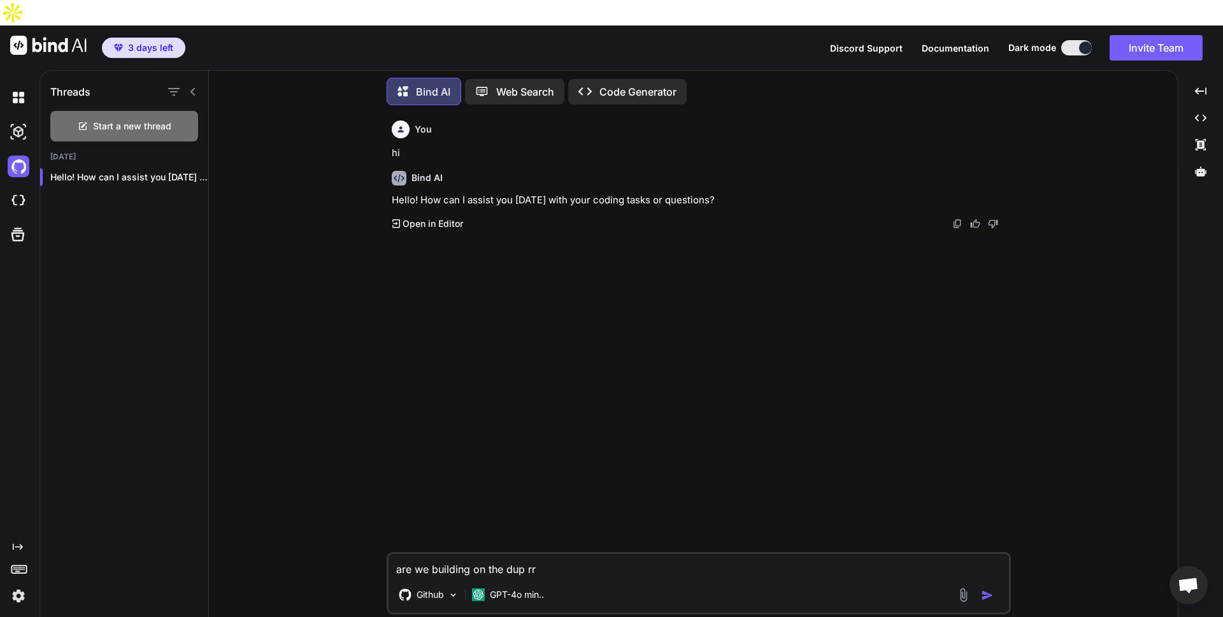
type textarea "x"
type textarea "are we building on the dup r"
type textarea "x"
type textarea "are we building on the dup rp"
type textarea "x"
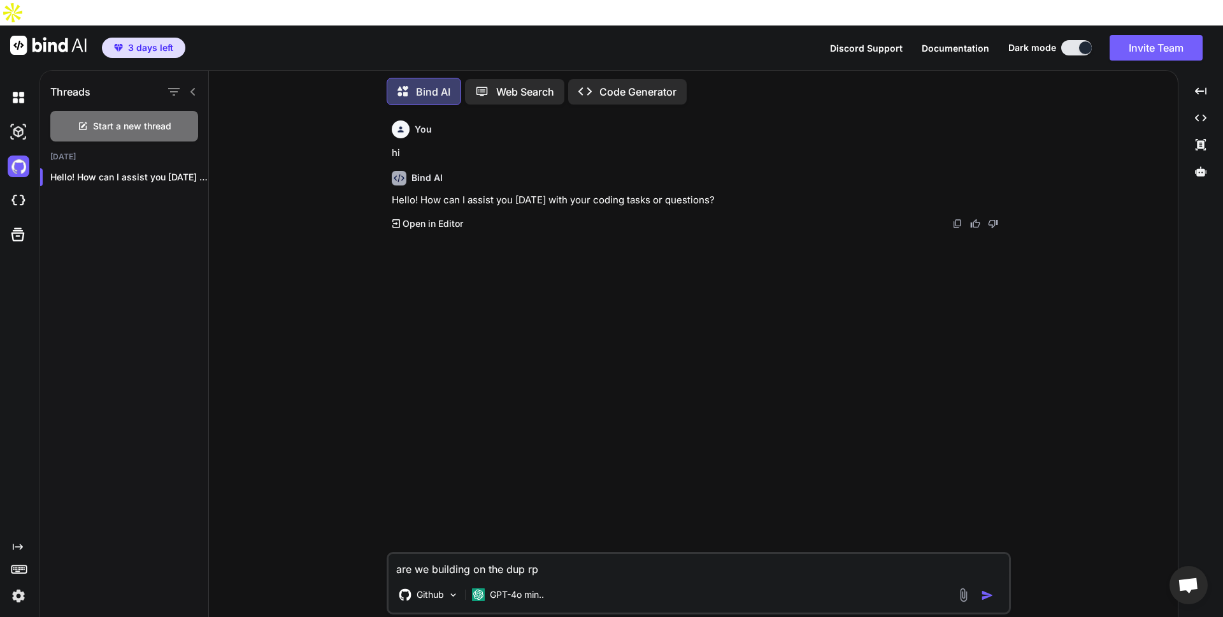
type textarea "are we building on the dup r"
type textarea "x"
type textarea "are we building on the dup re"
type textarea "x"
type textarea "are we building on the dup rep"
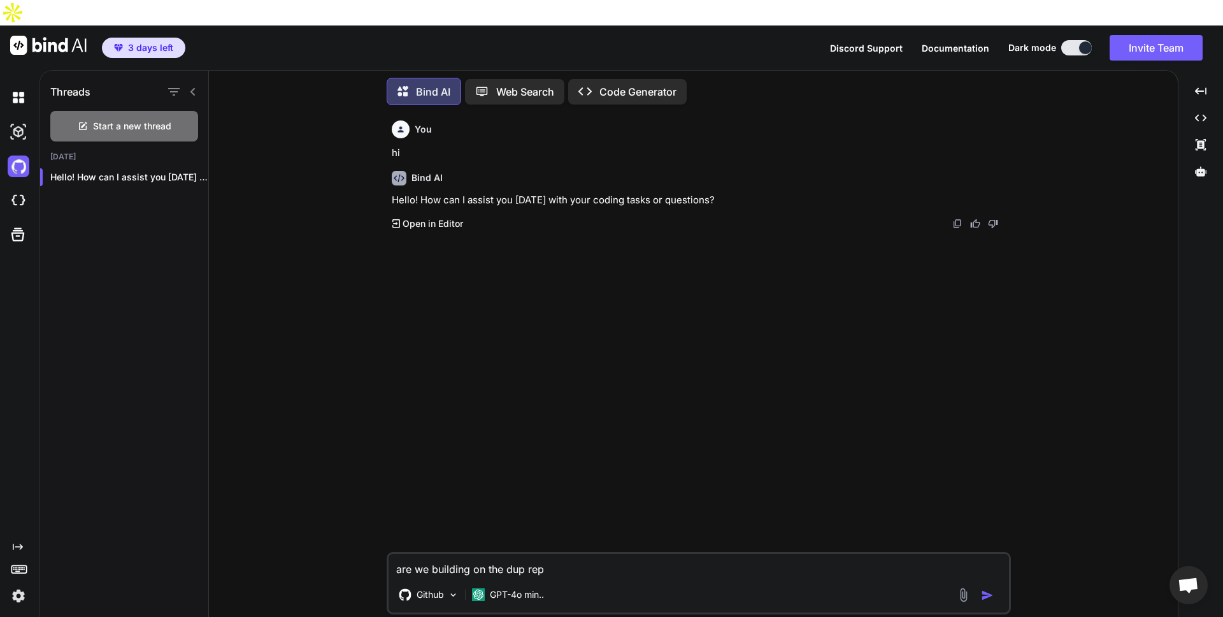
type textarea "x"
type textarea "are we building on the dup repo"
type textarea "x"
type textarea "are we building on the dup repo?"
type textarea "x"
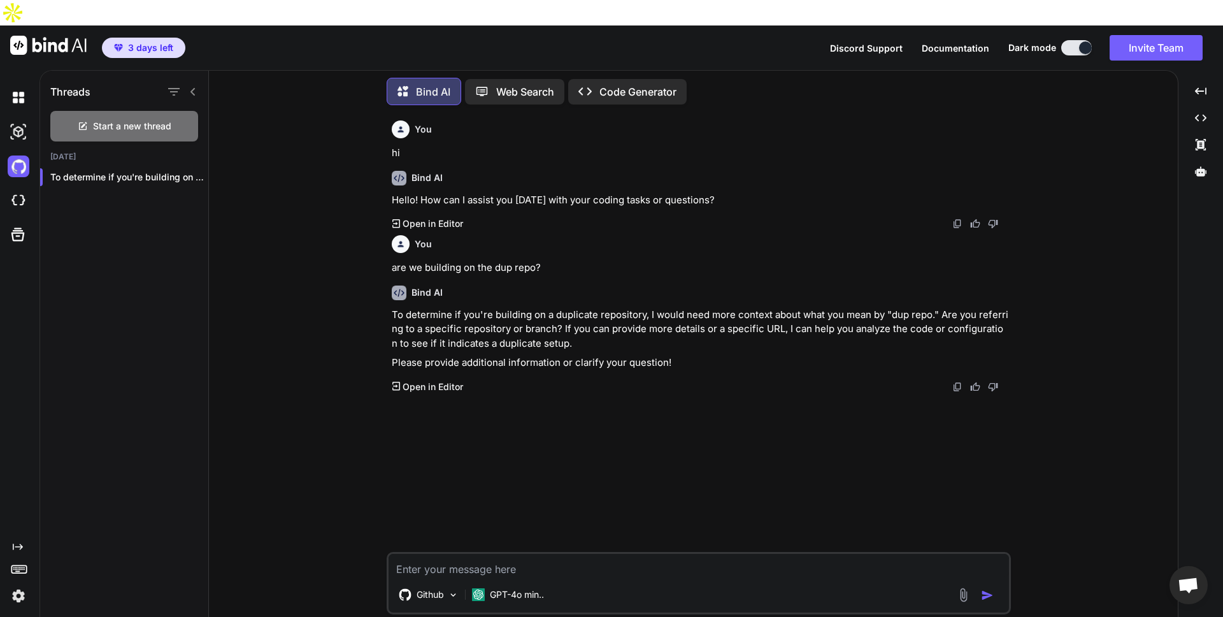
type textarea "x"
type textarea "h"
type textarea "x"
type textarea "hw"
type textarea "x"
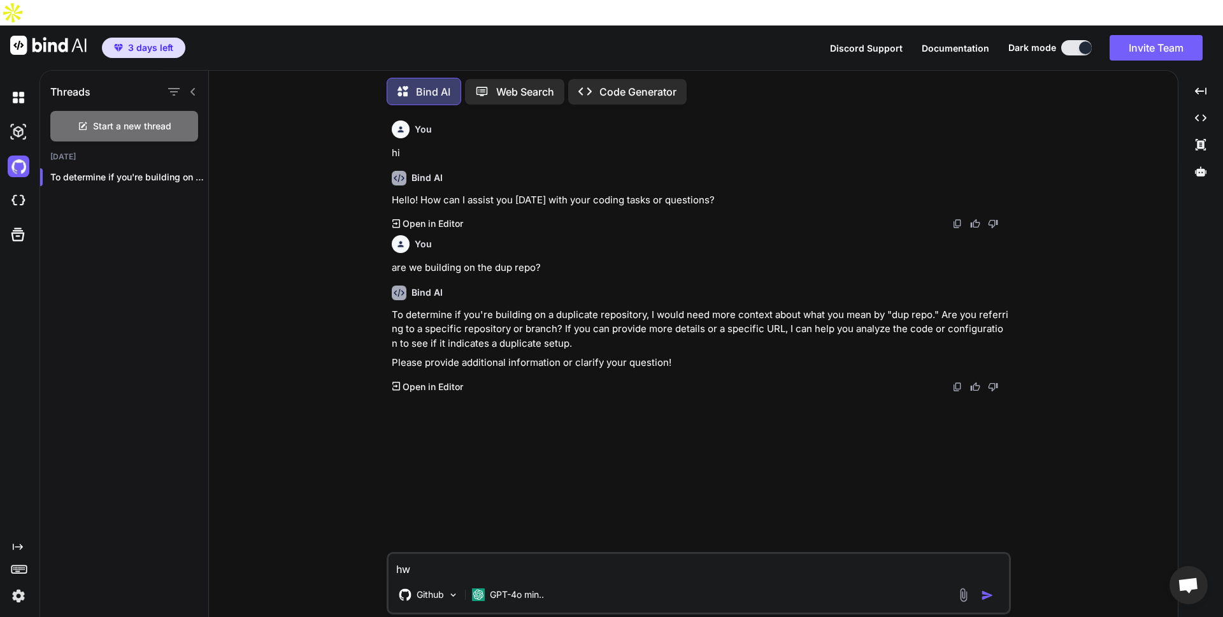
type textarea "hwa"
type textarea "x"
type textarea "hw"
type textarea "x"
type textarea "h"
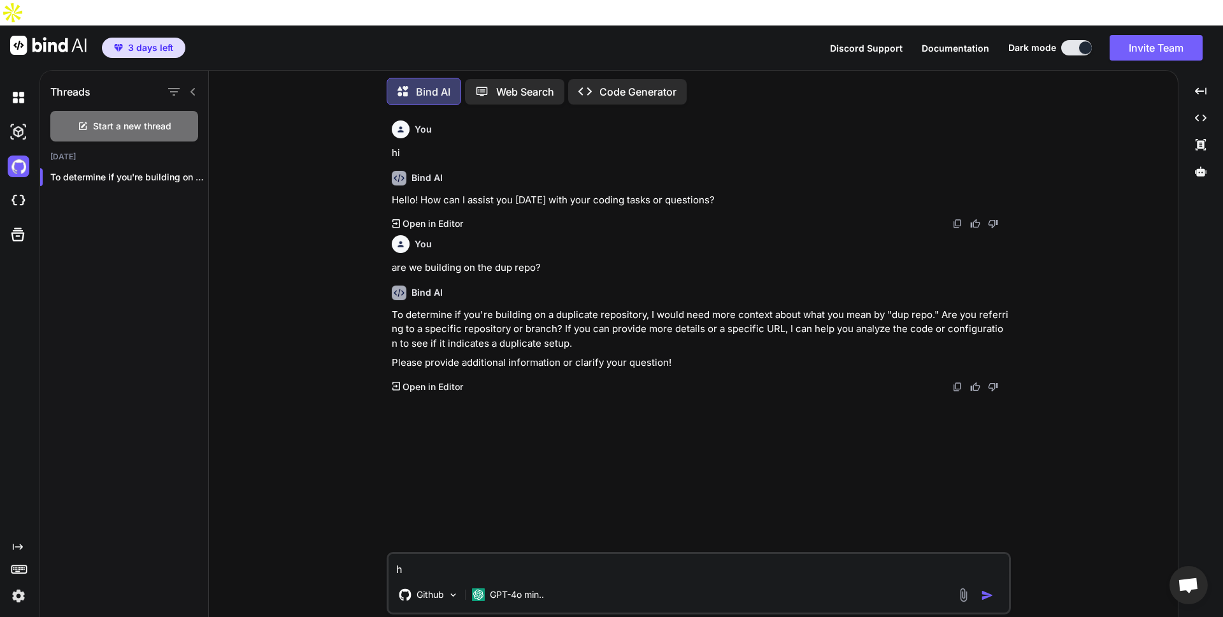
type textarea "x"
type textarea "w"
type textarea "x"
type textarea "wh"
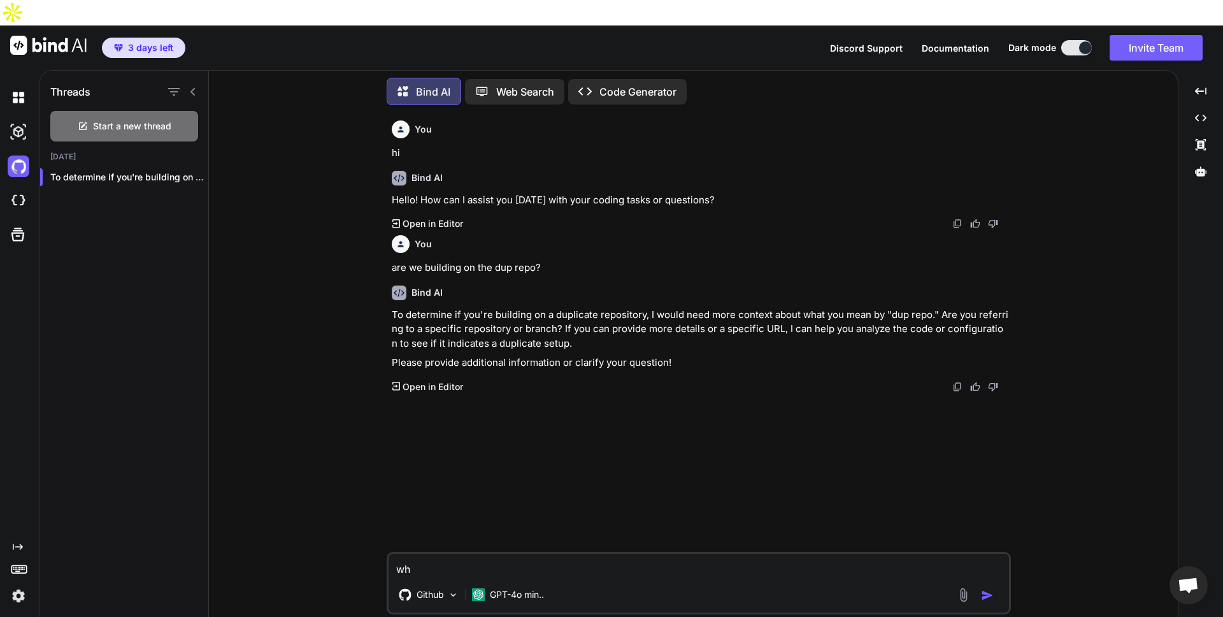
type textarea "x"
type textarea "wha"
type textarea "x"
type textarea "what"
type textarea "x"
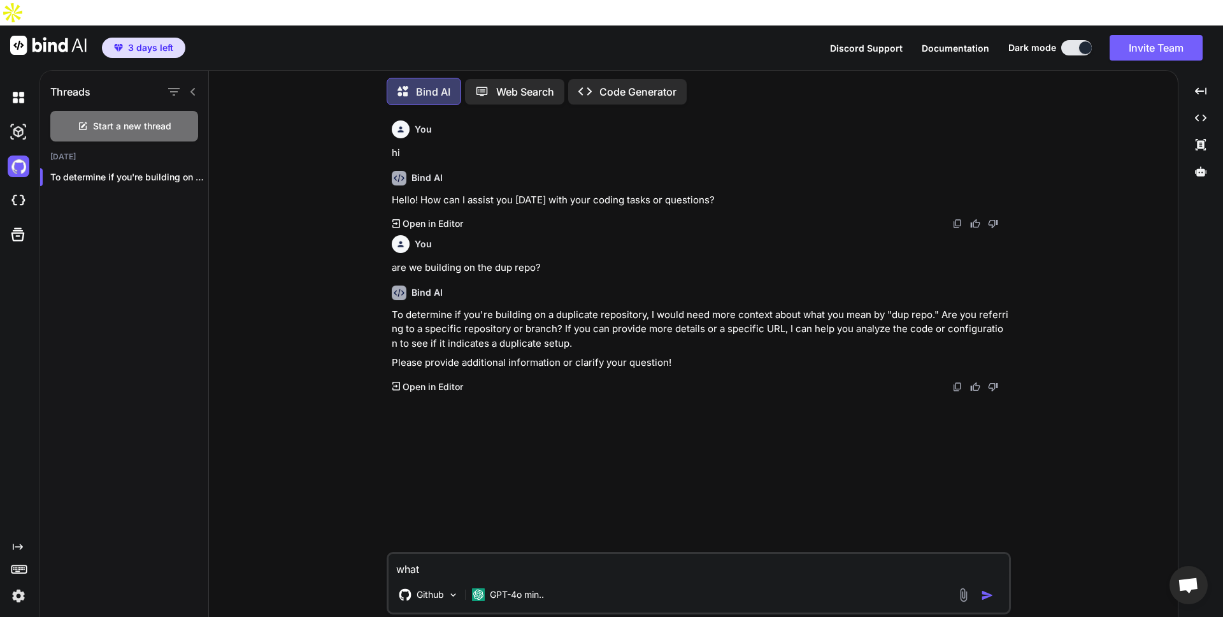
type textarea "what"
type textarea "x"
type textarea "what r"
type textarea "x"
type textarea "what re"
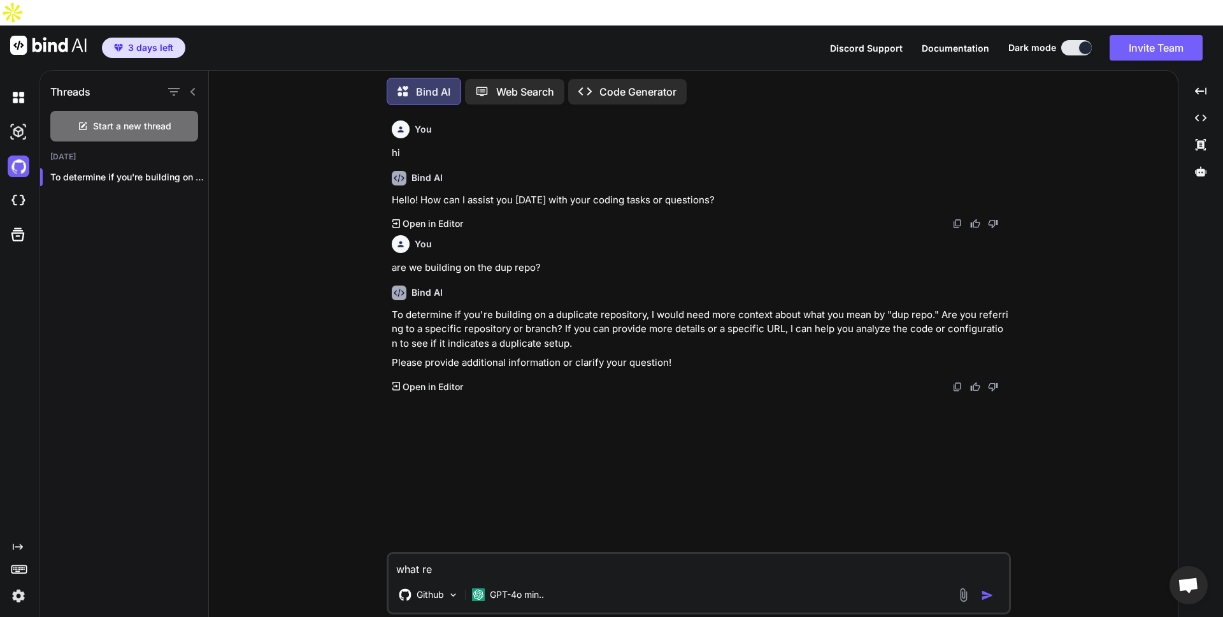
type textarea "x"
type textarea "what rep"
type textarea "x"
type textarea "what repo"
type textarea "x"
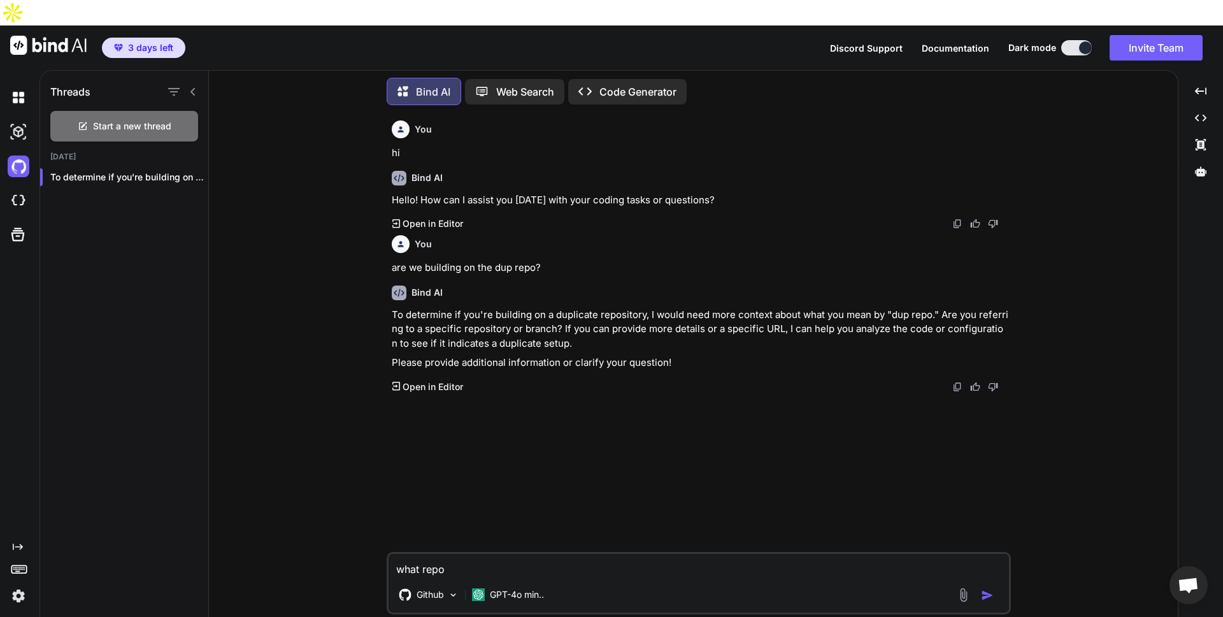
type textarea "what repo"
type textarea "x"
type textarea "what repo ar"
type textarea "x"
type textarea "what repo are"
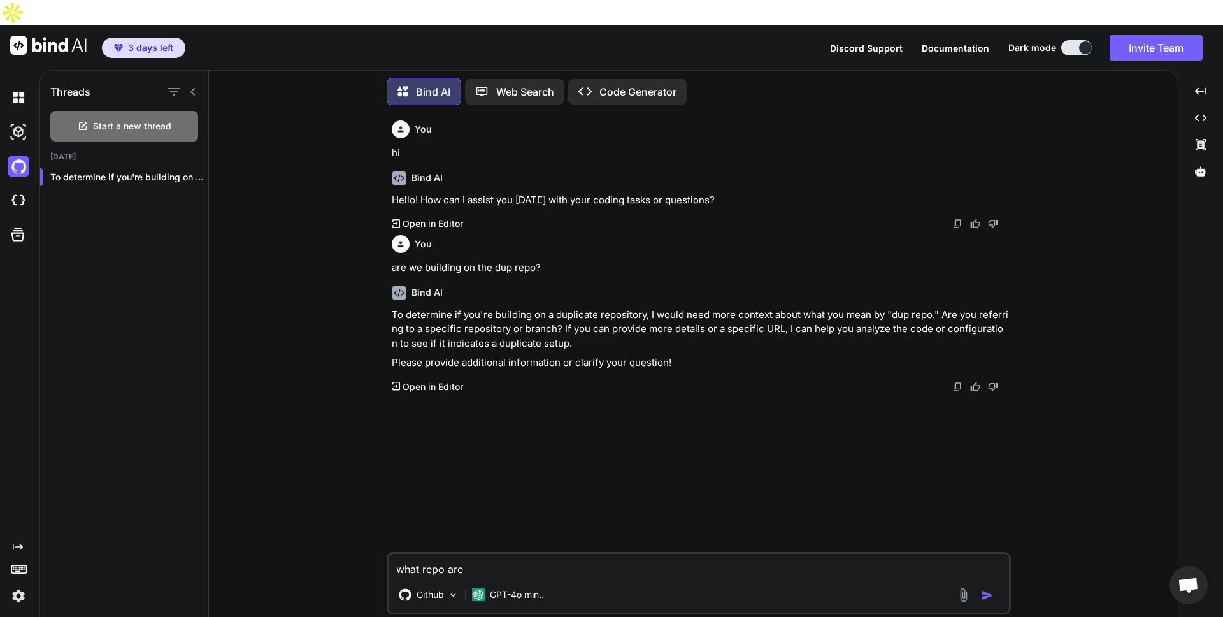
type textarea "x"
type textarea "what repo are"
type textarea "x"
type textarea "what repo are y"
type textarea "x"
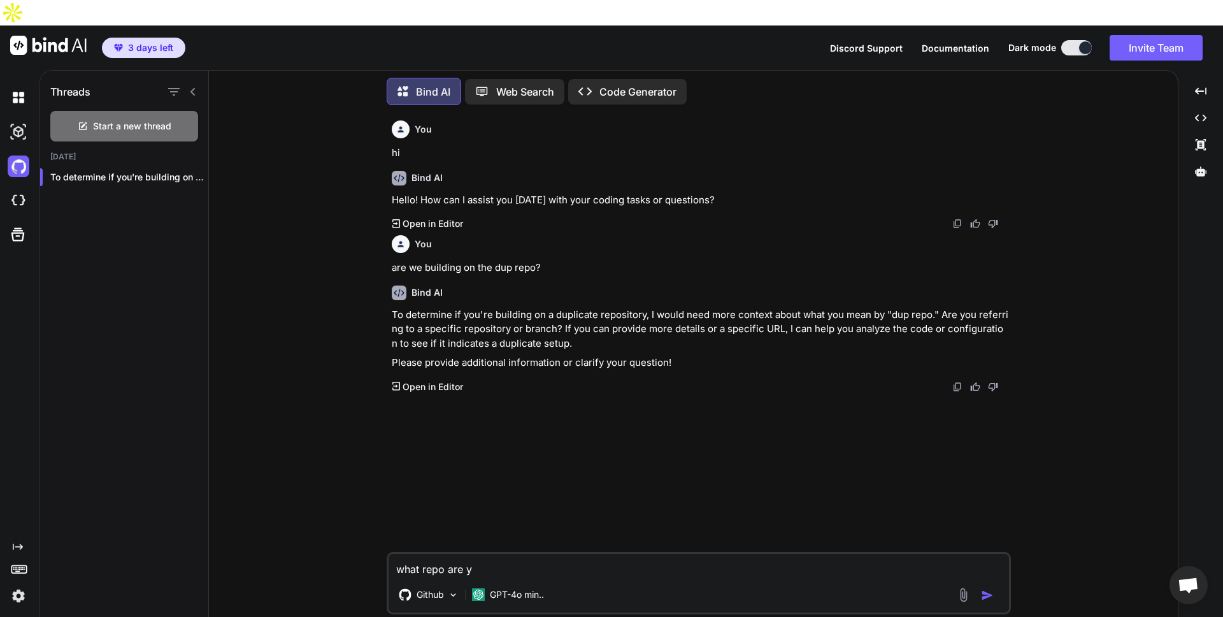
type textarea "what repo are yo"
type textarea "x"
type textarea "what repo are you"
type textarea "x"
type textarea "what repo are you"
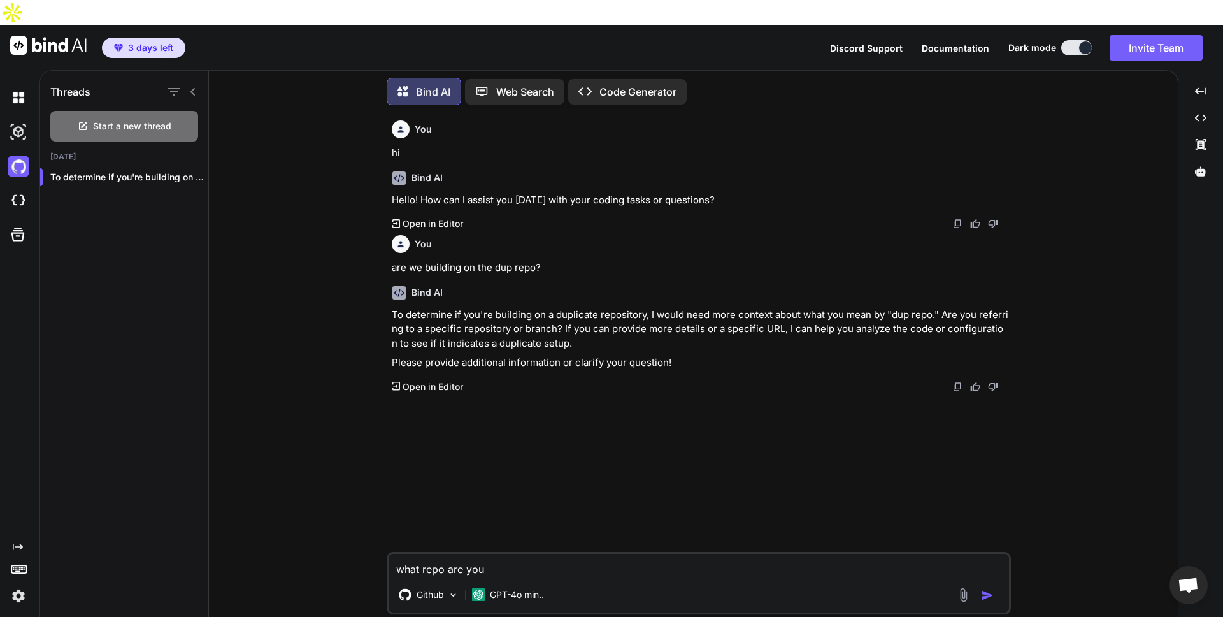
type textarea "x"
type textarea "what repo are you o"
type textarea "x"
type textarea "what repo are you on"
type textarea "x"
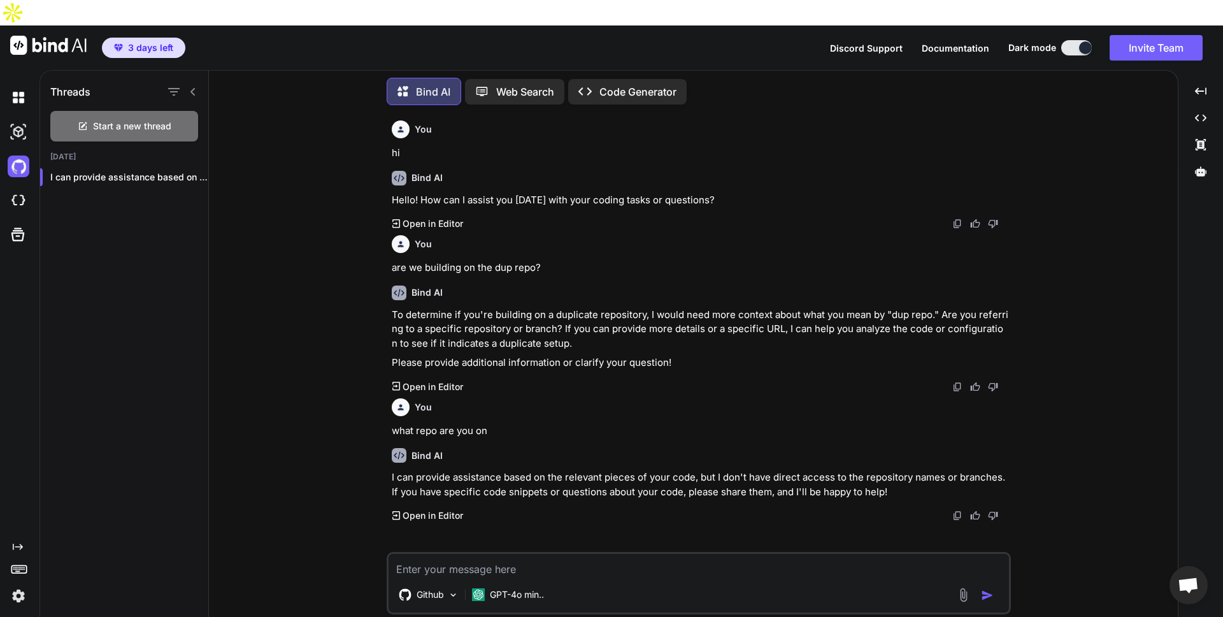
click at [681, 79] on div "Created with Pixso. Code Generator" at bounding box center [627, 91] width 118 height 25
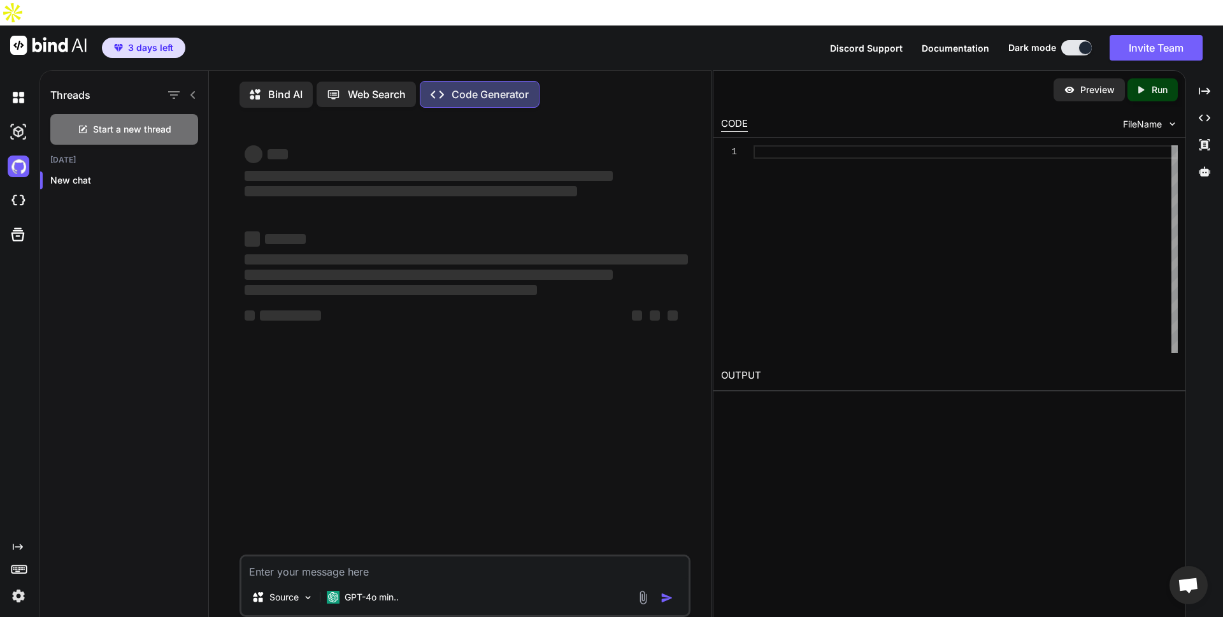
type textarea "x"
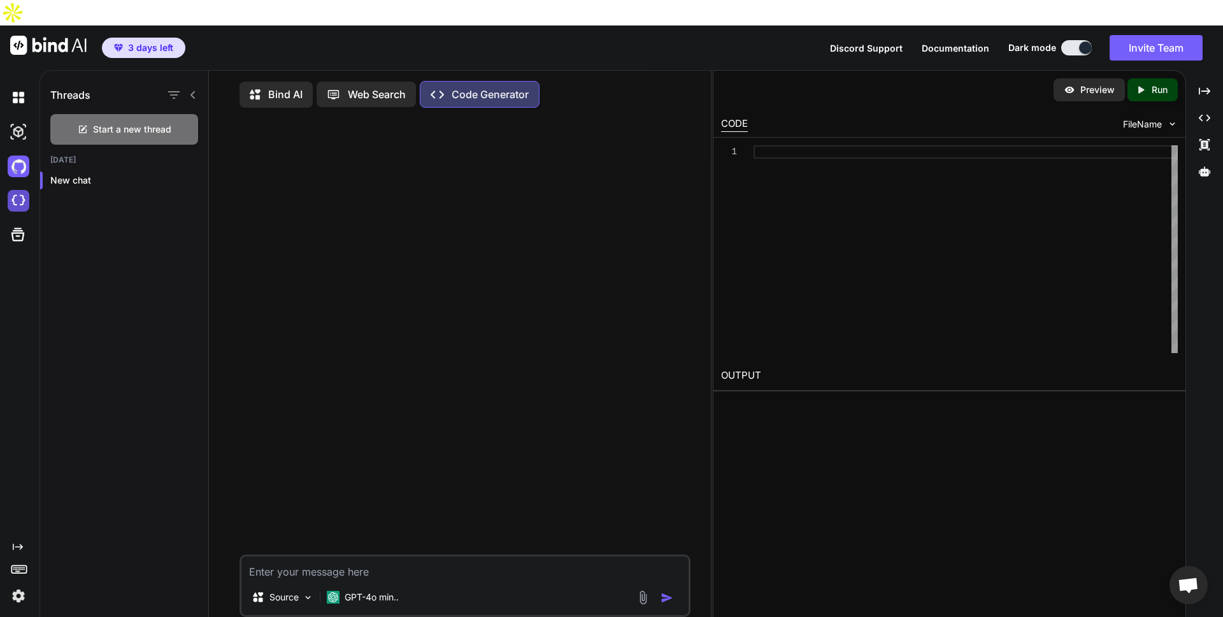
click at [10, 190] on img at bounding box center [19, 201] width 22 height 22
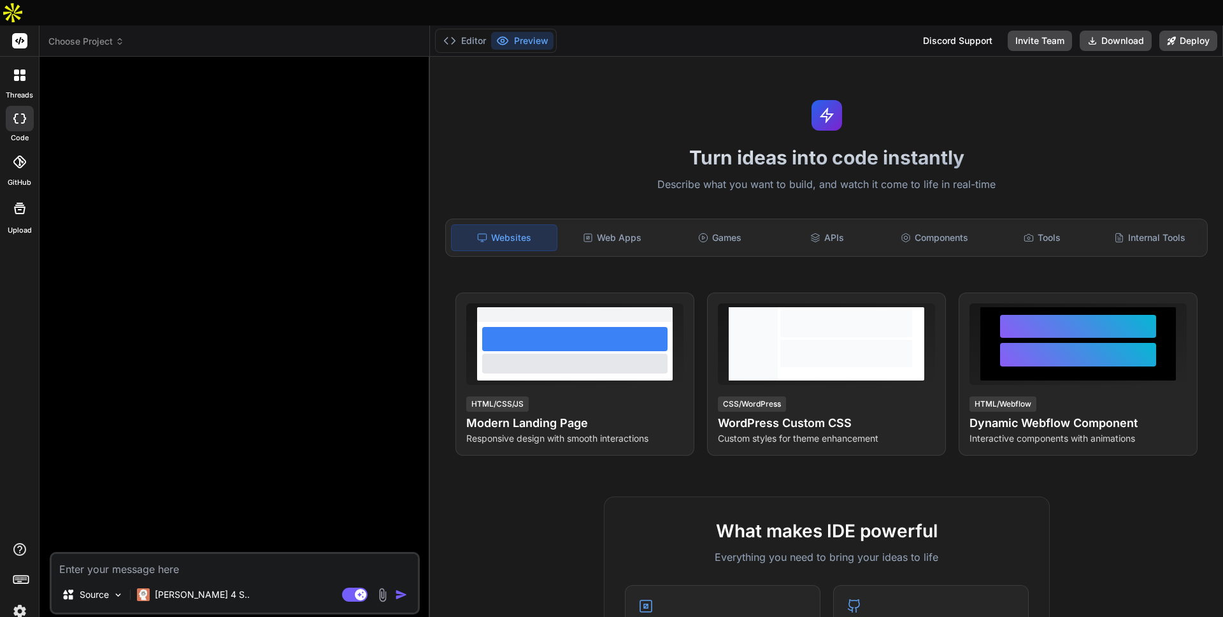
type textarea "x"
click at [85, 35] on span "Choose Project" at bounding box center [86, 41] width 76 height 13
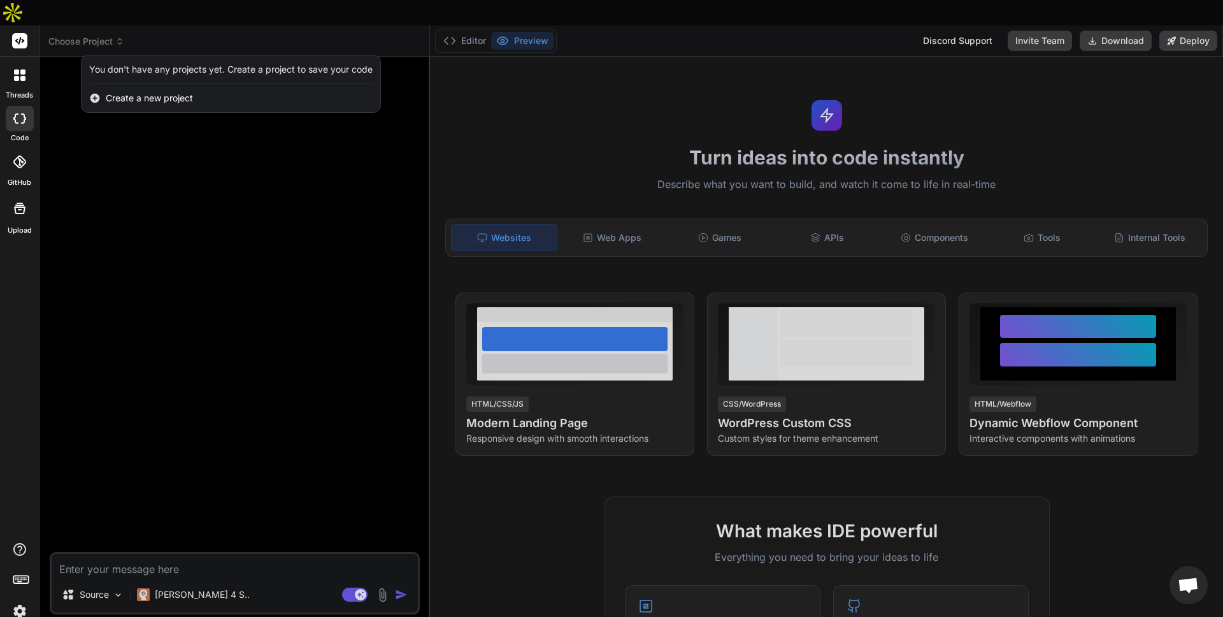
click at [51, 137] on div at bounding box center [611, 308] width 1223 height 617
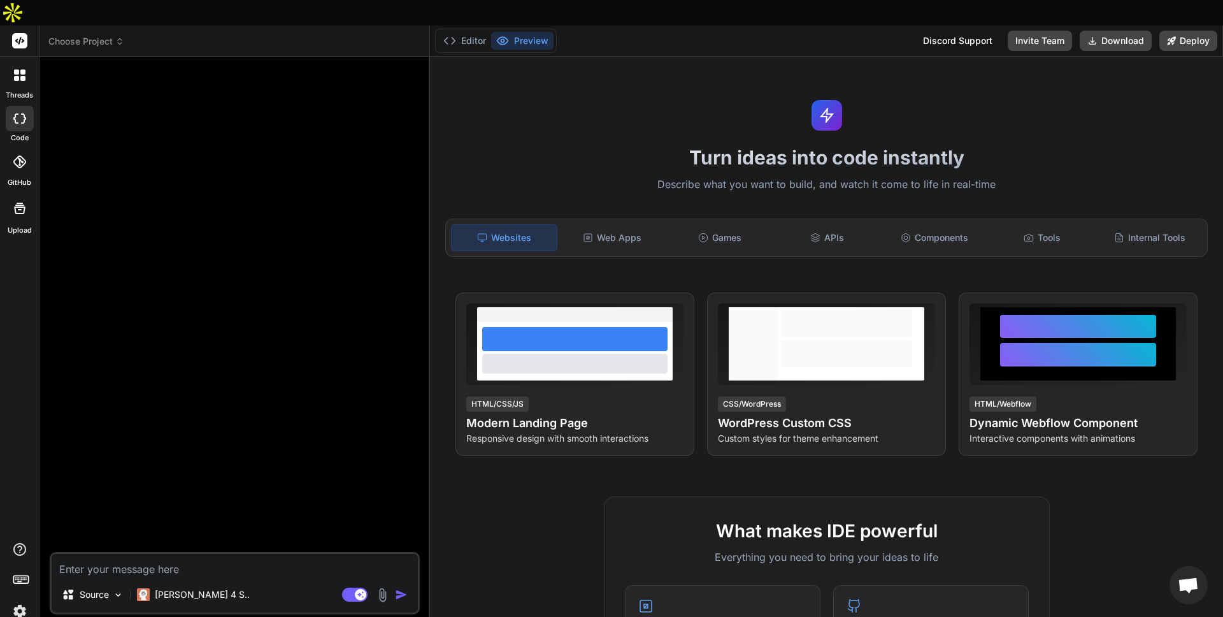
click at [27, 148] on div at bounding box center [20, 162] width 28 height 28
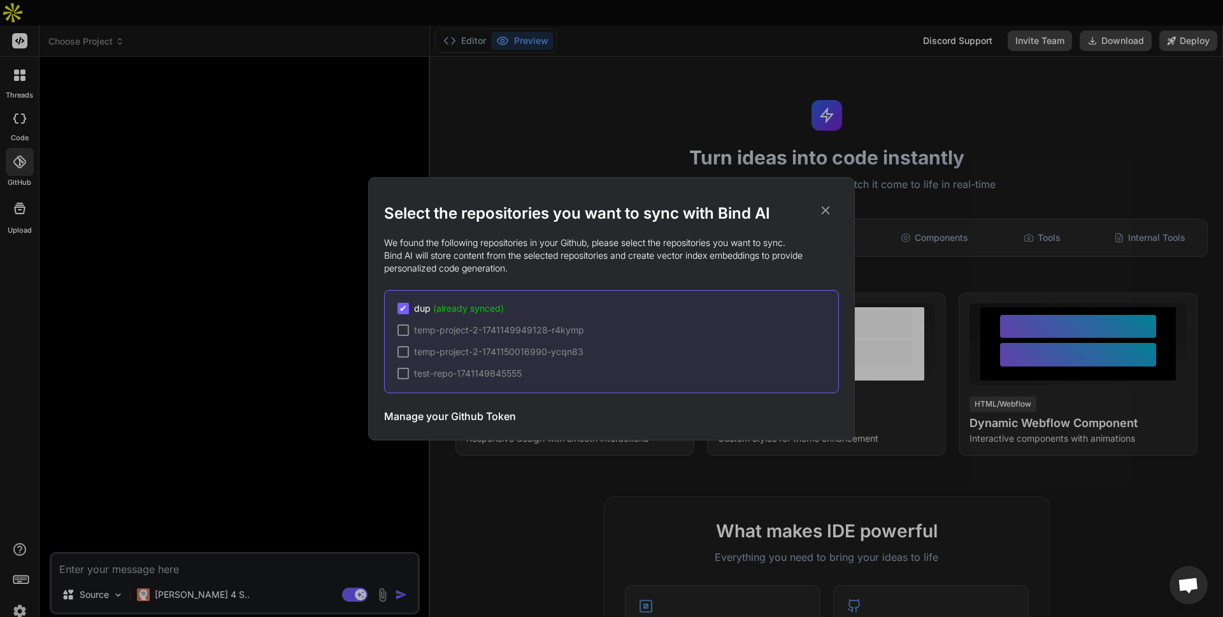
click at [465, 311] on span "(already synced)" at bounding box center [468, 308] width 71 height 11
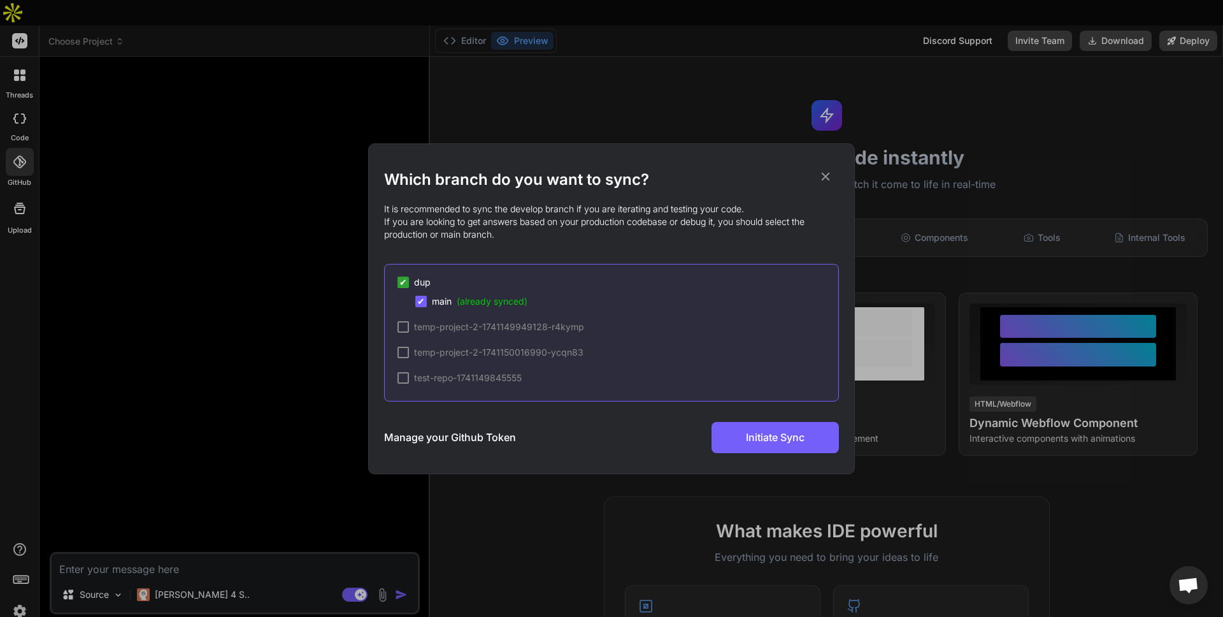
click at [830, 177] on icon at bounding box center [825, 176] width 14 height 14
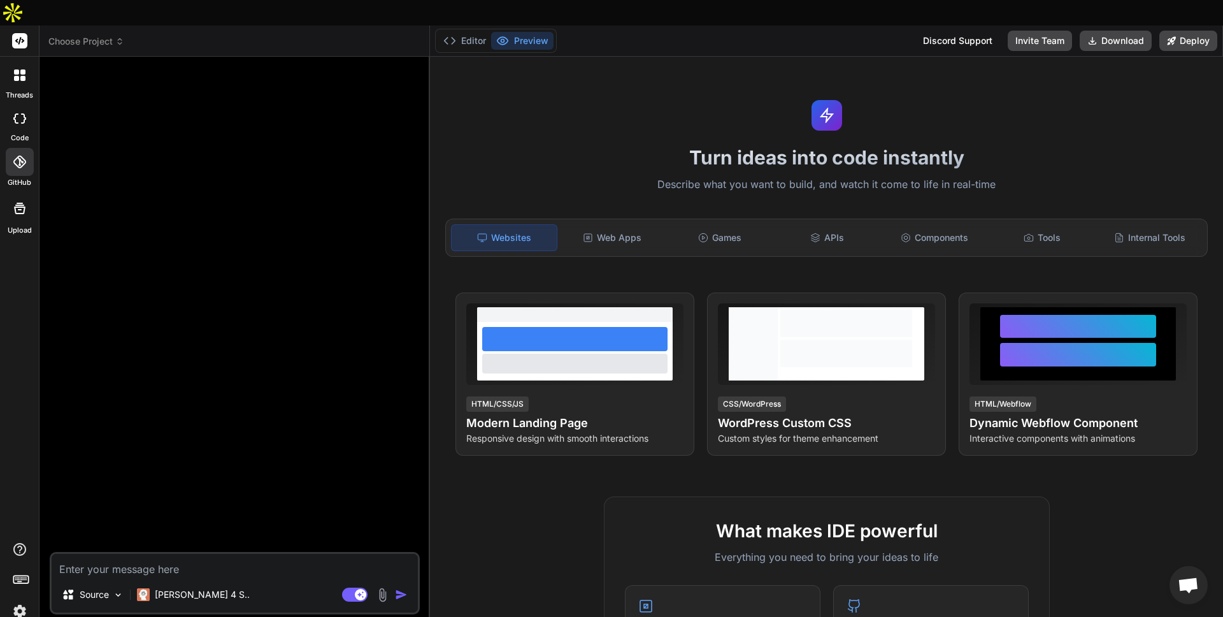
click at [108, 35] on span "Choose Project" at bounding box center [86, 41] width 76 height 13
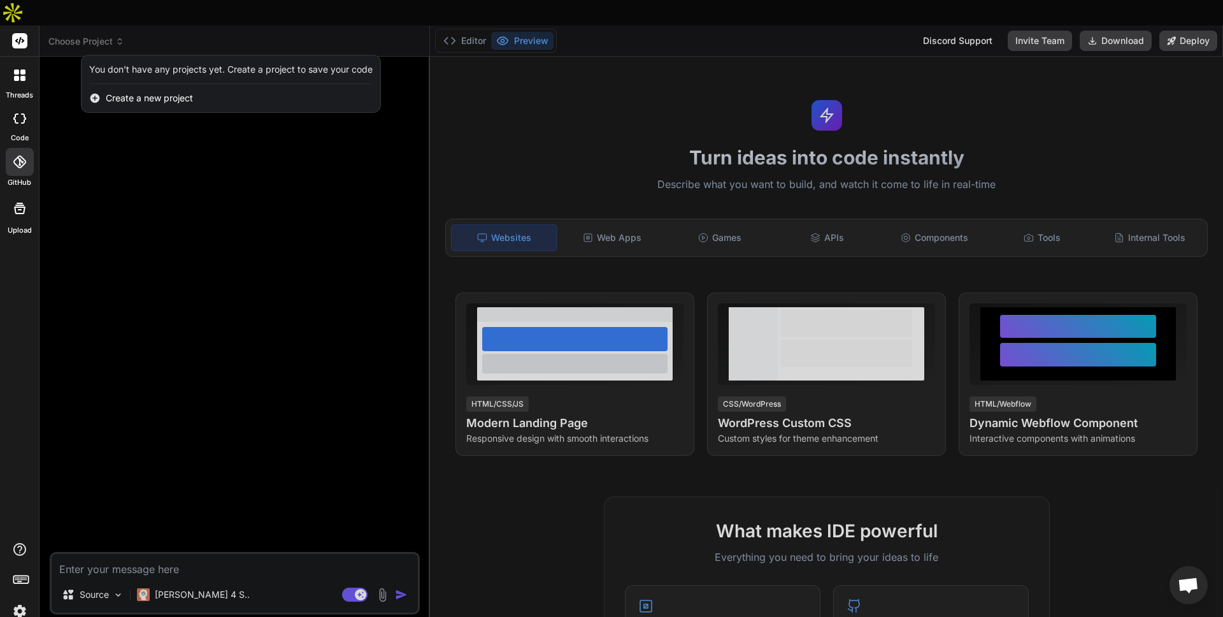
click at [120, 92] on span "Create a new project" at bounding box center [149, 98] width 87 height 13
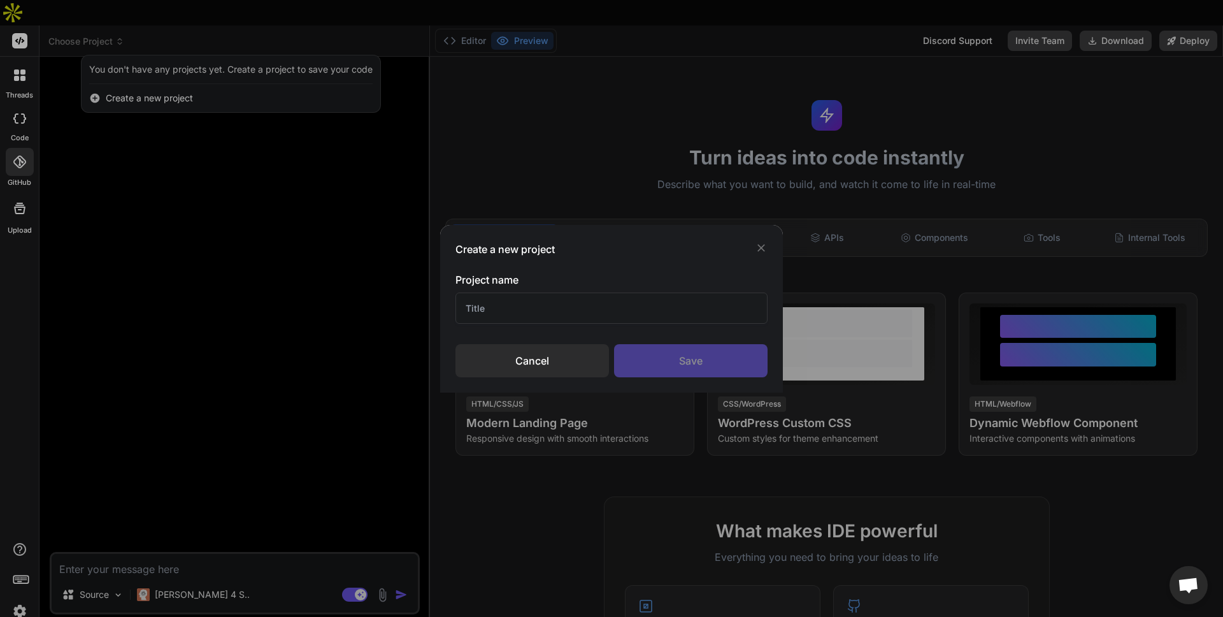
click at [517, 303] on input "text" at bounding box center [611, 307] width 312 height 31
type input "hibridge"
click at [698, 361] on div "Save" at bounding box center [691, 360] width 154 height 33
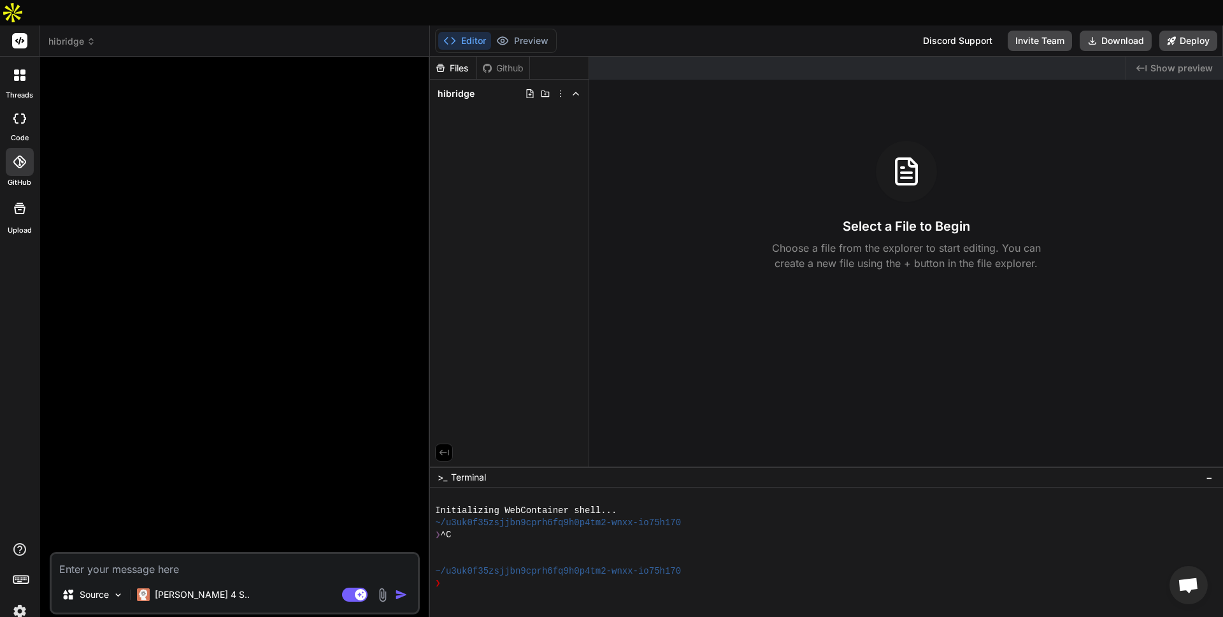
click at [496, 62] on div "Github" at bounding box center [503, 68] width 52 height 13
click at [508, 62] on div "Github" at bounding box center [503, 68] width 52 height 13
click at [561, 89] on icon at bounding box center [560, 94] width 10 height 10
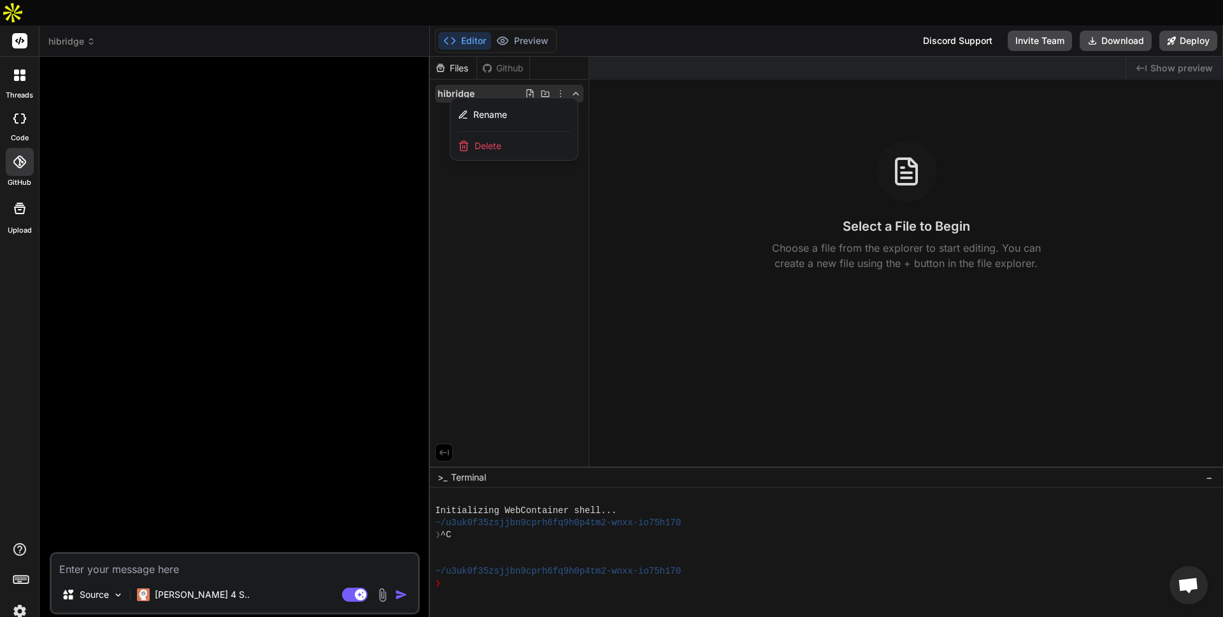
click at [561, 67] on div at bounding box center [826, 349] width 793 height 585
click at [20, 155] on icon at bounding box center [19, 161] width 13 height 13
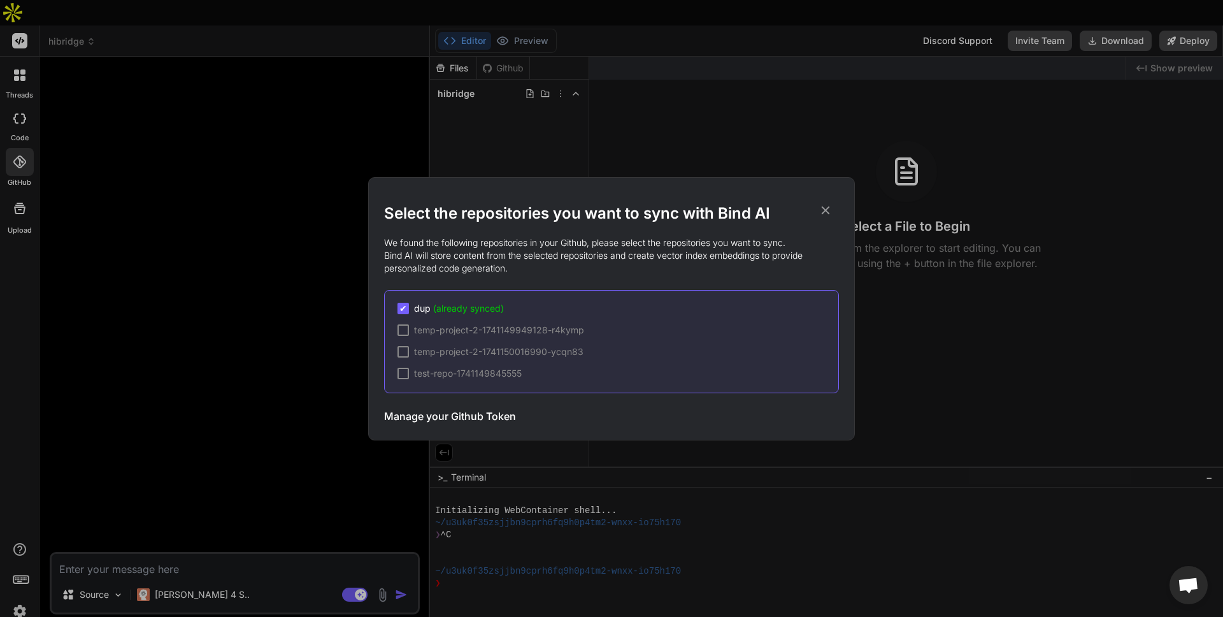
drag, startPoint x: 824, startPoint y: 210, endPoint x: 818, endPoint y: 207, distance: 6.6
click at [824, 210] on icon at bounding box center [825, 210] width 14 height 14
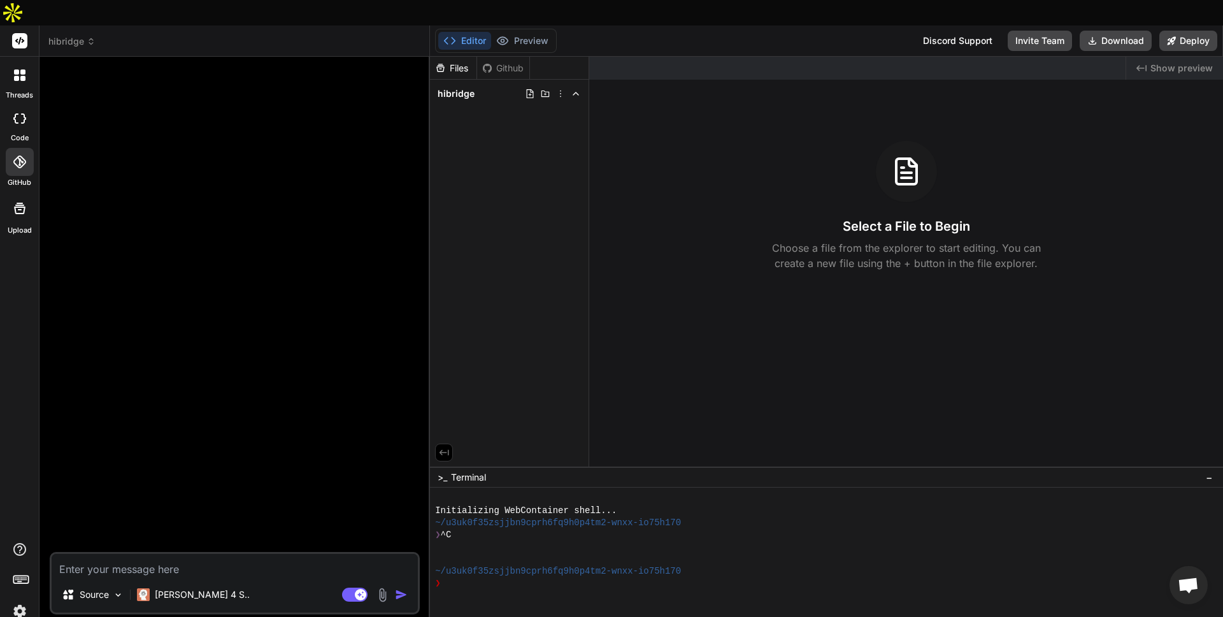
click at [495, 62] on div "Github" at bounding box center [503, 68] width 52 height 13
click at [86, 582] on div "Source" at bounding box center [93, 594] width 72 height 25
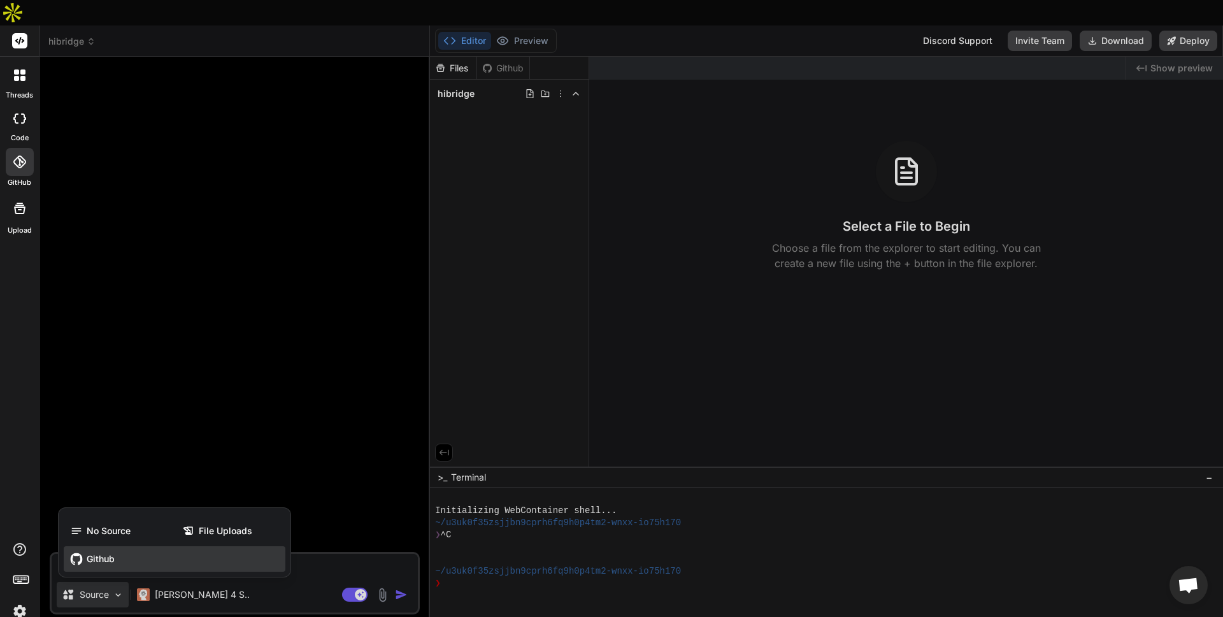
click at [99, 552] on span "Github" at bounding box center [101, 558] width 28 height 13
type textarea "x"
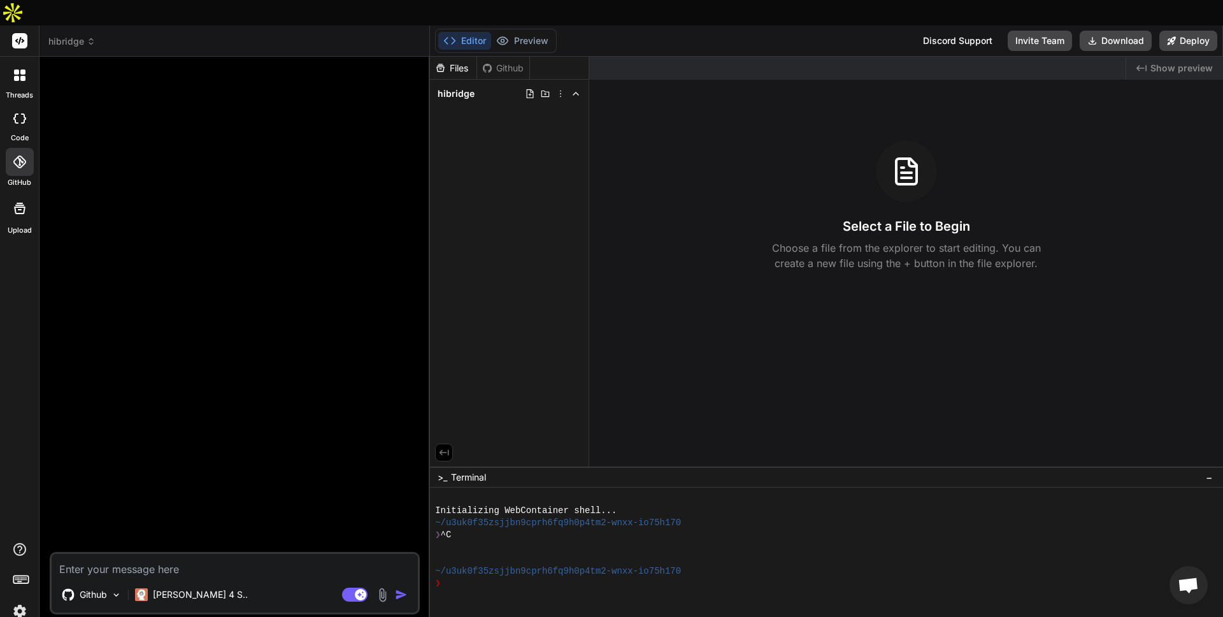
click at [162, 553] on textarea at bounding box center [235, 564] width 366 height 23
type textarea "h"
type textarea "x"
type textarea "hi"
type textarea "x"
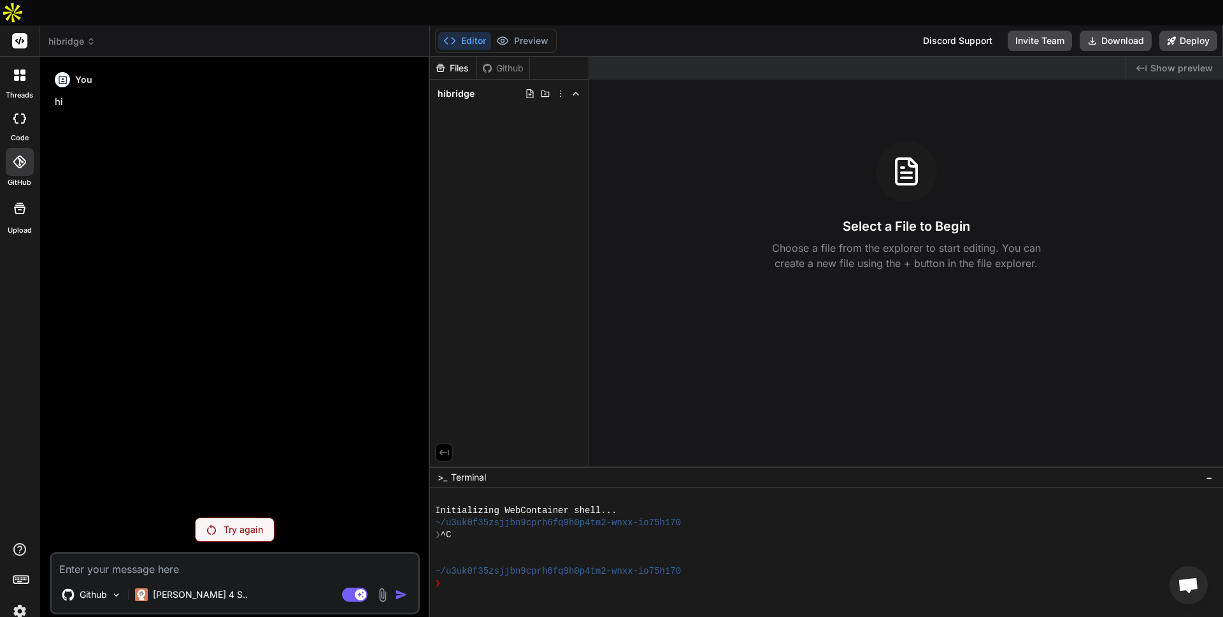
click at [232, 523] on p "Try again" at bounding box center [243, 529] width 39 height 13
click at [385, 587] on img at bounding box center [382, 594] width 15 height 15
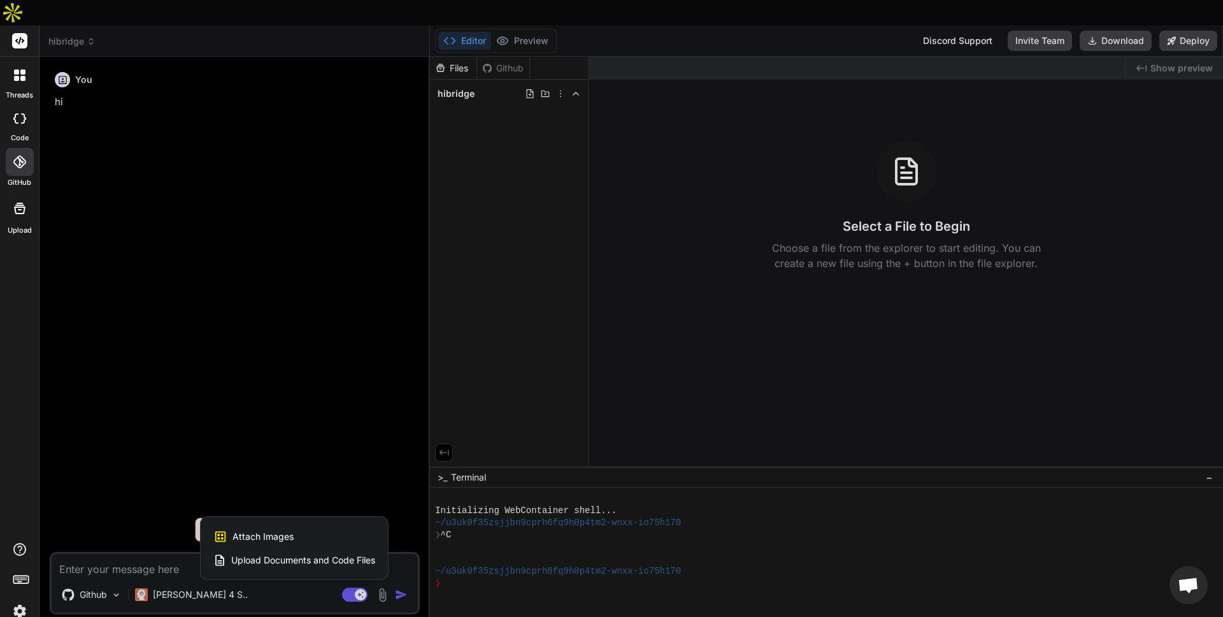
click at [385, 572] on div at bounding box center [611, 308] width 1223 height 617
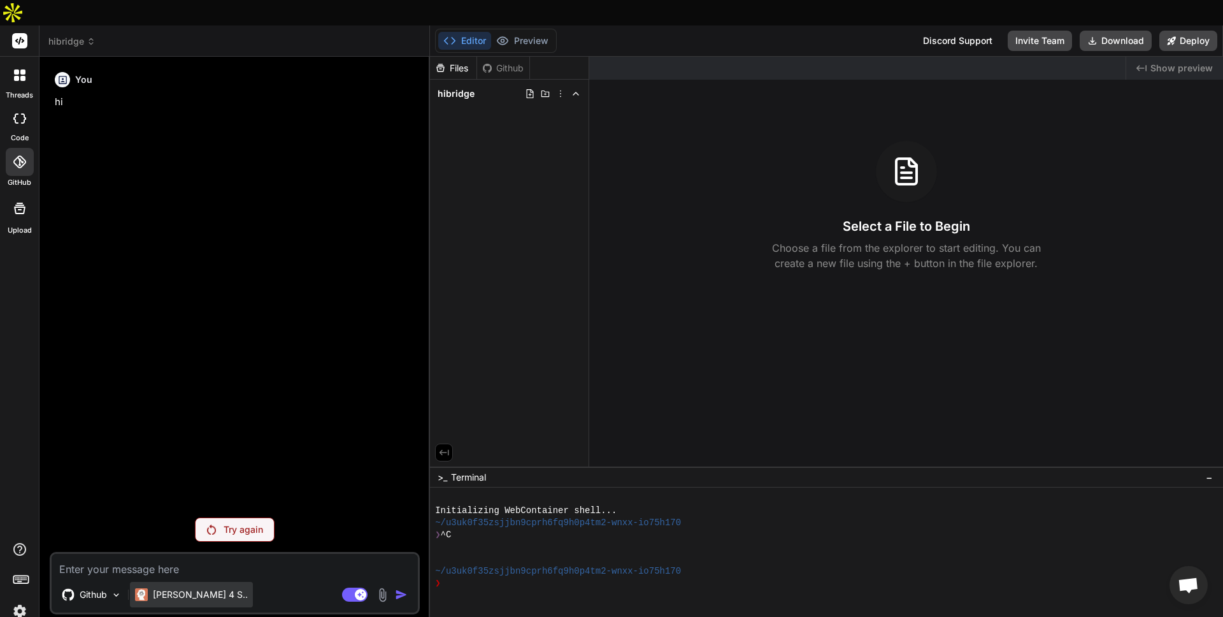
click at [192, 588] on p "[PERSON_NAME] 4 S.." at bounding box center [200, 594] width 95 height 13
drag, startPoint x: 496, startPoint y: 33, endPoint x: 500, endPoint y: 39, distance: 7.8
click at [497, 57] on div "Files Github" at bounding box center [480, 68] width 100 height 23
click at [504, 62] on div "Github" at bounding box center [503, 68] width 52 height 13
click at [562, 89] on icon at bounding box center [560, 94] width 10 height 10
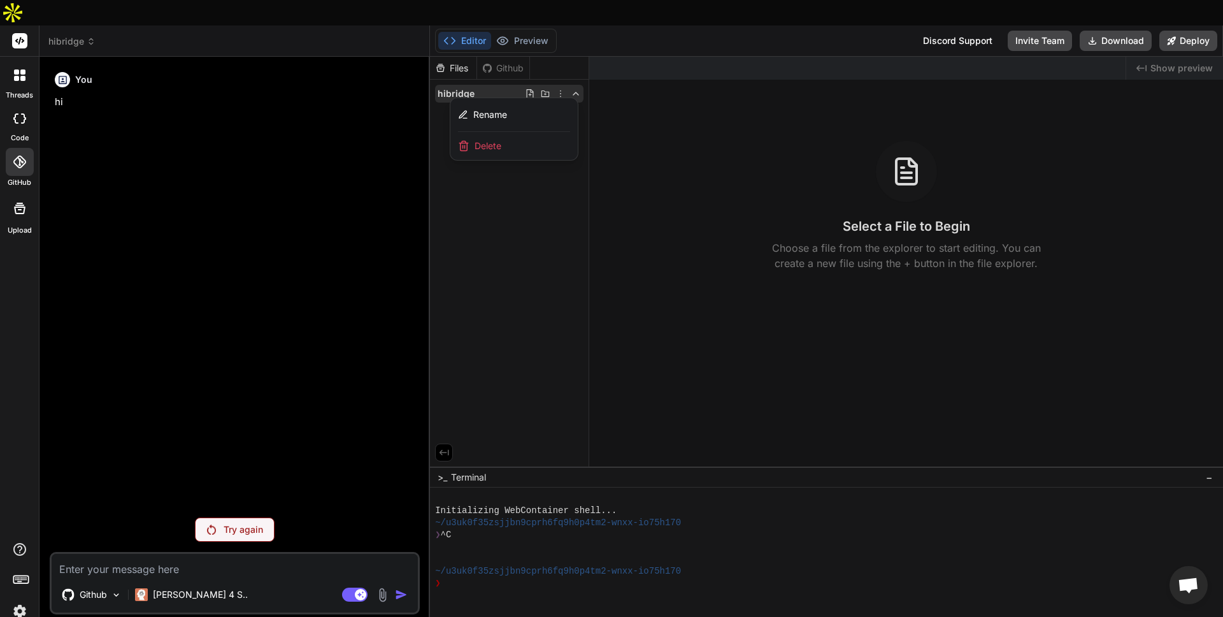
drag, startPoint x: 413, startPoint y: 85, endPoint x: 492, endPoint y: 40, distance: 91.0
click at [415, 85] on div "You hi" at bounding box center [236, 287] width 368 height 440
click at [511, 57] on div at bounding box center [826, 349] width 793 height 585
drag, startPoint x: 511, startPoint y: 45, endPoint x: 548, endPoint y: 50, distance: 37.8
click at [511, 62] on div "Github" at bounding box center [503, 68] width 52 height 13
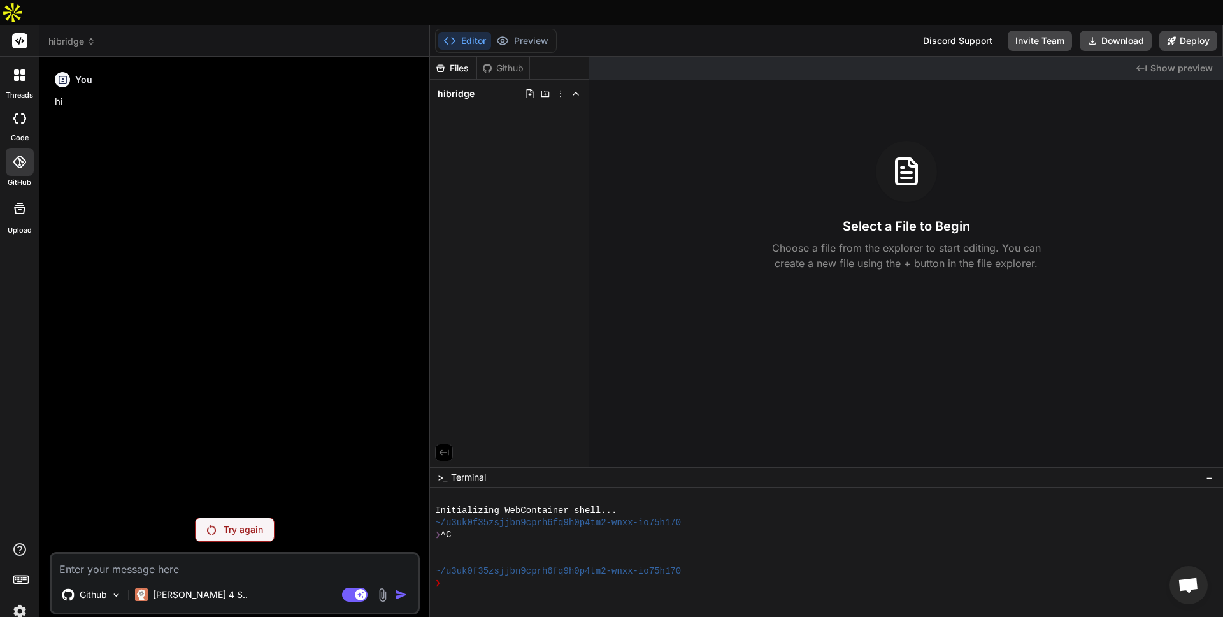
click at [508, 62] on div "Github" at bounding box center [503, 68] width 52 height 13
click at [22, 148] on div at bounding box center [20, 162] width 28 height 28
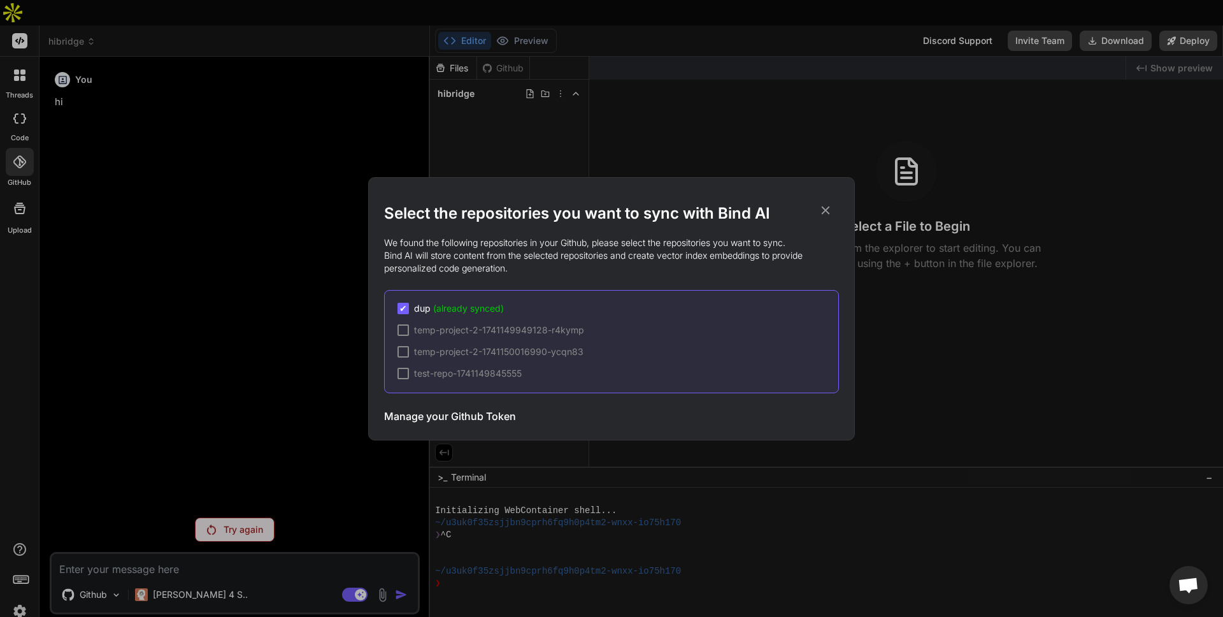
click at [469, 306] on span "(already synced)" at bounding box center [468, 308] width 71 height 11
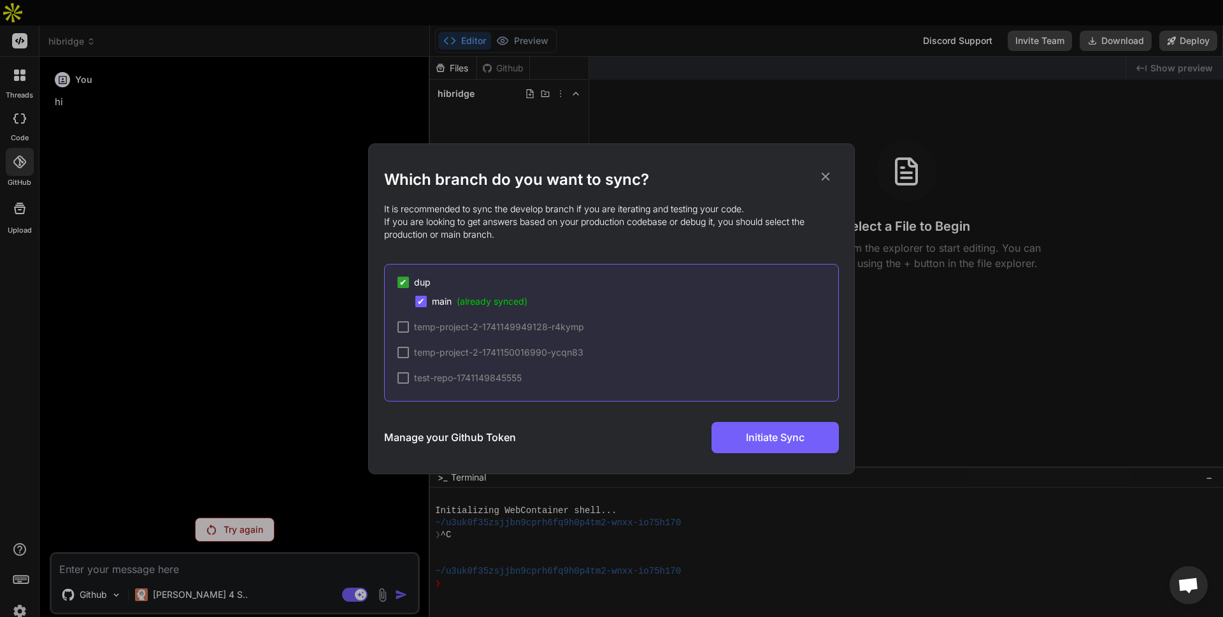
click at [469, 301] on span "(already synced)" at bounding box center [492, 301] width 71 height 11
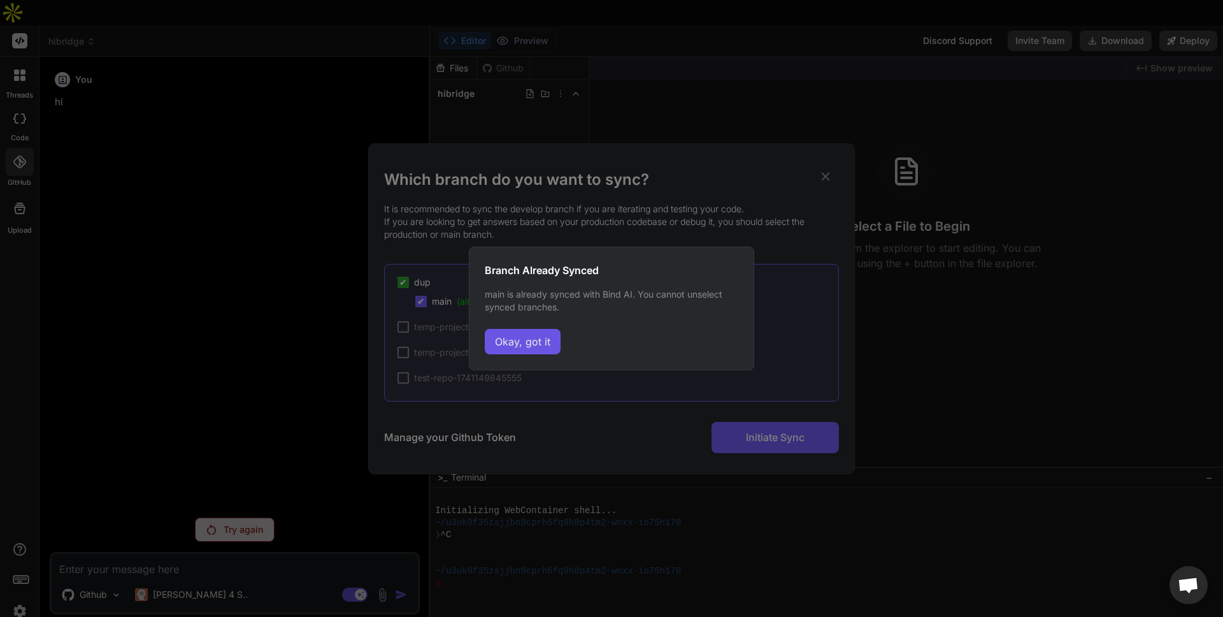
click at [527, 346] on button "Okay, got it" at bounding box center [523, 341] width 76 height 25
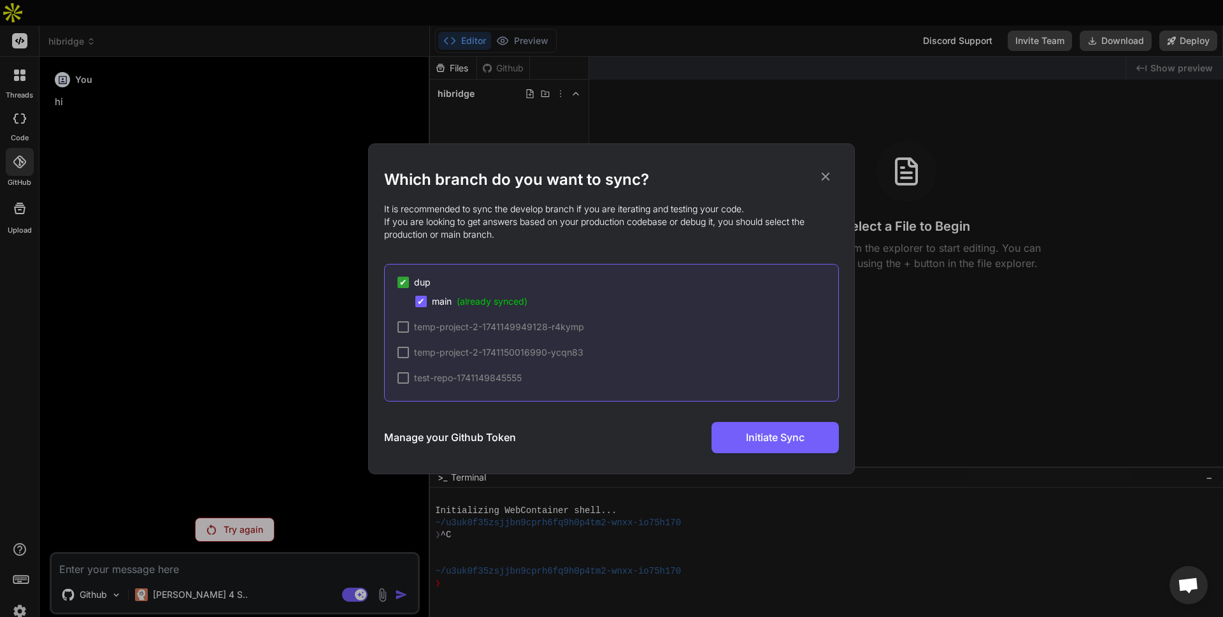
click at [825, 175] on icon at bounding box center [825, 176] width 14 height 14
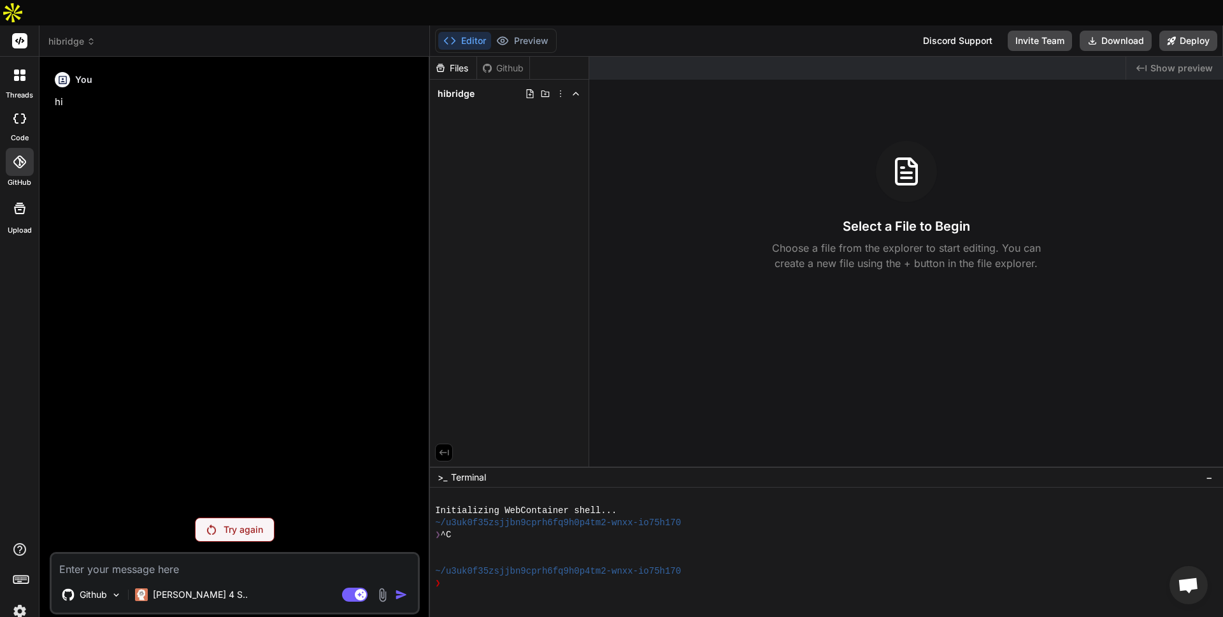
click at [66, 25] on header "hibridge Created with Pixso." at bounding box center [234, 40] width 390 height 31
click at [68, 35] on span "hibridge" at bounding box center [71, 41] width 47 height 13
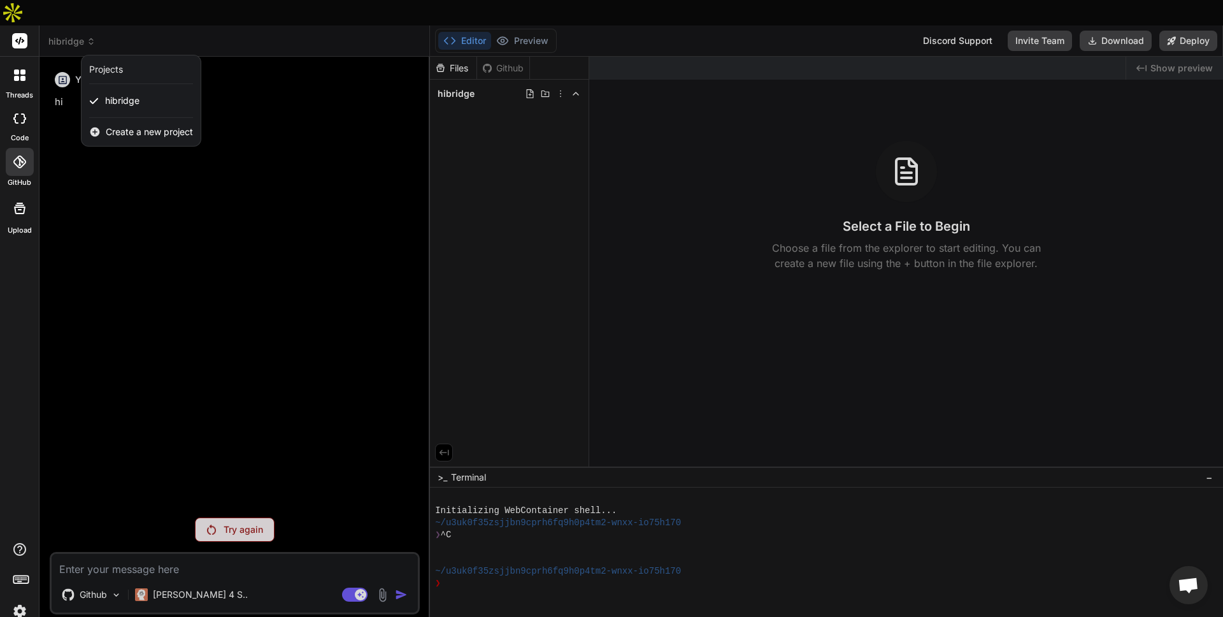
click at [84, 253] on div at bounding box center [611, 308] width 1223 height 617
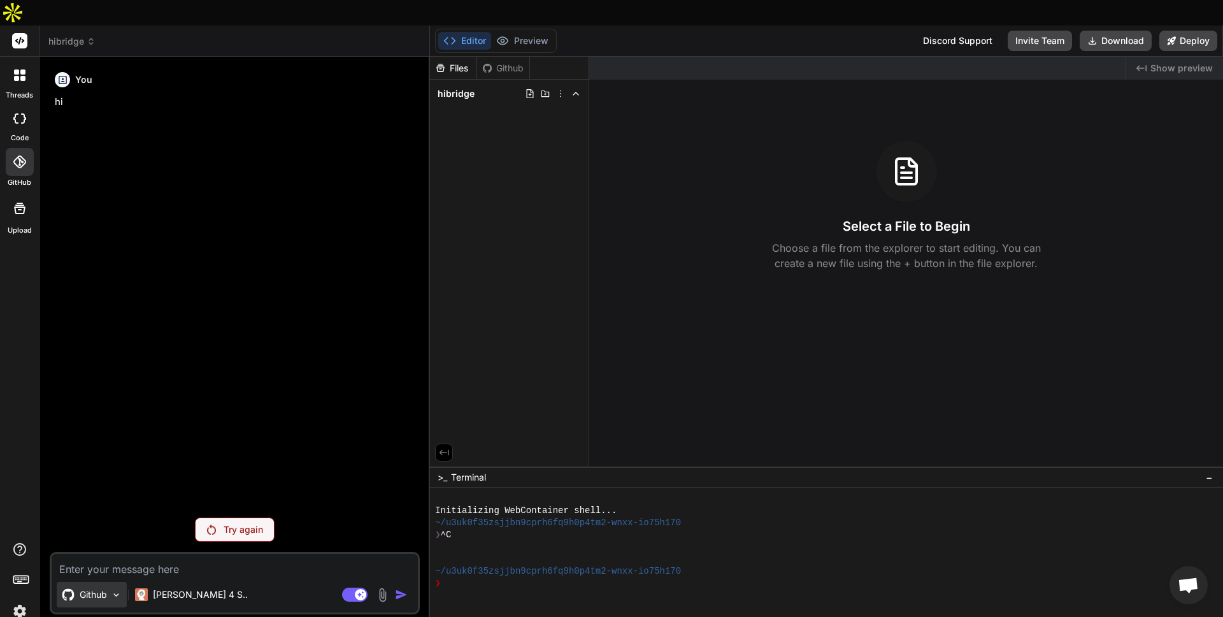
click at [109, 582] on div "Github" at bounding box center [92, 594] width 70 height 25
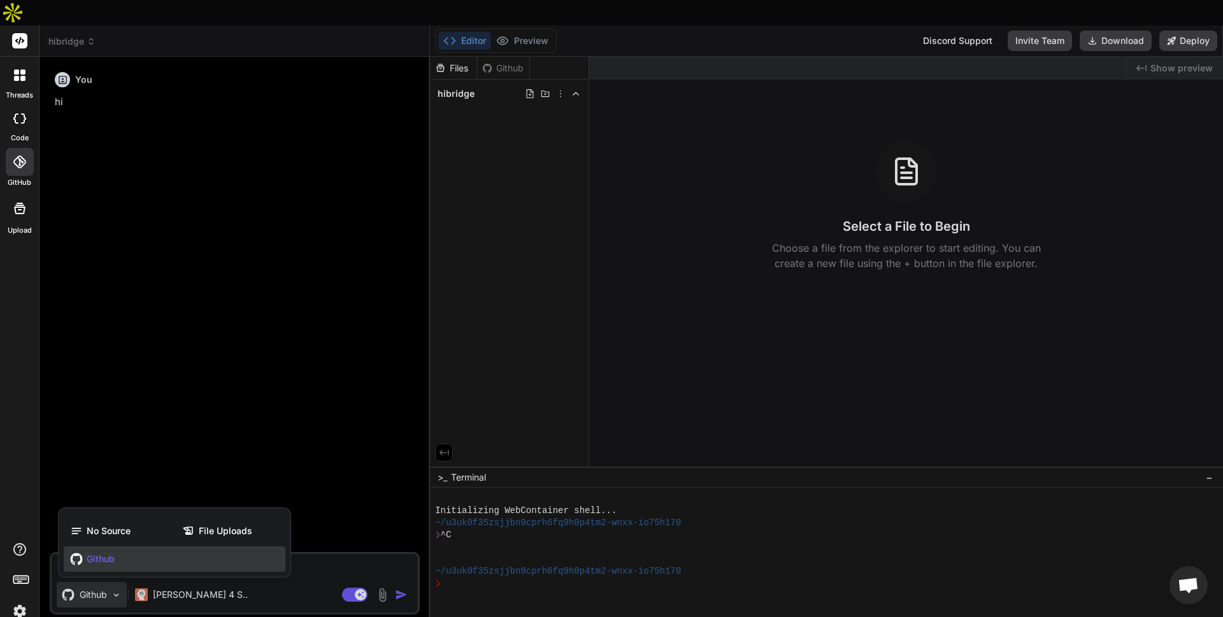
click at [133, 546] on div "Github" at bounding box center [175, 558] width 222 height 25
type textarea "x"
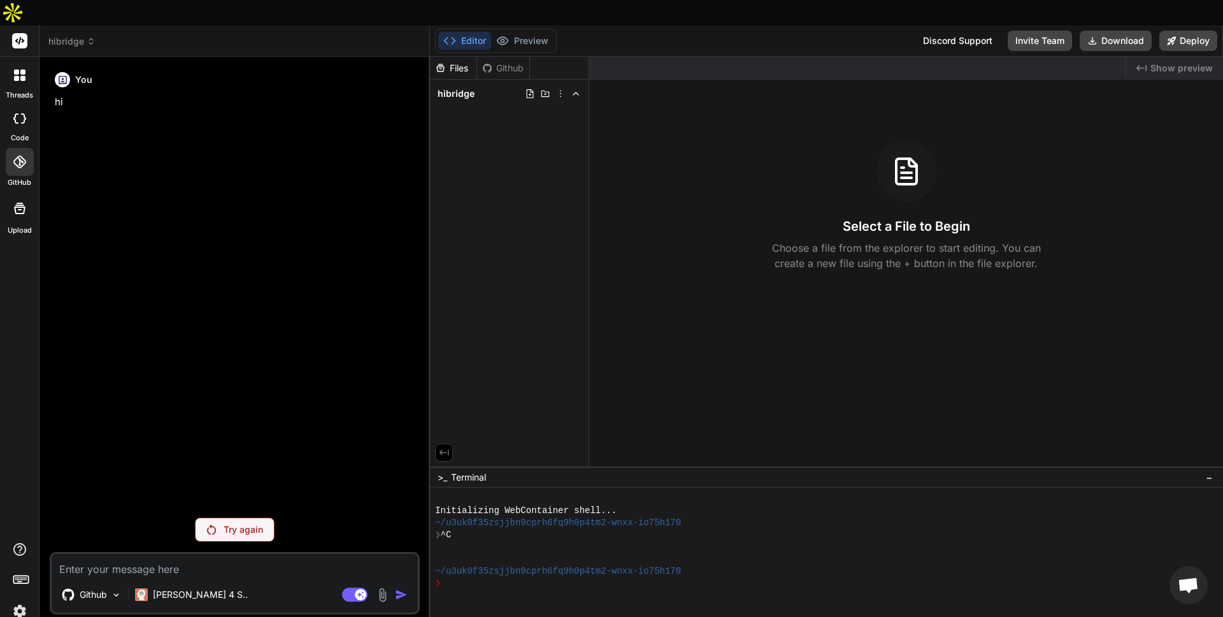
click at [145, 553] on textarea at bounding box center [235, 564] width 366 height 23
type textarea "h"
type textarea "x"
type textarea "hi"
type textarea "x"
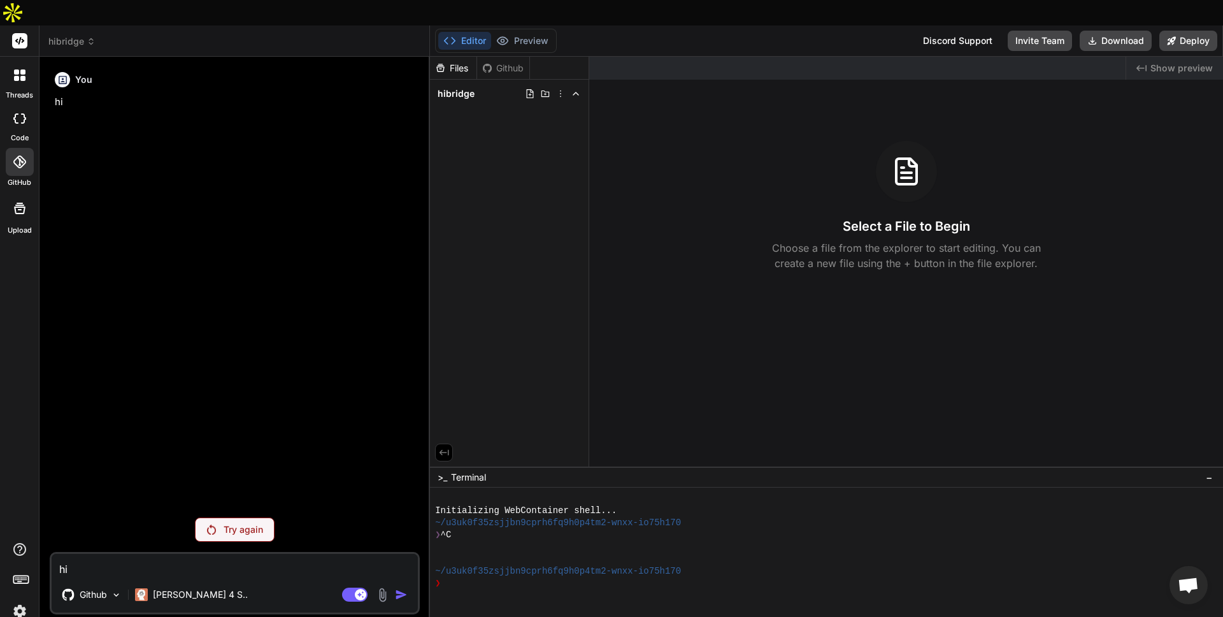
type textarea "hi"
type textarea "x"
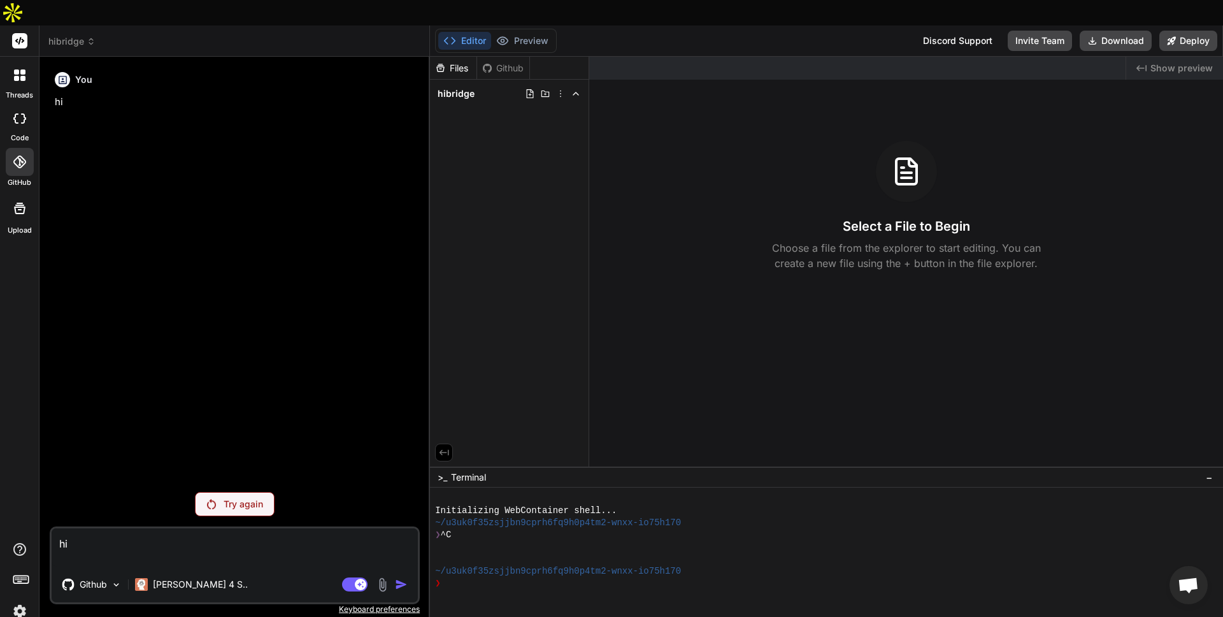
type textarea "hi"
type textarea "x"
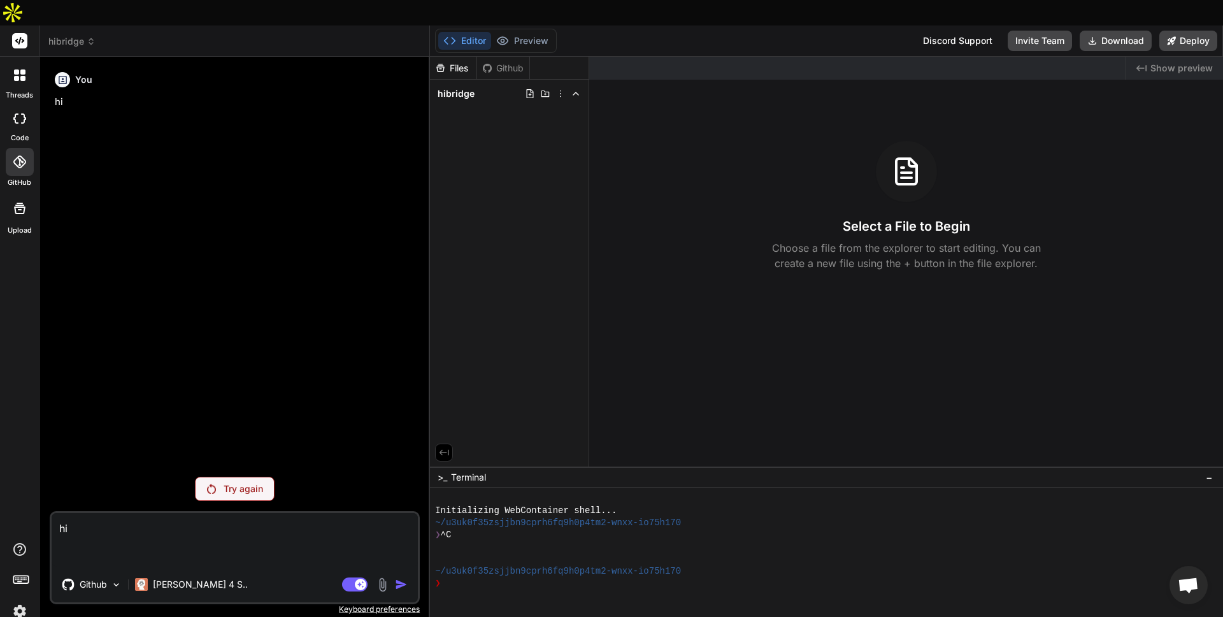
type textarea "hi"
type textarea "x"
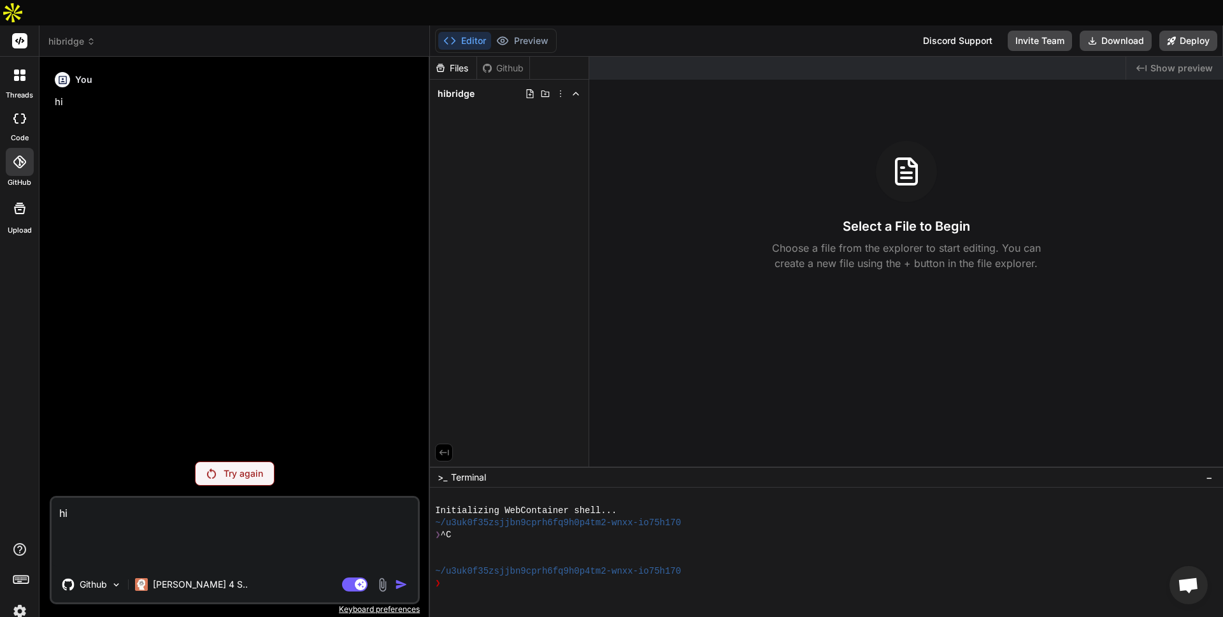
type textarea "hi"
type textarea "x"
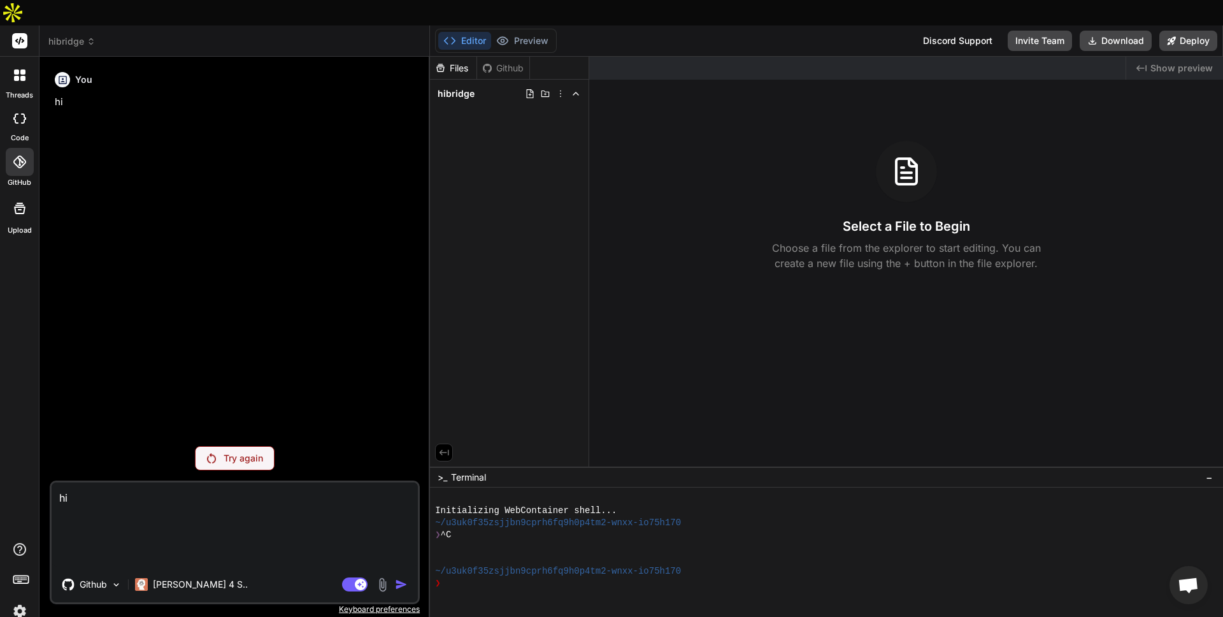
type textarea "hi"
click at [394, 576] on div "Agent Mode. When this toggle is activated, AI automatically makes decisions, re…" at bounding box center [375, 583] width 73 height 15
click at [220, 446] on div "Try again" at bounding box center [235, 458] width 80 height 24
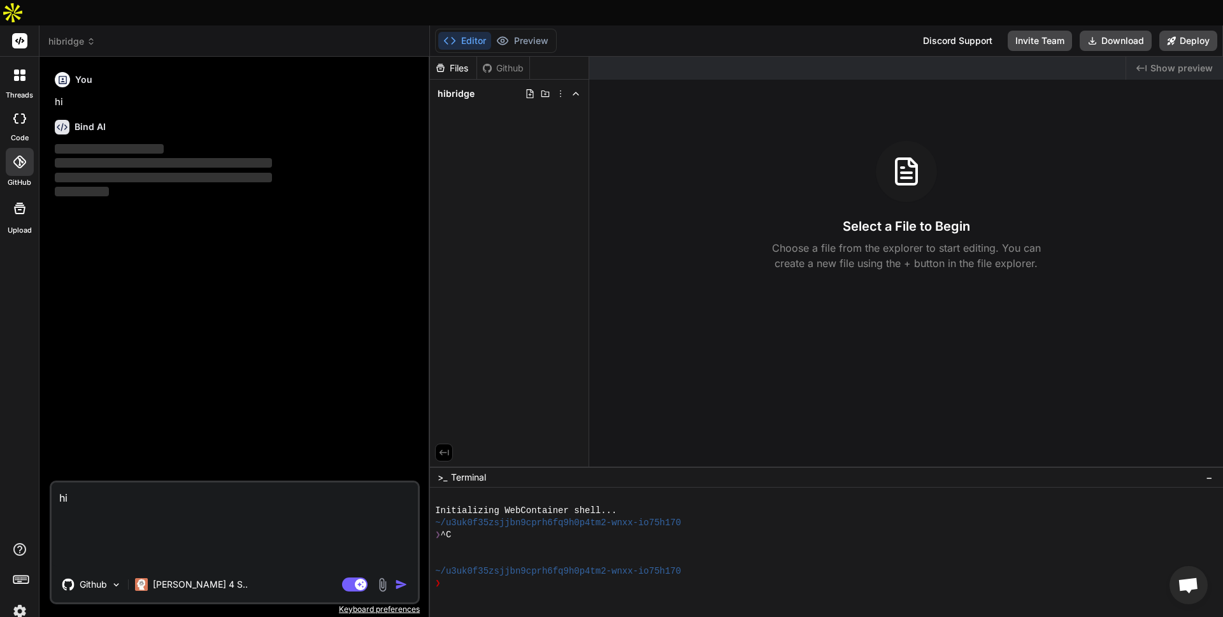
type textarea "x"
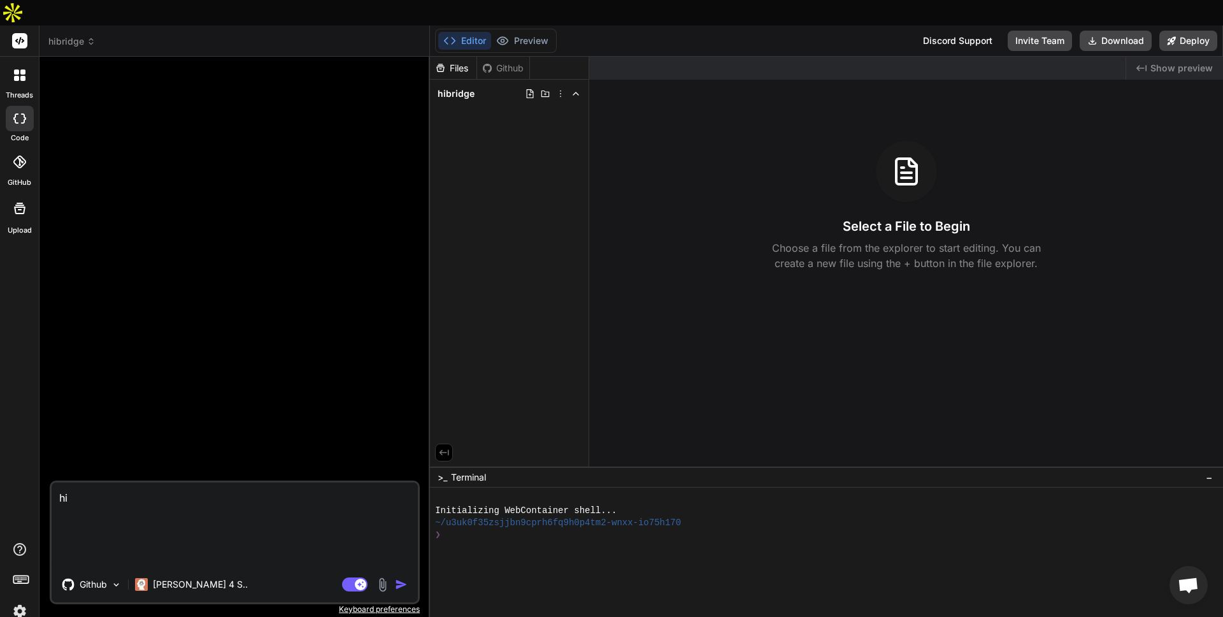
click at [18, 155] on icon at bounding box center [19, 161] width 13 height 13
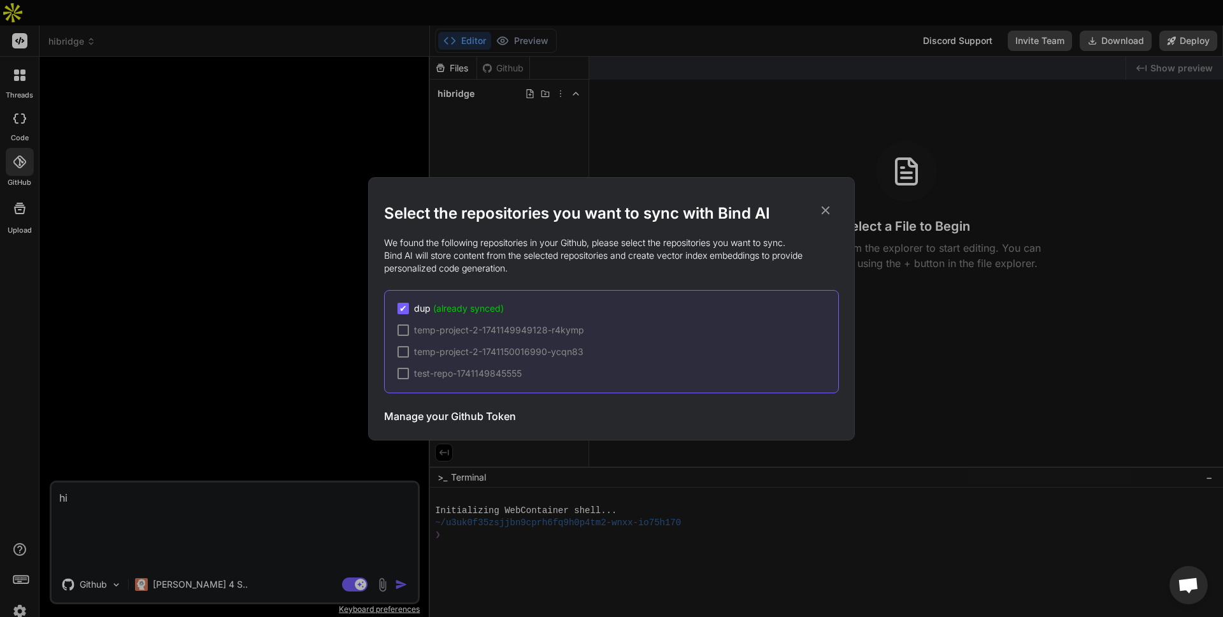
click at [822, 207] on icon at bounding box center [826, 210] width 8 height 8
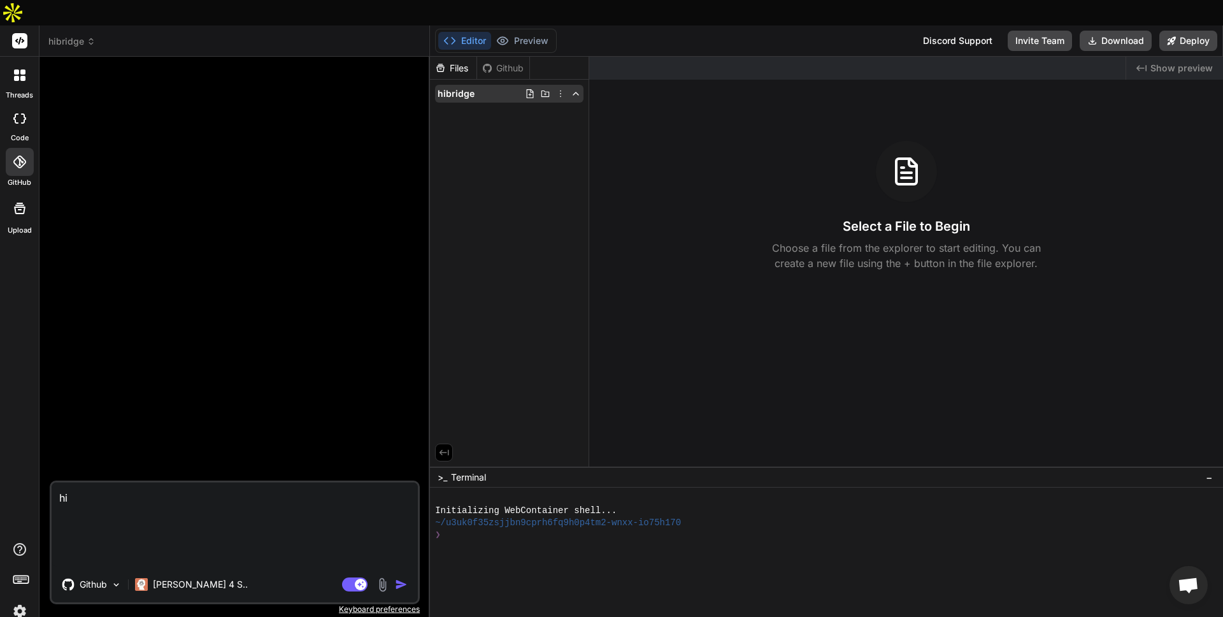
click at [532, 89] on icon at bounding box center [530, 94] width 10 height 10
click at [505, 62] on div "Github" at bounding box center [503, 68] width 52 height 13
click at [25, 198] on div "Upload" at bounding box center [19, 212] width 39 height 48
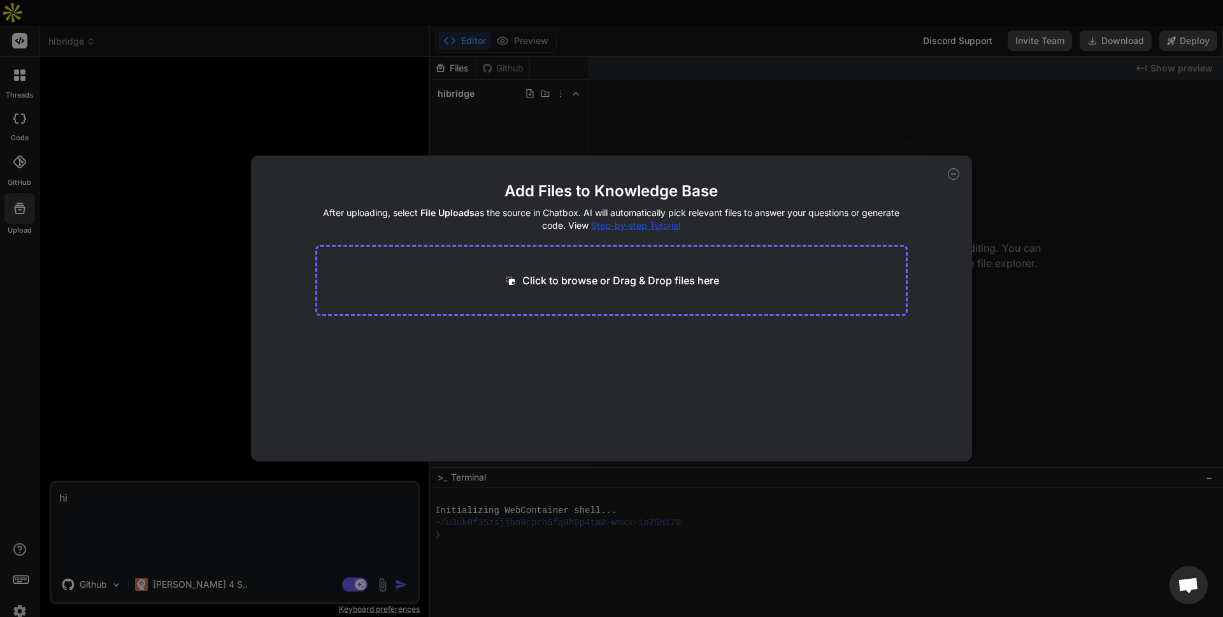
drag, startPoint x: 952, startPoint y: 173, endPoint x: 691, endPoint y: 124, distance: 265.6
click at [951, 173] on icon at bounding box center [953, 173] width 11 height 11
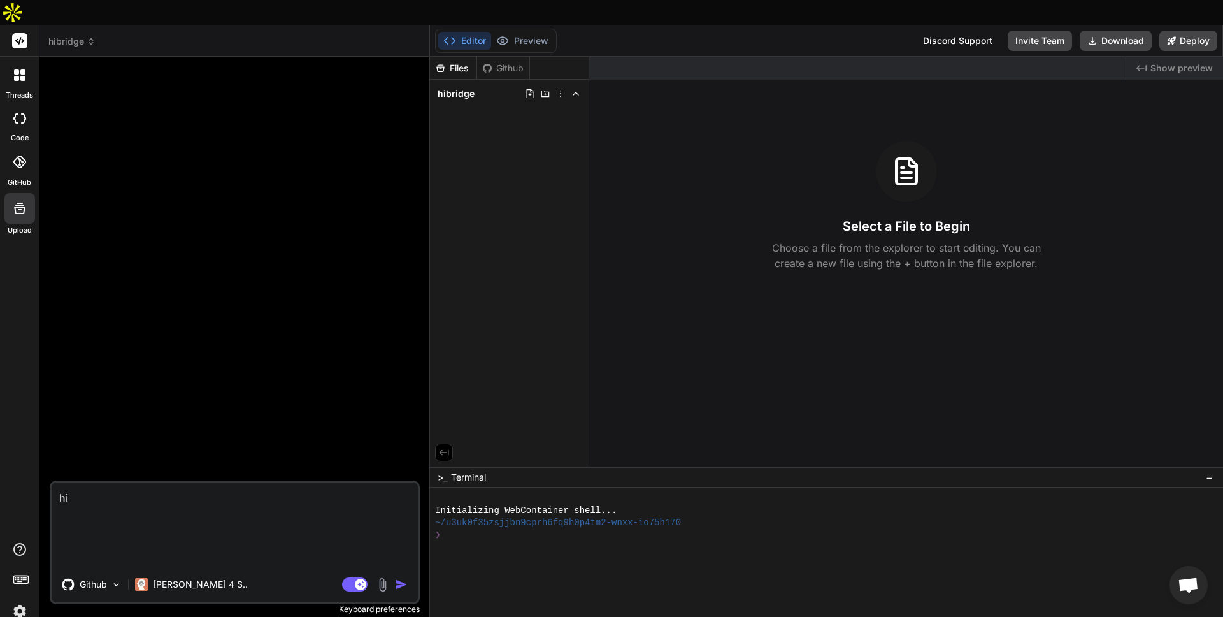
click at [15, 76] on icon at bounding box center [16, 78] width 5 height 5
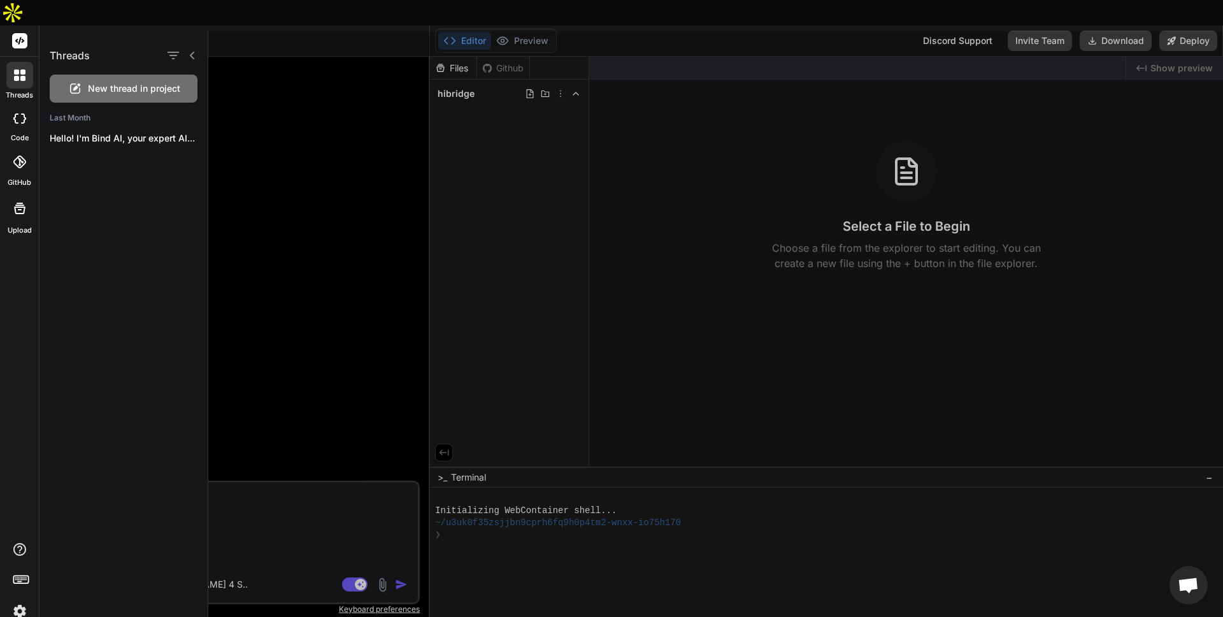
click at [23, 106] on div at bounding box center [20, 118] width 28 height 25
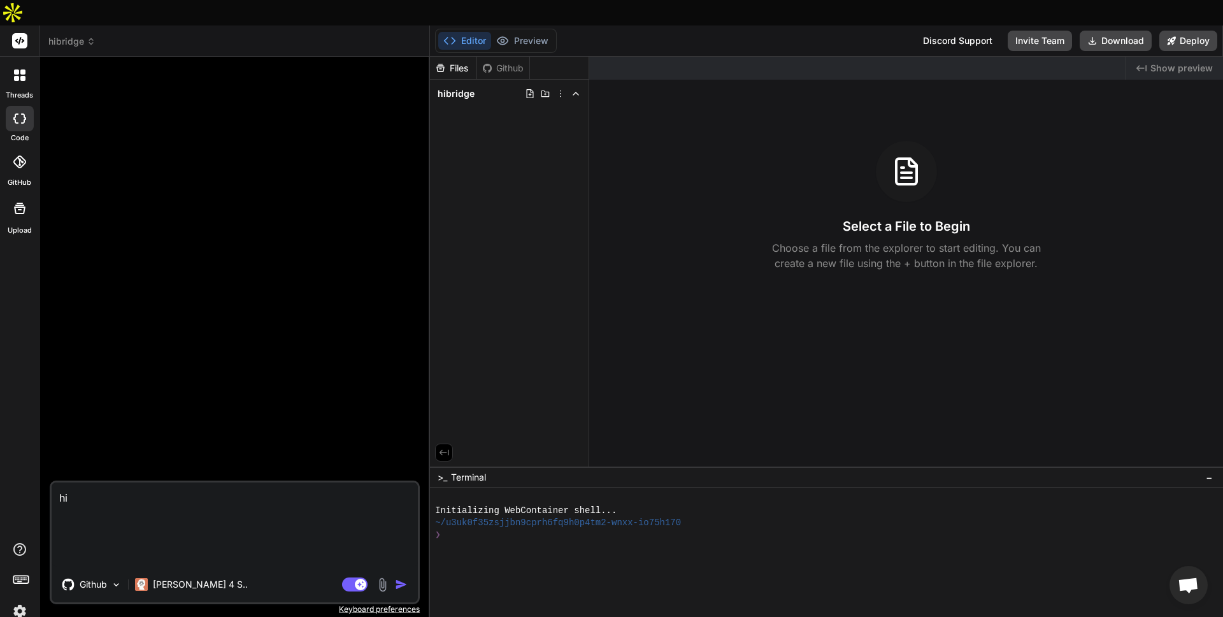
click at [17, 106] on div at bounding box center [20, 118] width 28 height 25
click at [20, 37] on icon at bounding box center [20, 41] width 10 height 8
click at [25, 155] on icon at bounding box center [19, 161] width 13 height 13
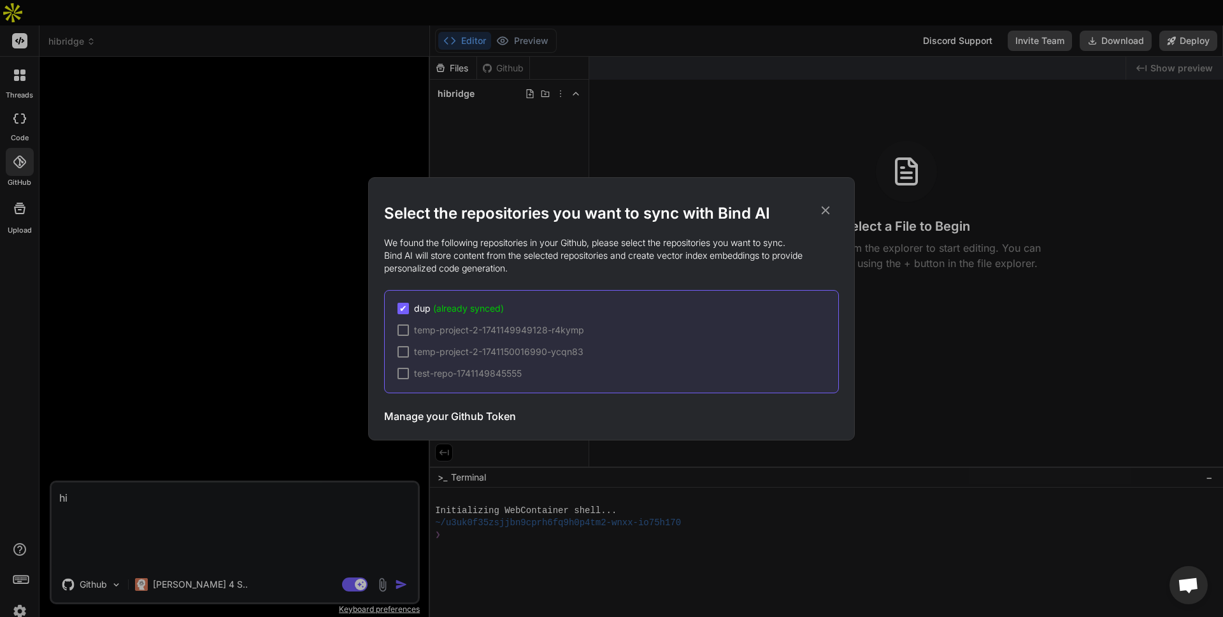
click at [830, 212] on icon at bounding box center [825, 210] width 14 height 14
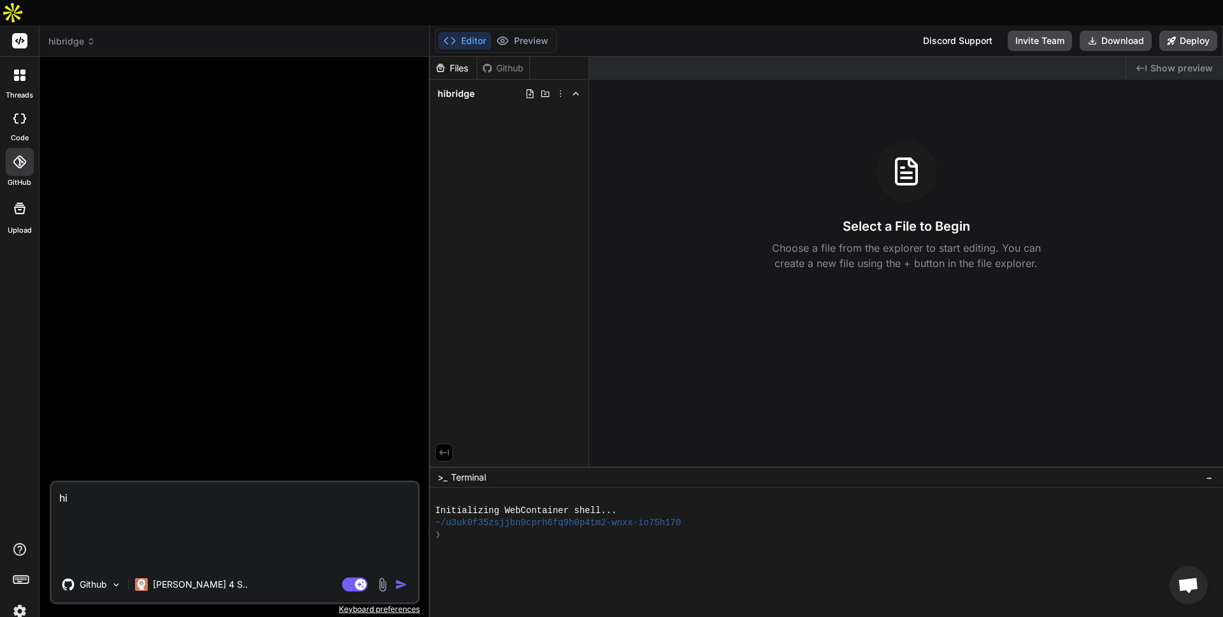
click at [280, 521] on textarea "hi" at bounding box center [235, 524] width 366 height 84
click at [396, 578] on img "button" at bounding box center [401, 584] width 13 height 13
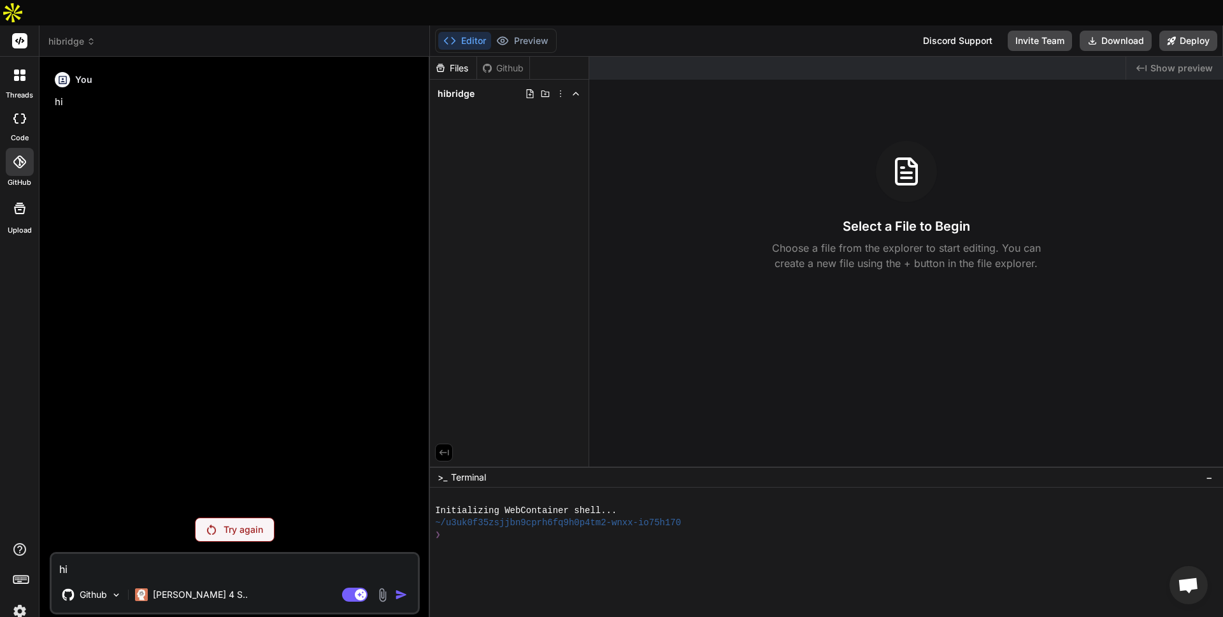
click at [24, 600] on img at bounding box center [20, 611] width 22 height 22
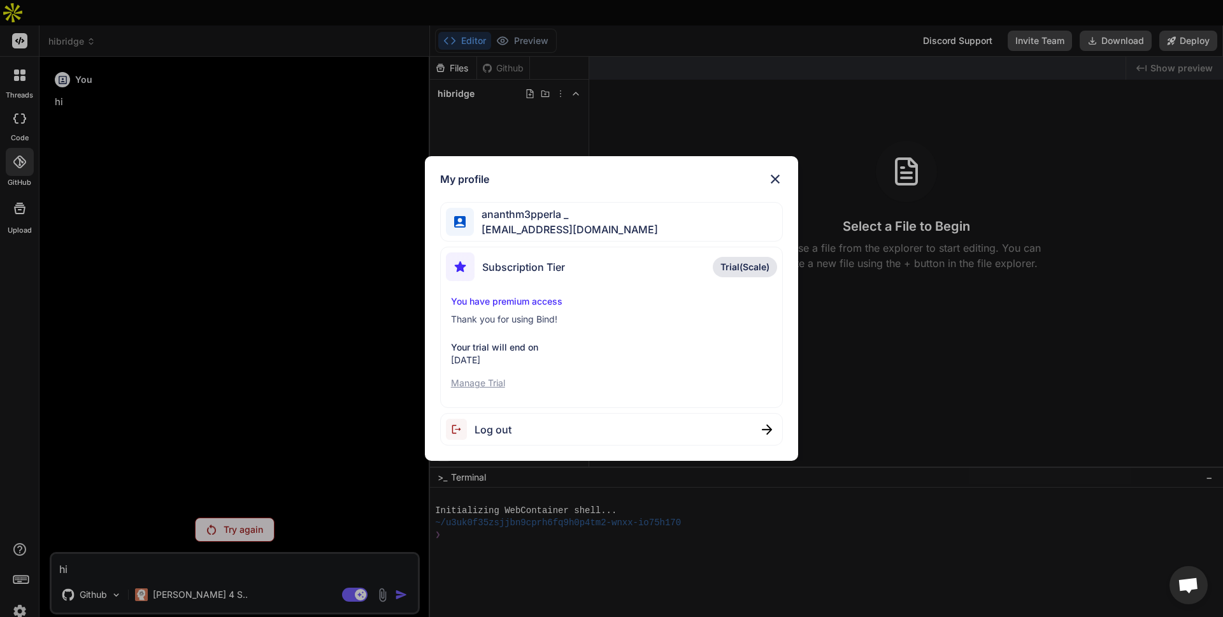
click at [475, 385] on p "Manage Trial" at bounding box center [612, 382] width 322 height 13
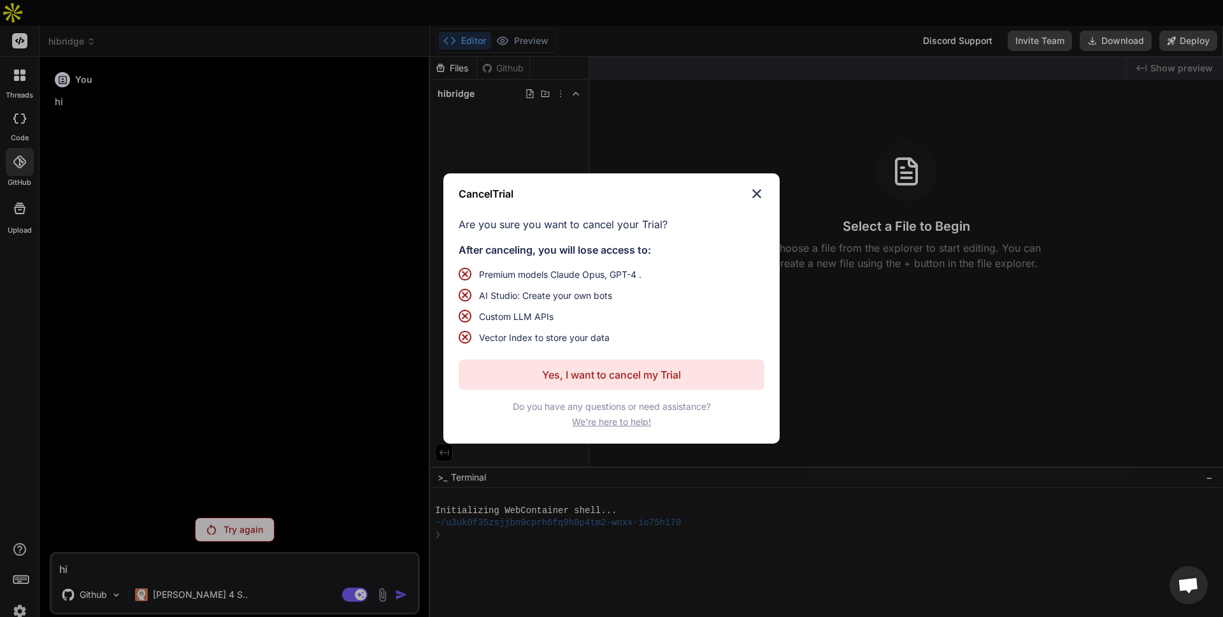
click at [585, 377] on p "Yes, I want to cancel my Trial" at bounding box center [611, 374] width 139 height 15
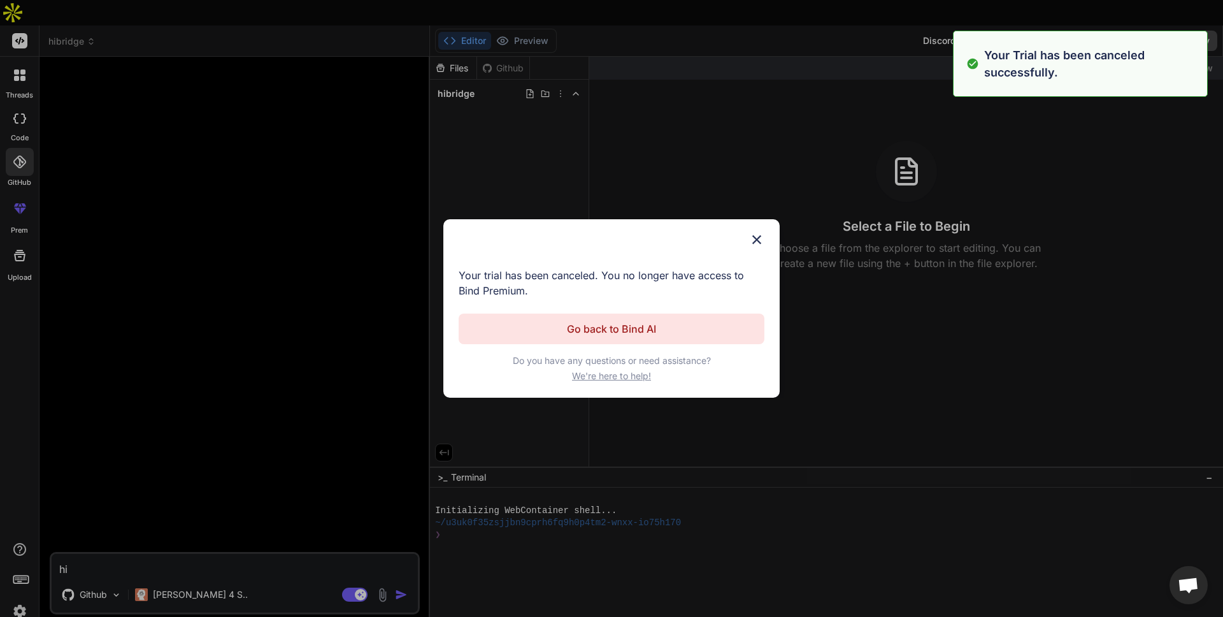
type textarea "x"
click at [762, 239] on img at bounding box center [756, 239] width 15 height 15
